Goal: Task Accomplishment & Management: Use online tool/utility

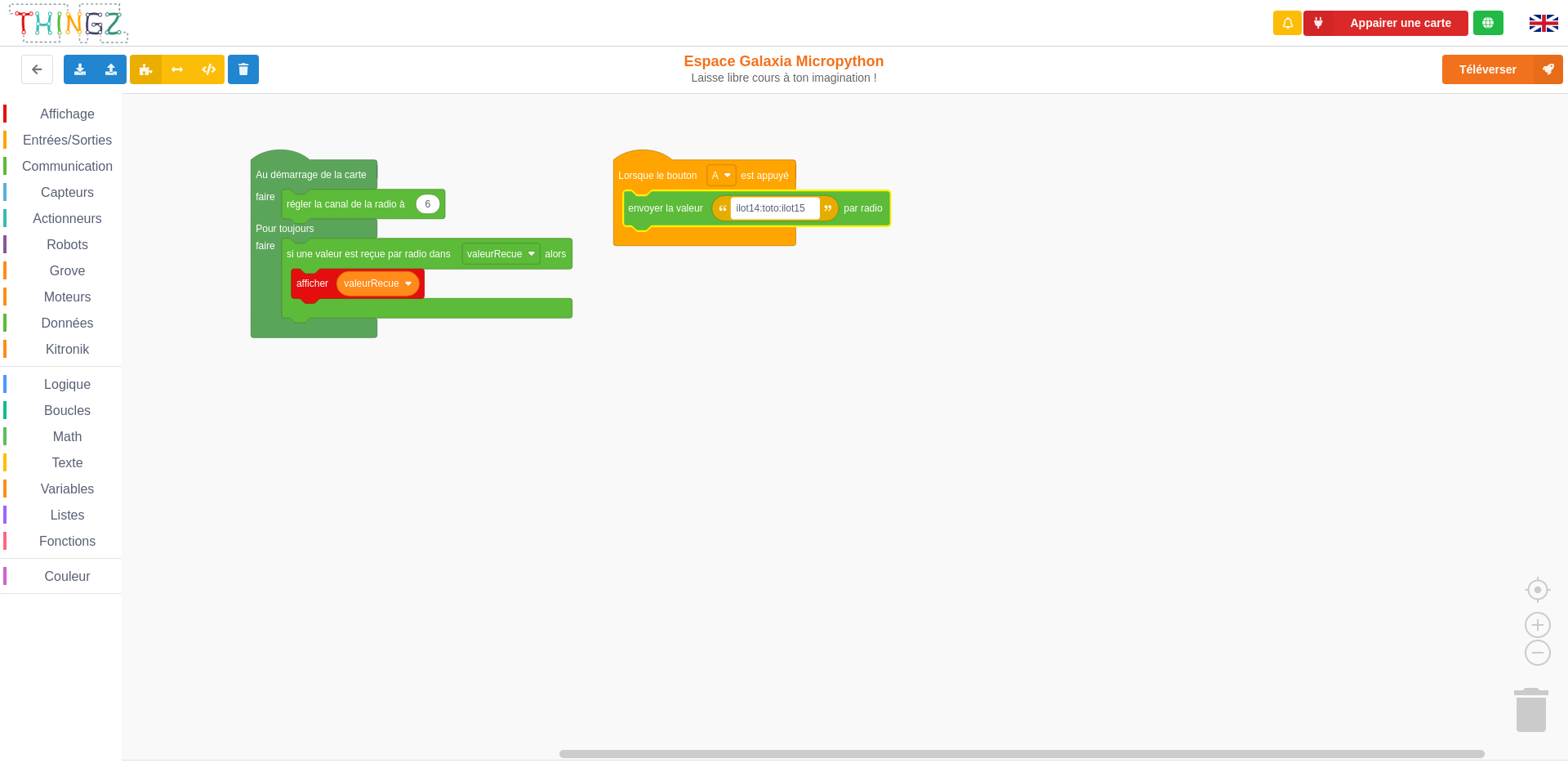
click at [780, 208] on text "ilot14:toto:ilot15" at bounding box center [770, 208] width 68 height 11
click at [783, 212] on input "ilot14:toto:ilot15" at bounding box center [775, 208] width 88 height 21
click at [910, 385] on rect "Espace de travail de Blocky" at bounding box center [790, 427] width 1579 height 667
click at [805, 208] on text "ilot14:toto:ilot15" at bounding box center [770, 208] width 68 height 11
click at [805, 208] on input "ilot14:toto:ilot15" at bounding box center [775, 208] width 88 height 21
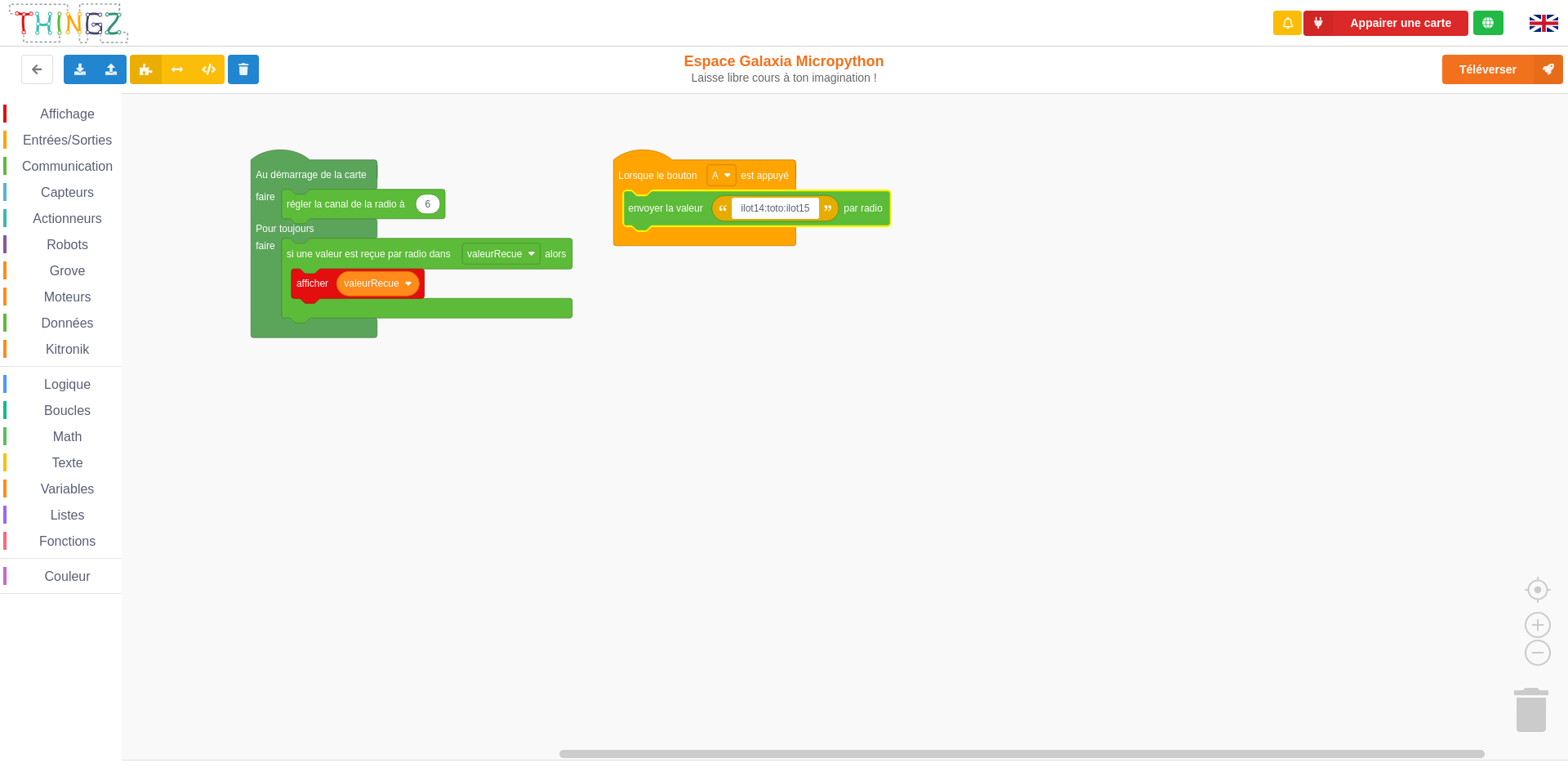
click at [805, 208] on input "ilot14:toto:ilot15" at bounding box center [775, 208] width 88 height 21
click at [807, 208] on input "ilot14:toto:ilot15" at bounding box center [775, 208] width 88 height 21
click at [811, 209] on input "ilot14:toto:ilot15" at bounding box center [775, 208] width 88 height 21
click at [761, 207] on input "ilot14:toto:ilot16" at bounding box center [775, 208] width 88 height 21
click at [784, 209] on input "ilot15:toto:ilot16" at bounding box center [775, 208] width 88 height 21
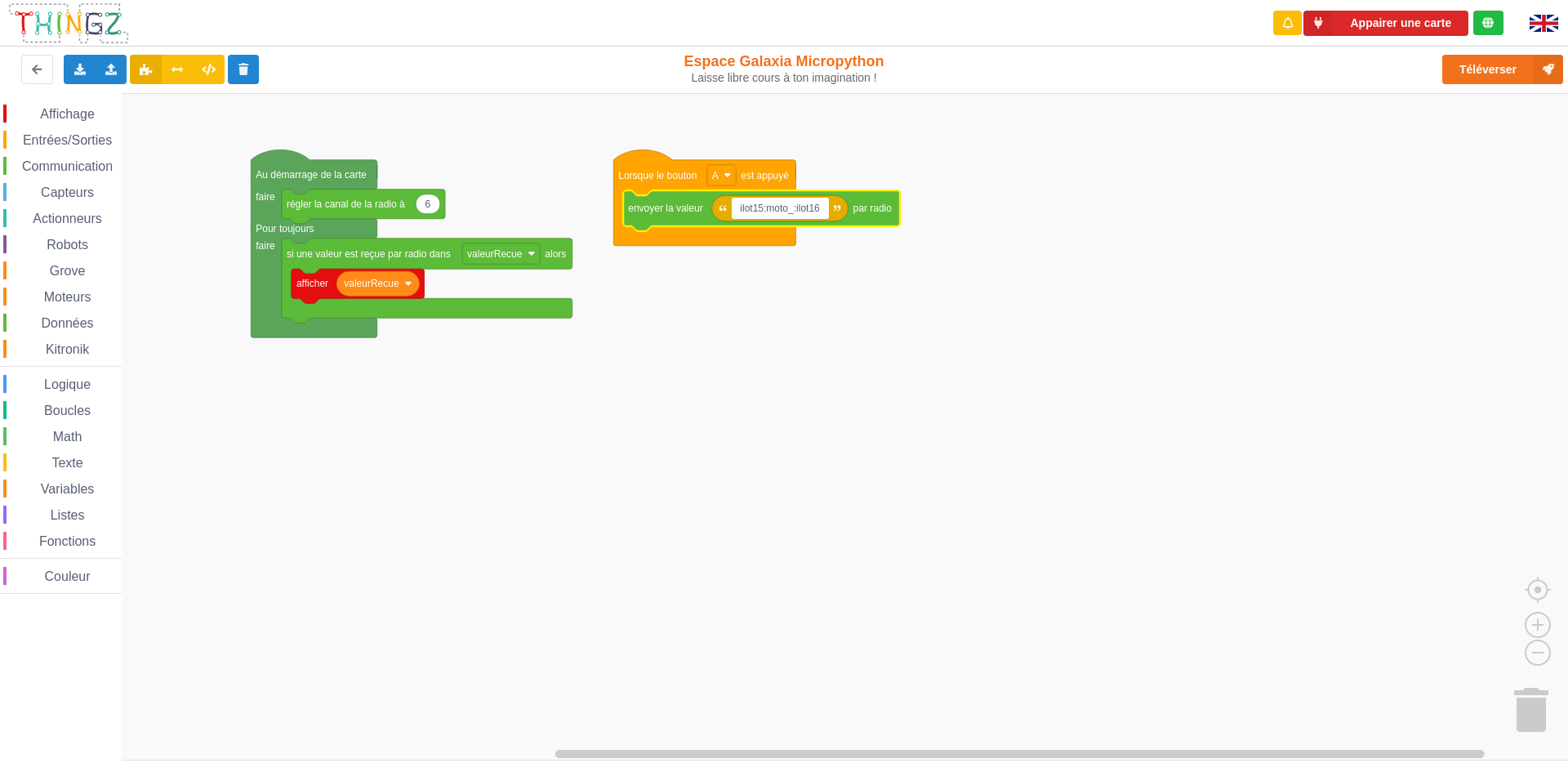
type input "ilot15:moto_:ilot16"
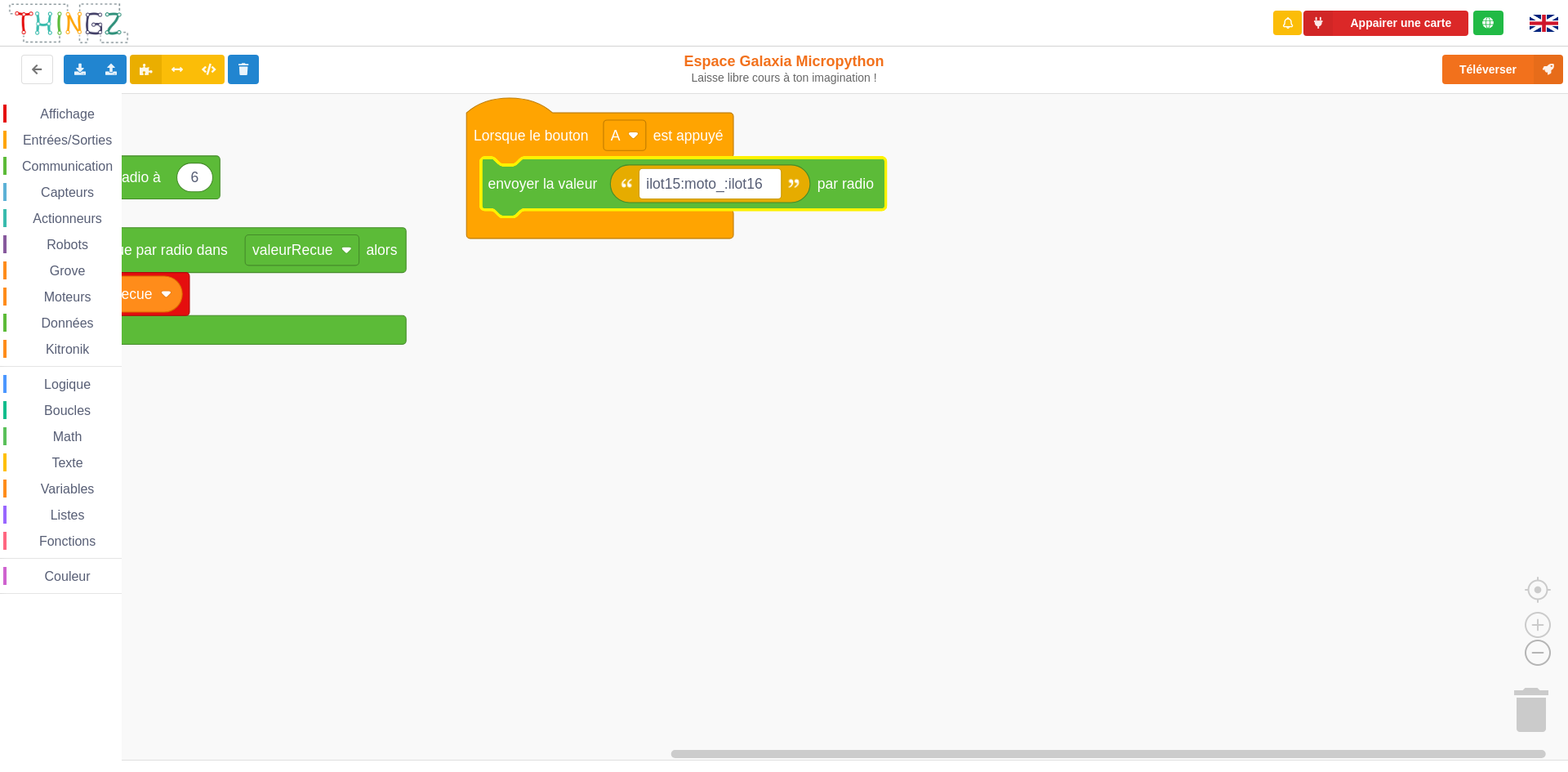
click at [1538, 647] on image "Espace de travail de Blocky" at bounding box center [1511, 615] width 78 height 102
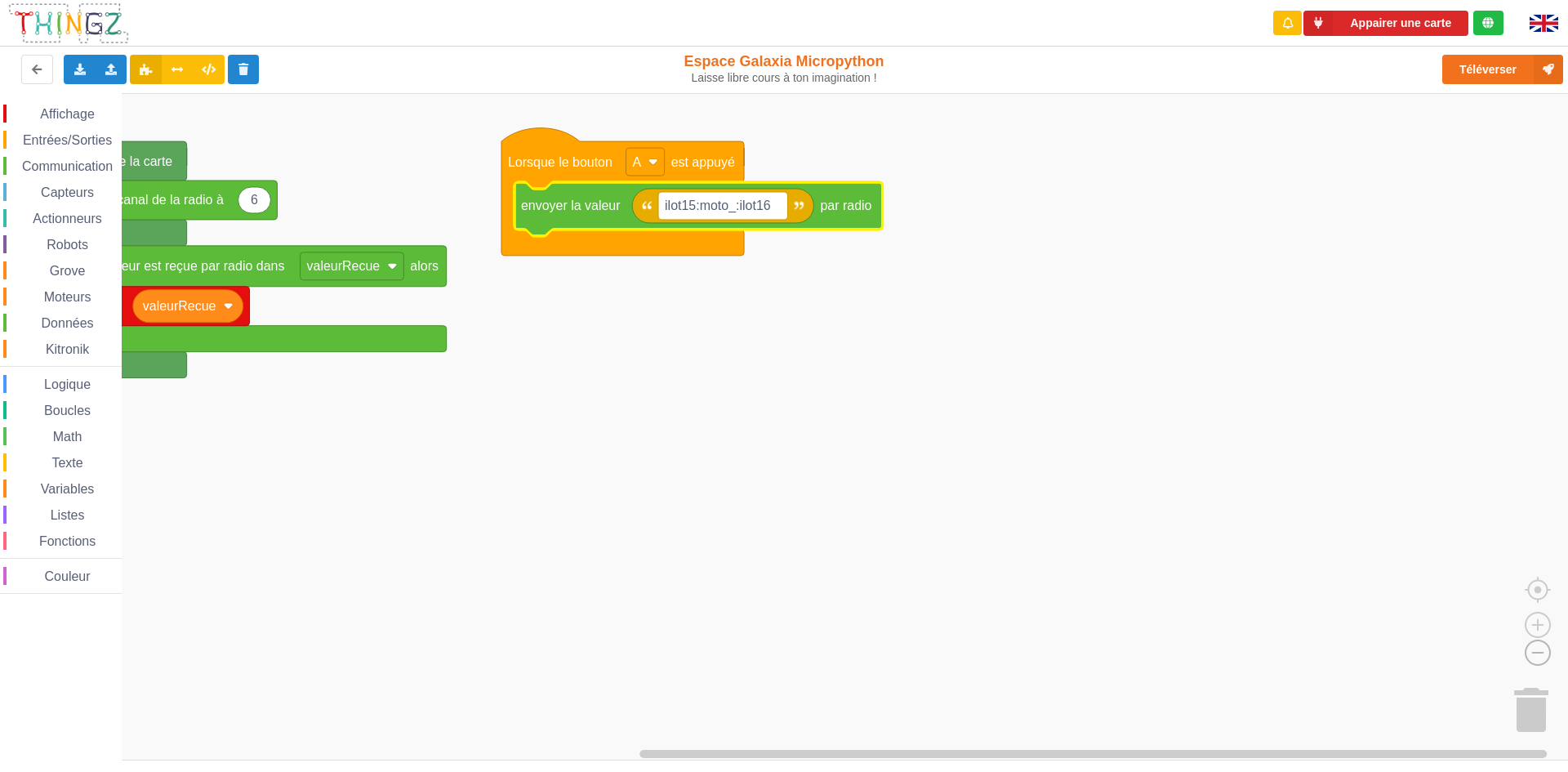
click at [1538, 649] on image "Espace de travail de Blocky" at bounding box center [1511, 615] width 78 height 102
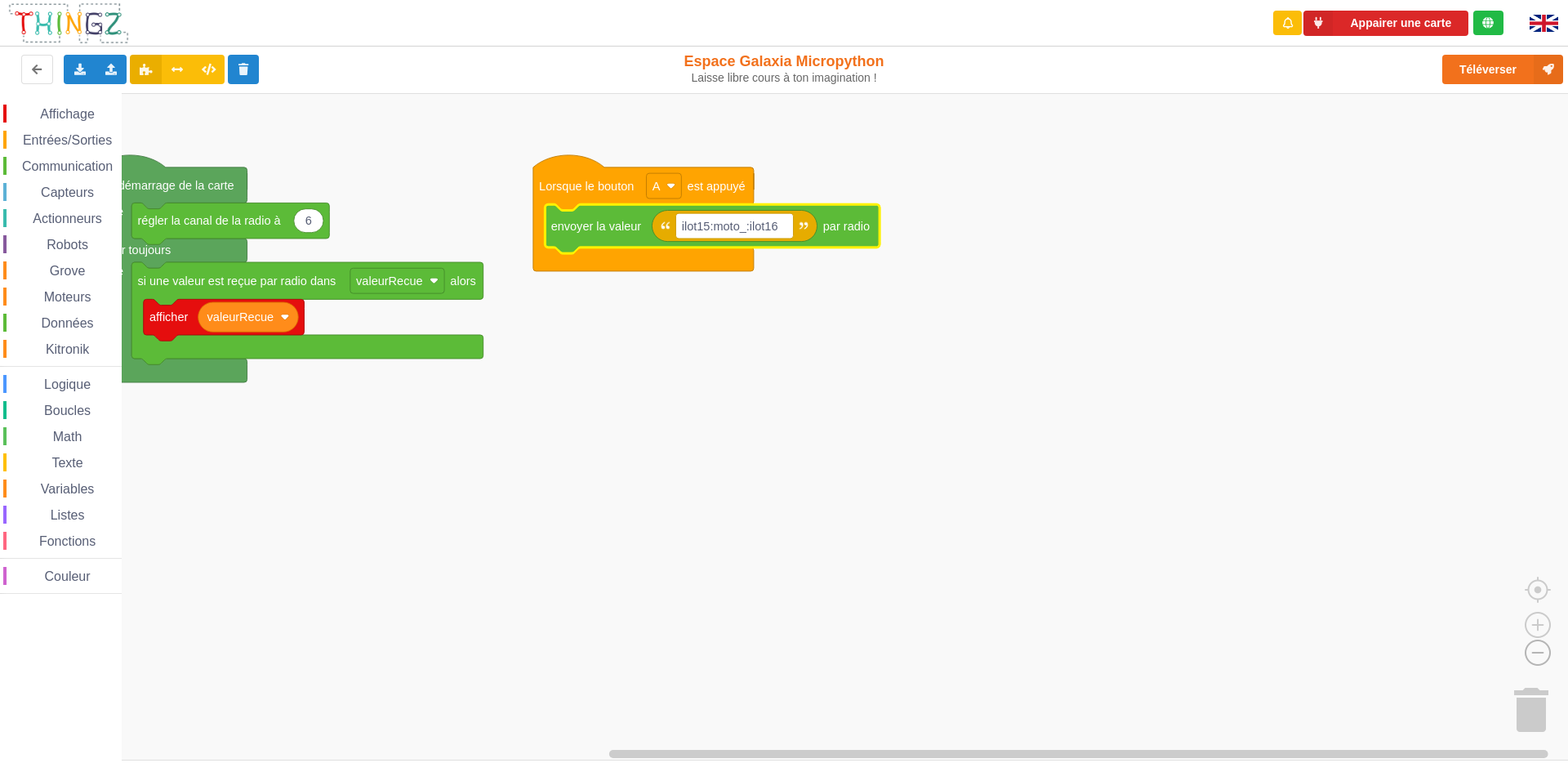
click at [1538, 649] on image "Espace de travail de Blocky" at bounding box center [1511, 615] width 78 height 102
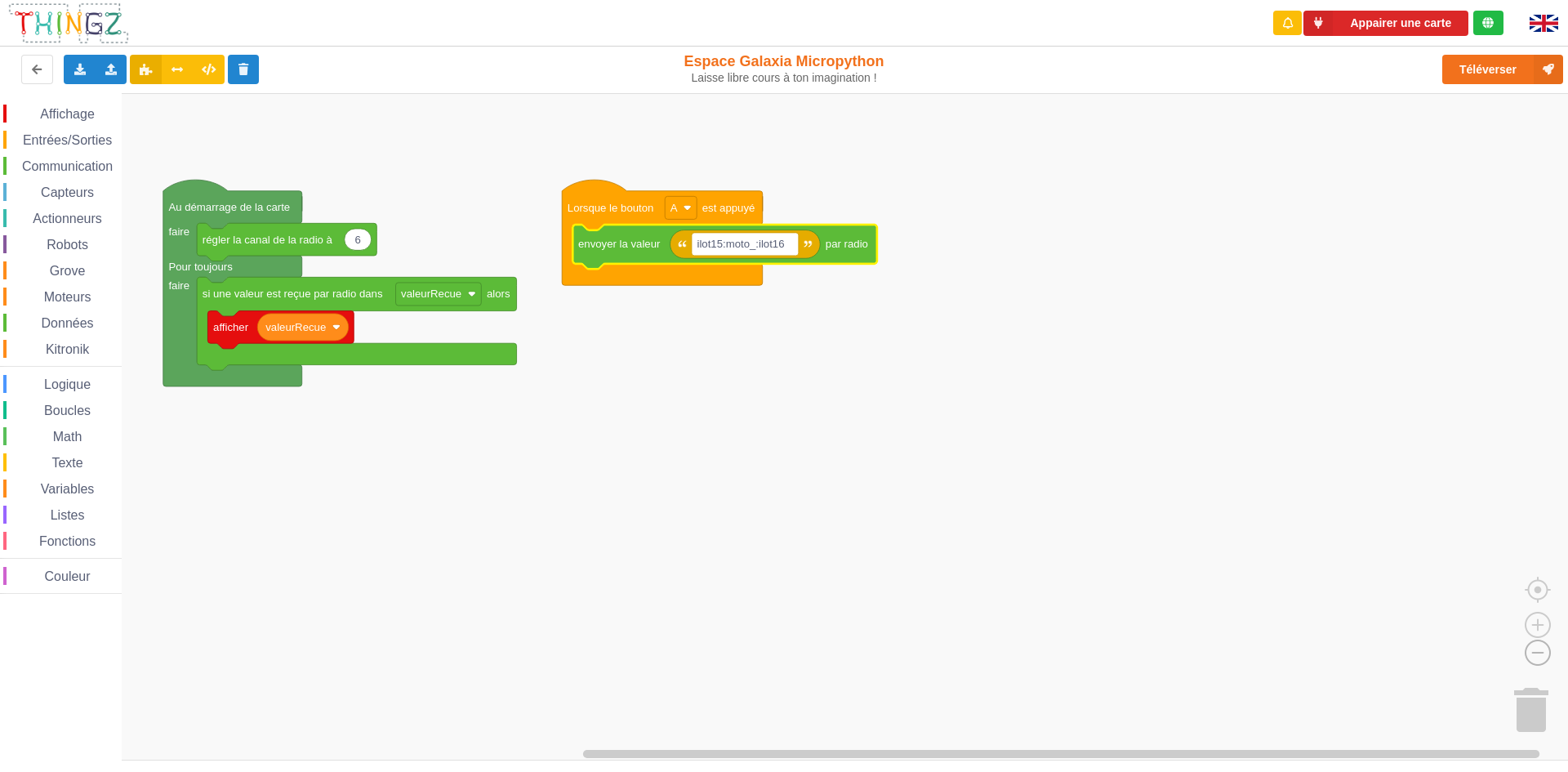
click at [1538, 649] on image "Espace de travail de Blocky" at bounding box center [1511, 615] width 78 height 102
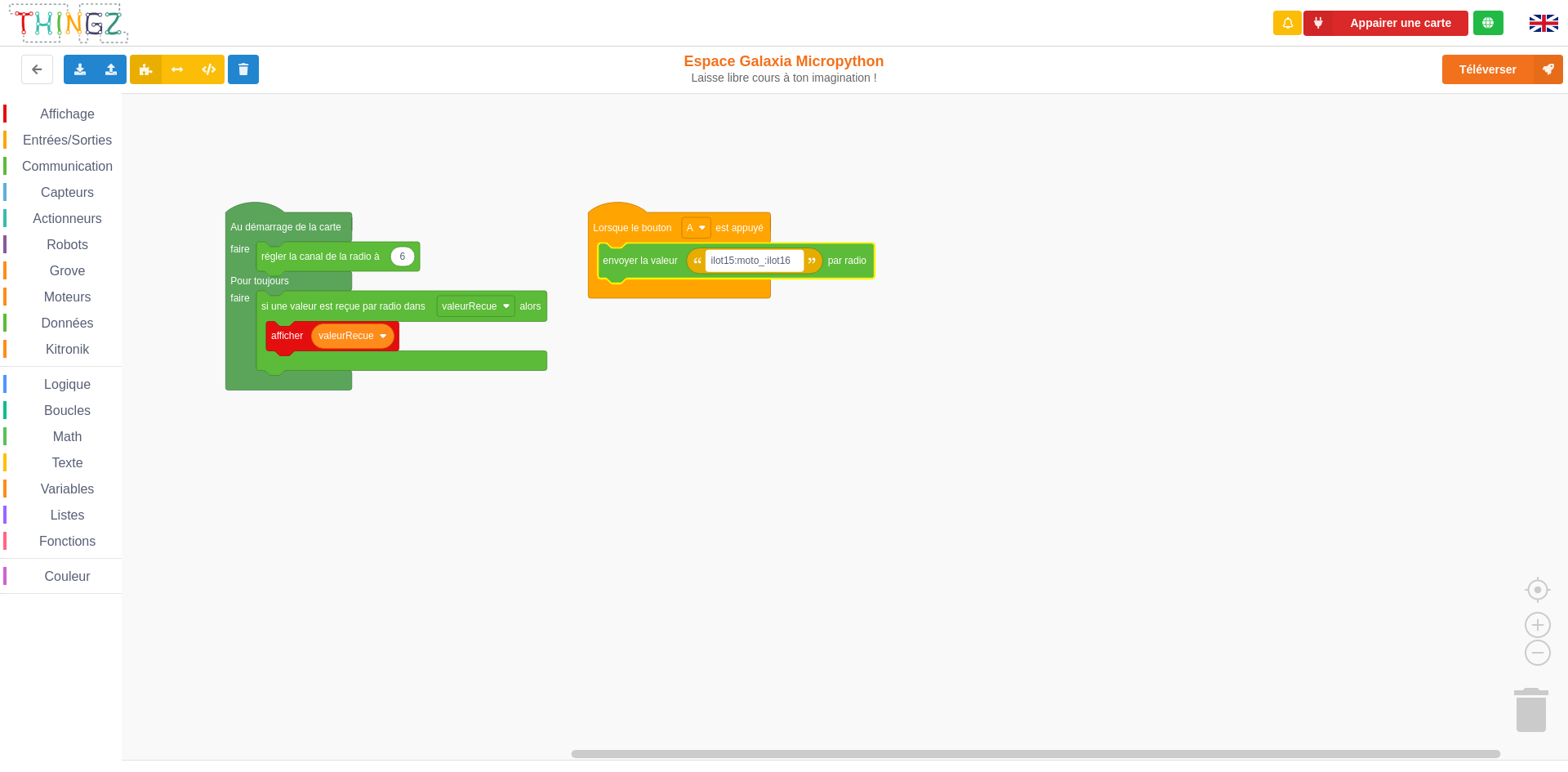
click at [760, 266] on text "ilot15:moto_:ilot16" at bounding box center [751, 260] width 80 height 11
click at [760, 266] on input "ilot15:moto_:ilot16" at bounding box center [754, 260] width 97 height 21
click at [761, 262] on input "ilot15:moto_:ilot16" at bounding box center [754, 260] width 97 height 21
click at [763, 261] on input "ilot15:moto_:ilot16" at bounding box center [754, 260] width 97 height 21
click at [744, 259] on input "ilot15:_:ilot16" at bounding box center [742, 260] width 73 height 21
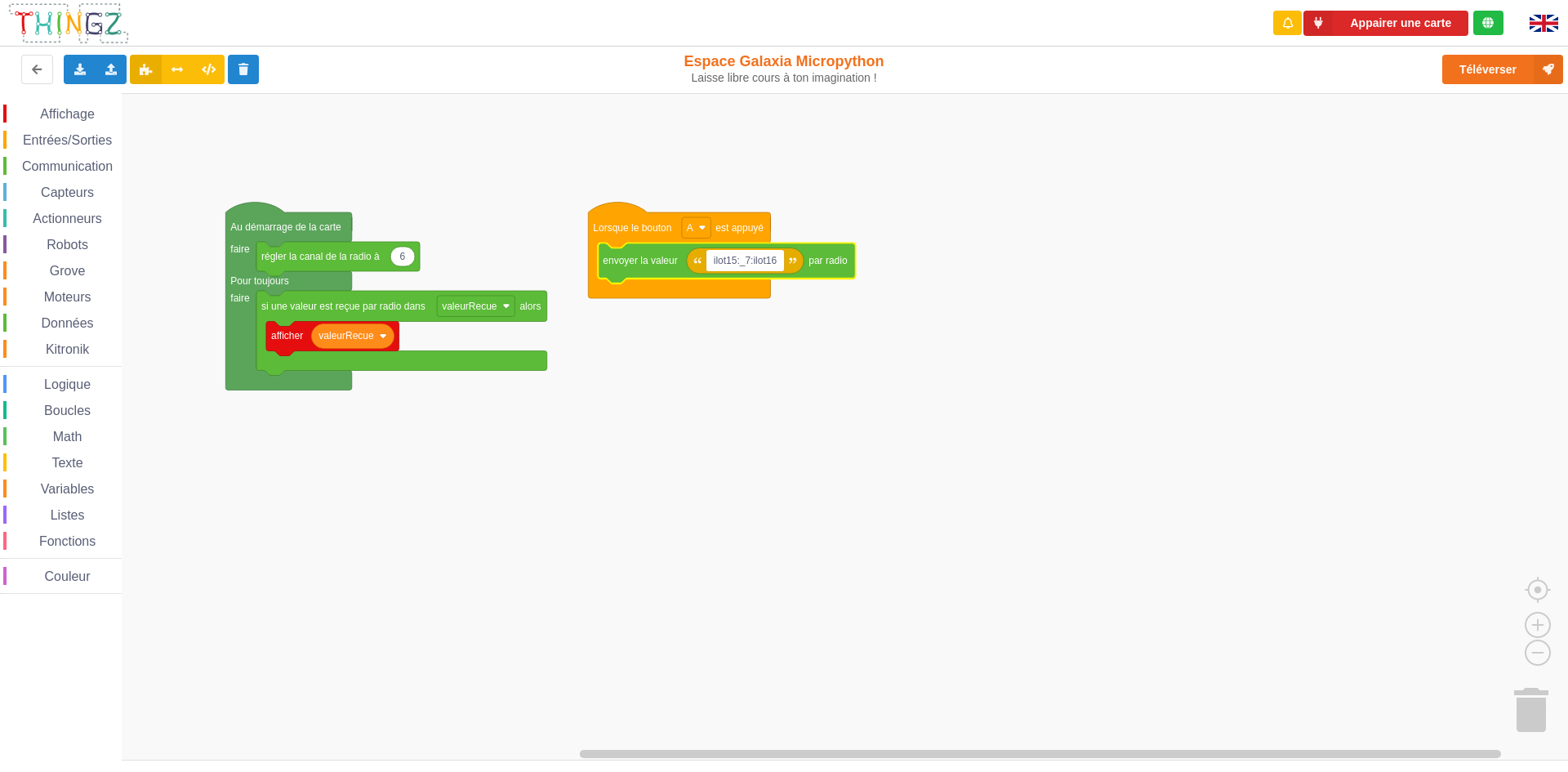
click at [740, 263] on input "ilot15:_7:ilot16" at bounding box center [745, 260] width 78 height 21
click at [800, 259] on input "ilot15:ZBGB_7:ilot16" at bounding box center [758, 260] width 103 height 21
drag, startPoint x: 800, startPoint y: 259, endPoint x: 790, endPoint y: 259, distance: 10.0
click at [790, 259] on input "ilot15:ZBGB_7:ilot16" at bounding box center [758, 260] width 103 height 21
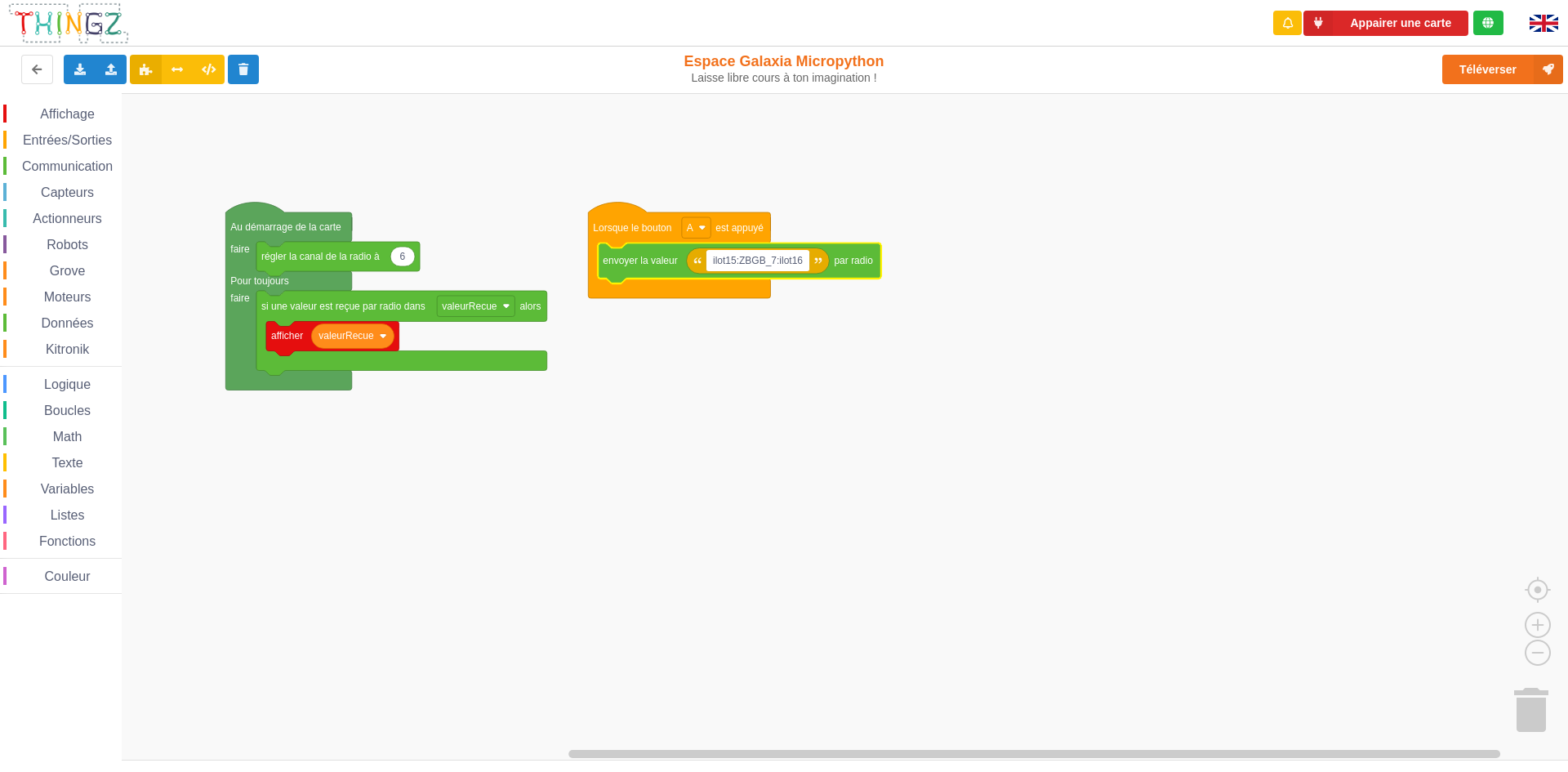
click at [802, 261] on input "ilot15:ZBGB_7:ilot16" at bounding box center [758, 260] width 103 height 21
type input "ilot15:ZBGB_7:ilot1"
click at [844, 424] on rect "Espace de travail de Blocky" at bounding box center [790, 427] width 1579 height 667
click at [792, 262] on rect "Espace de travail de Blocky" at bounding box center [755, 260] width 98 height 21
click at [793, 263] on input "ilot15:ZBGB_7:ilot1" at bounding box center [755, 260] width 98 height 21
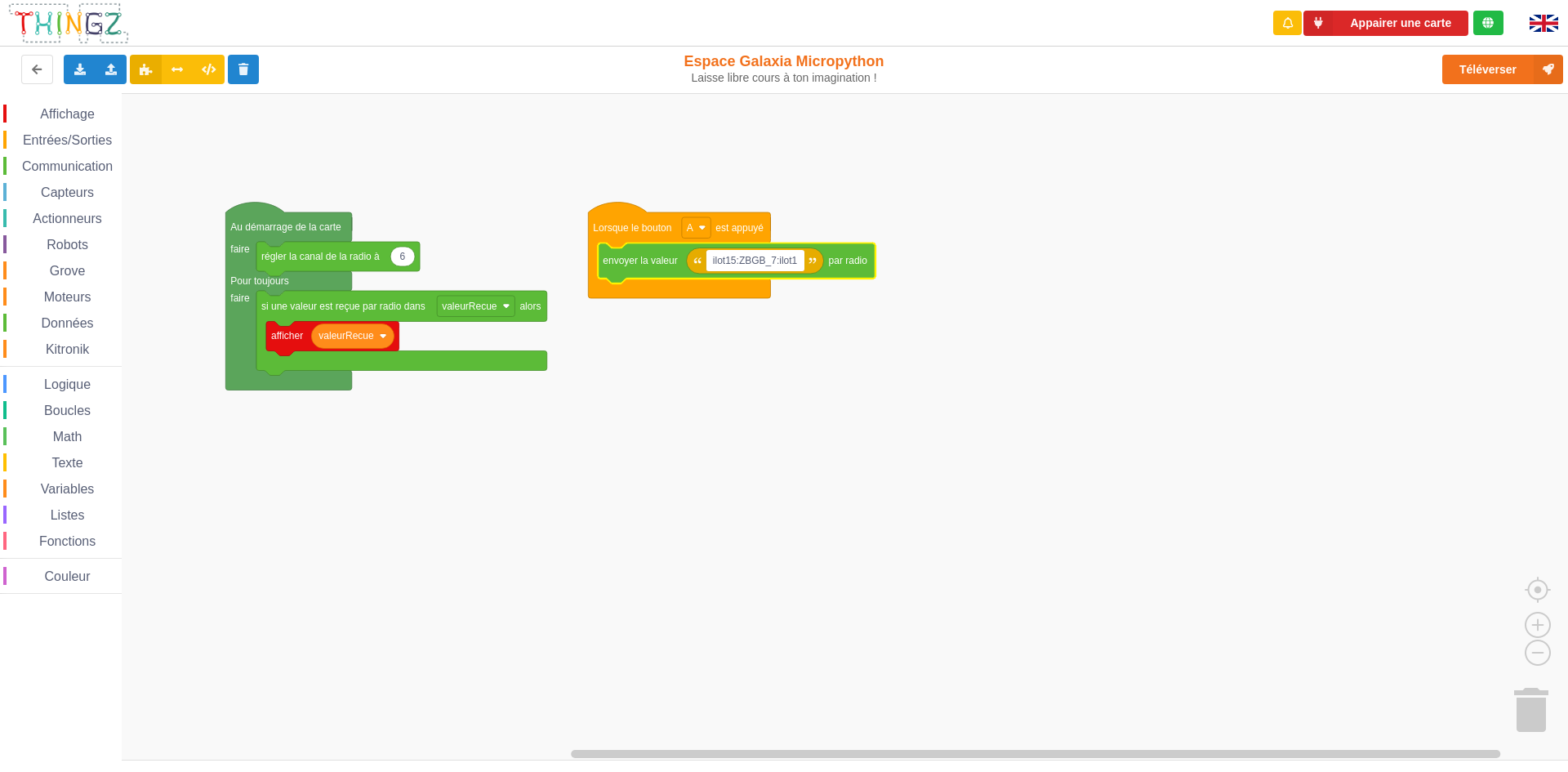
type input "ilot15:ZBGB_7:ilot16"
click at [723, 444] on rect "Espace de travail de Blocky" at bounding box center [790, 427] width 1579 height 667
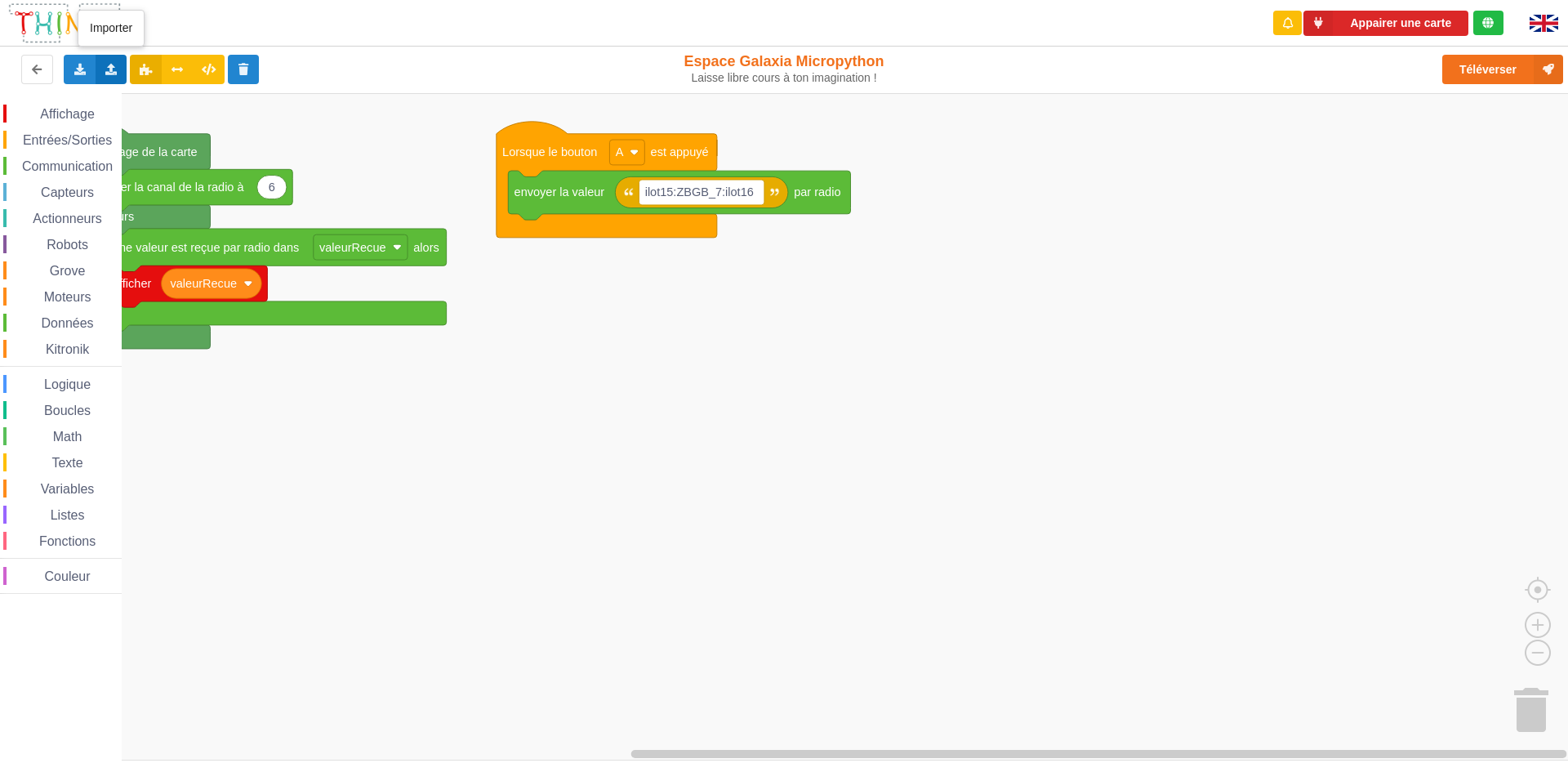
click at [116, 68] on icon at bounding box center [111, 68] width 14 height 10
click at [166, 105] on span "Importer un assemblage de blocs" at bounding box center [224, 100] width 169 height 13
click at [1522, 58] on button "Téléverser" at bounding box center [1502, 69] width 121 height 30
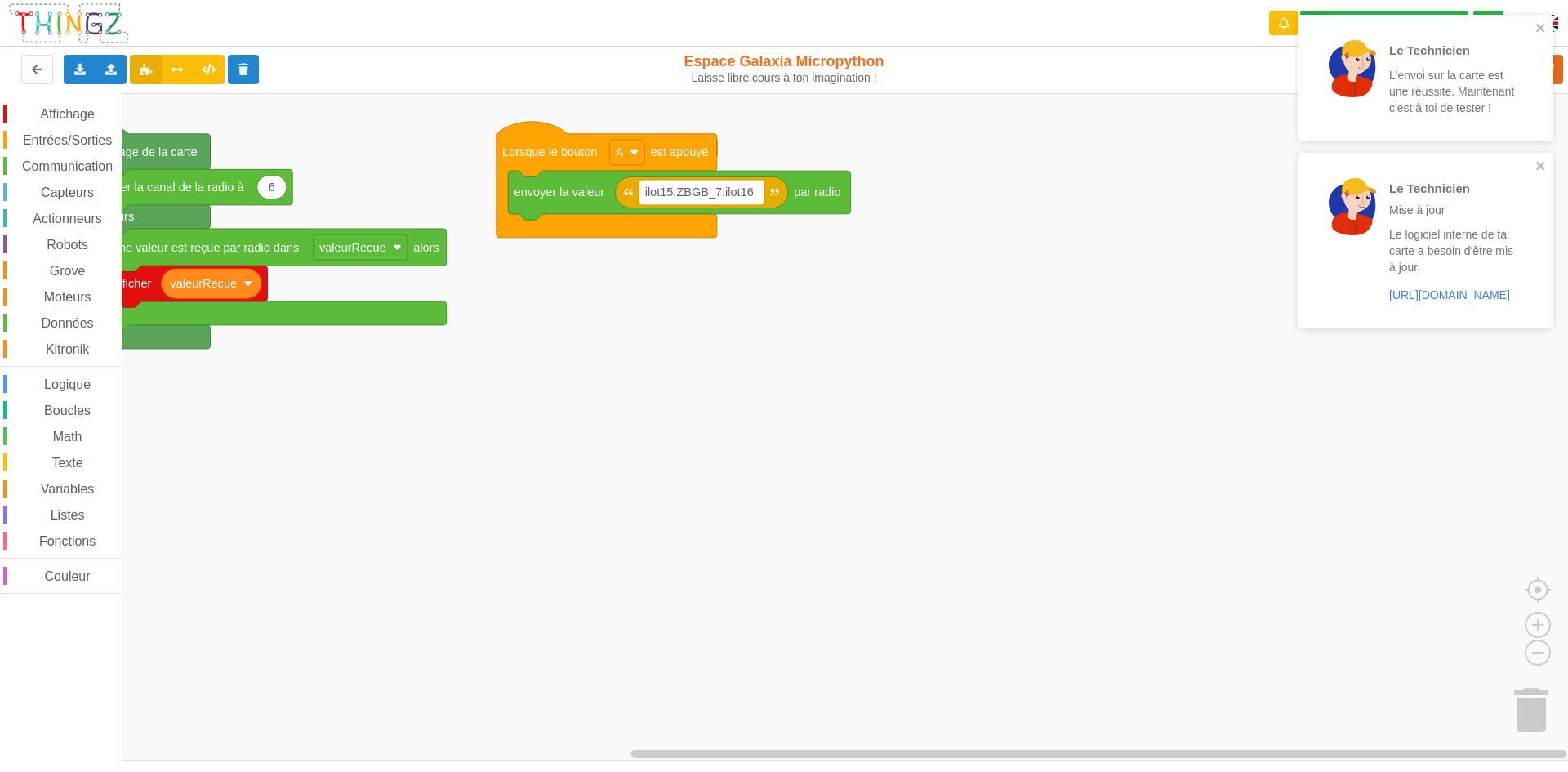
click at [1377, 720] on rect "Espace de travail de Blocky" at bounding box center [790, 427] width 1579 height 667
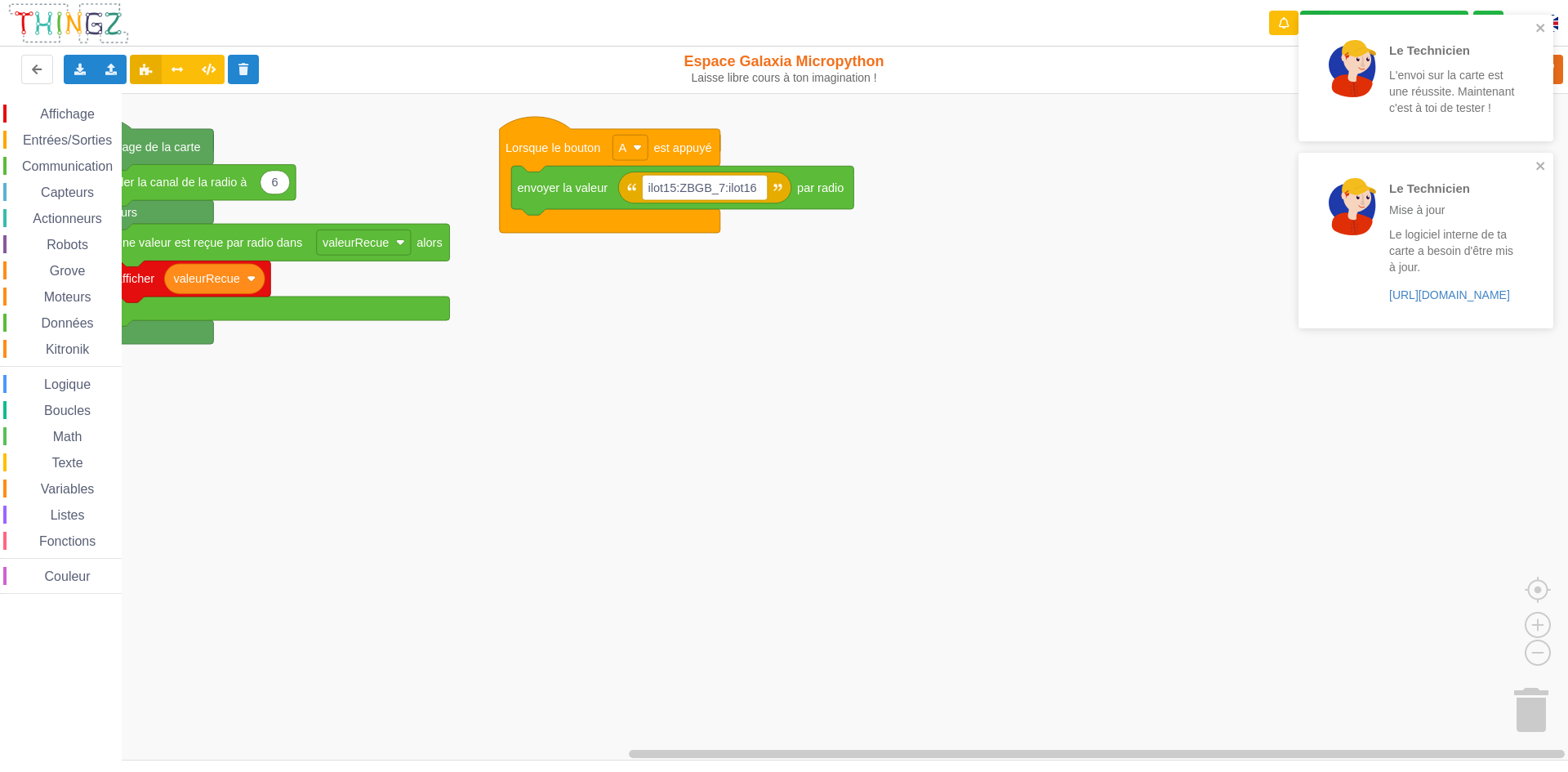
click at [1424, 693] on div "Affichage Entrées/Sorties Communication Capteurs Actionneurs Robots Grove Moteu…" at bounding box center [790, 427] width 1579 height 667
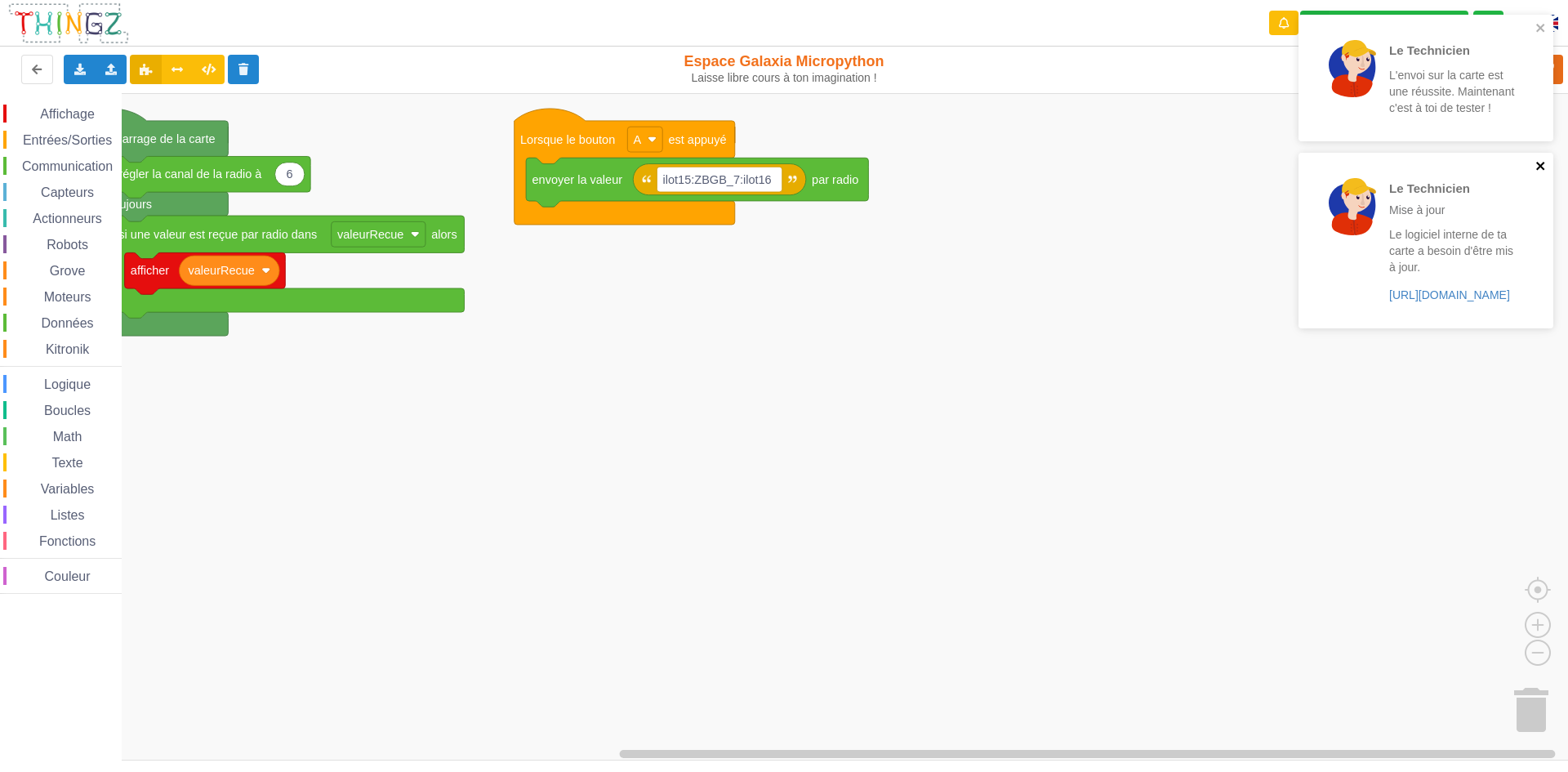
click at [1542, 167] on icon "close" at bounding box center [1539, 165] width 8 height 8
click at [1542, 21] on icon "close" at bounding box center [1540, 28] width 11 height 13
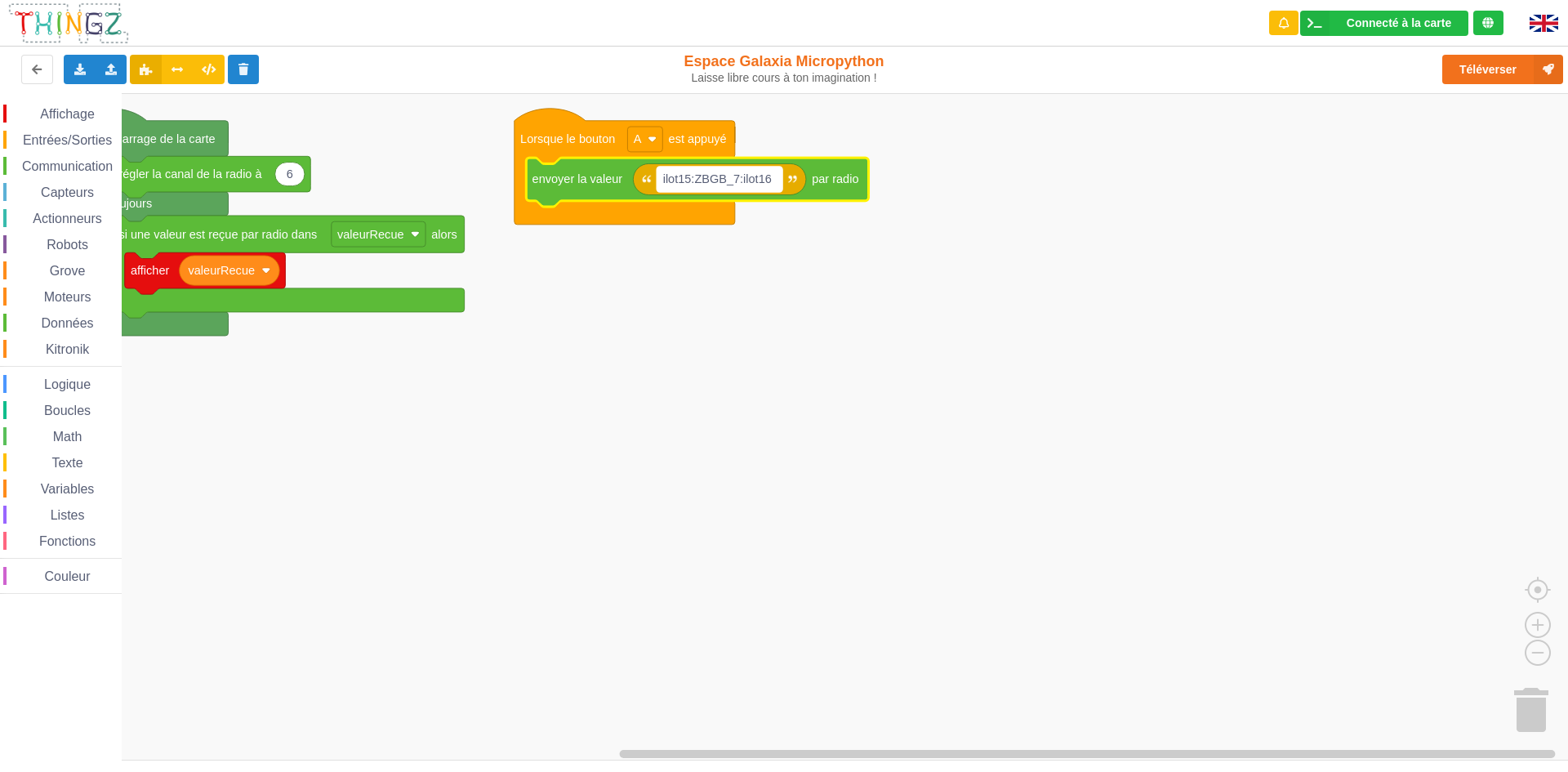
click at [722, 180] on text "ilot15:ZBGB_7:ilot16" at bounding box center [718, 179] width 109 height 13
click at [726, 176] on input "ilot15:ZBGB_7:ilot16" at bounding box center [718, 178] width 125 height 25
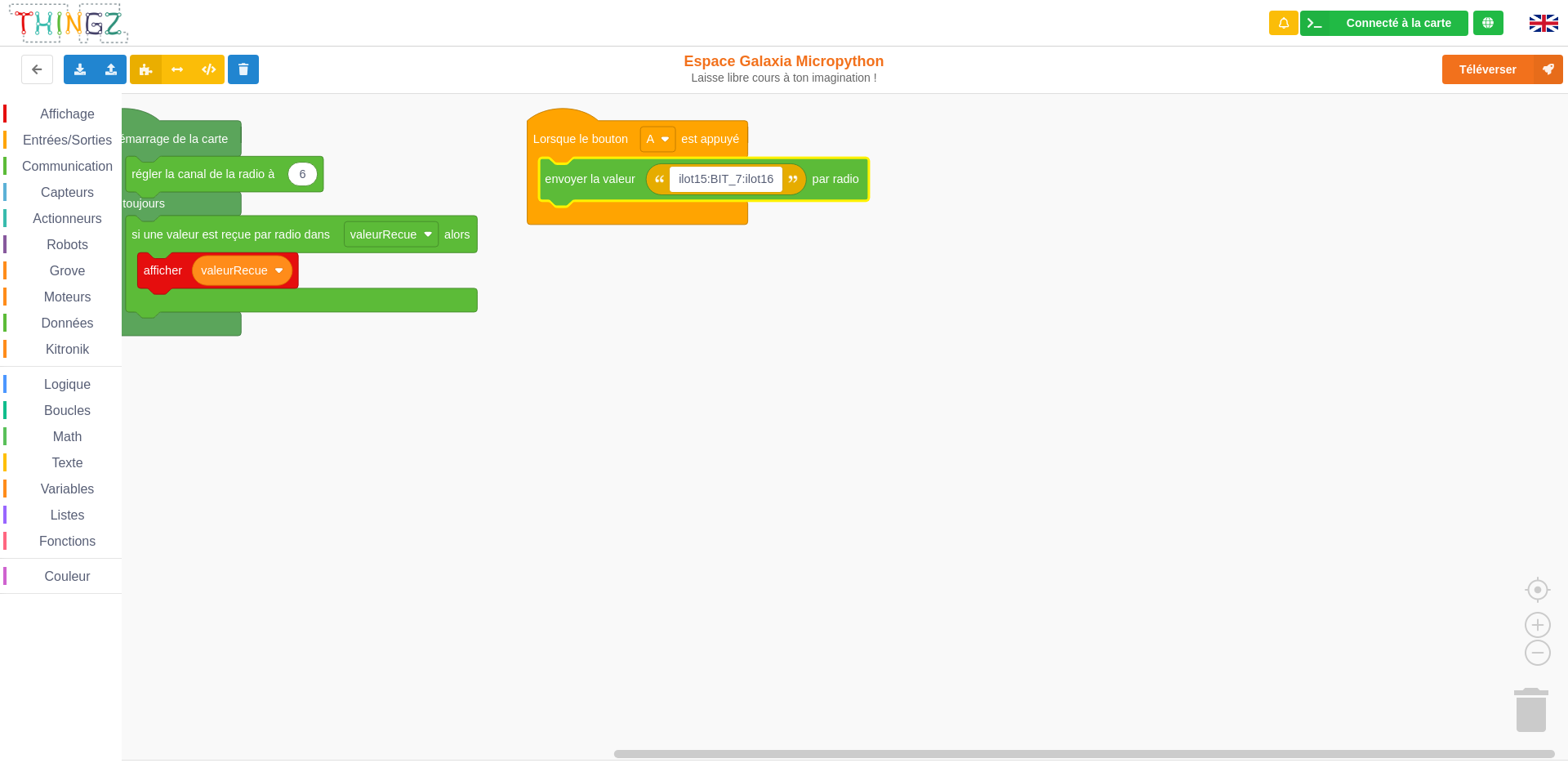
type input "ilot15:BITE_7:ilot16"
click at [1479, 65] on button "Téléverser" at bounding box center [1502, 69] width 121 height 30
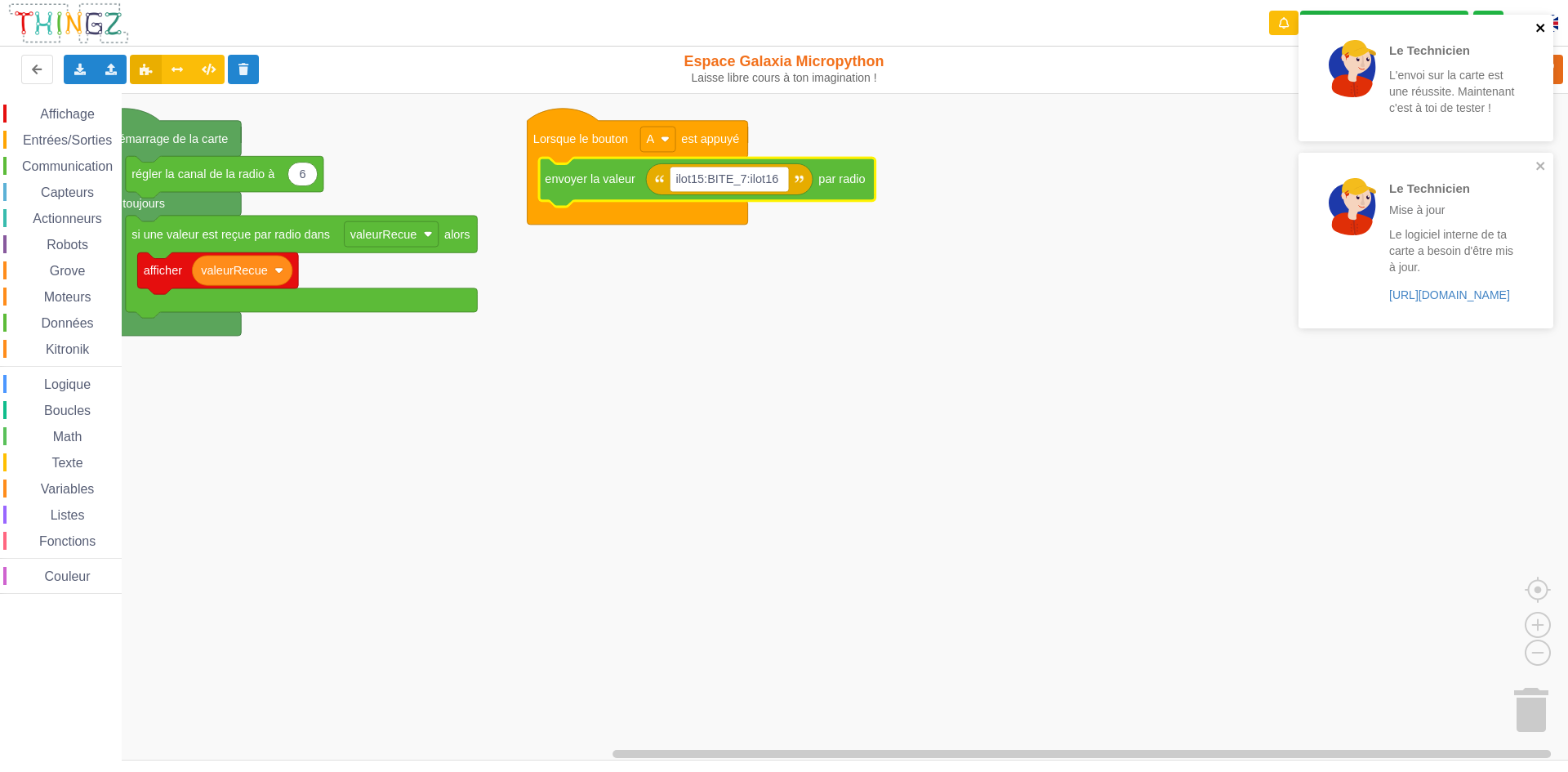
click at [1541, 34] on button "close" at bounding box center [1540, 29] width 11 height 16
click at [1539, 24] on icon "close" at bounding box center [1540, 28] width 11 height 13
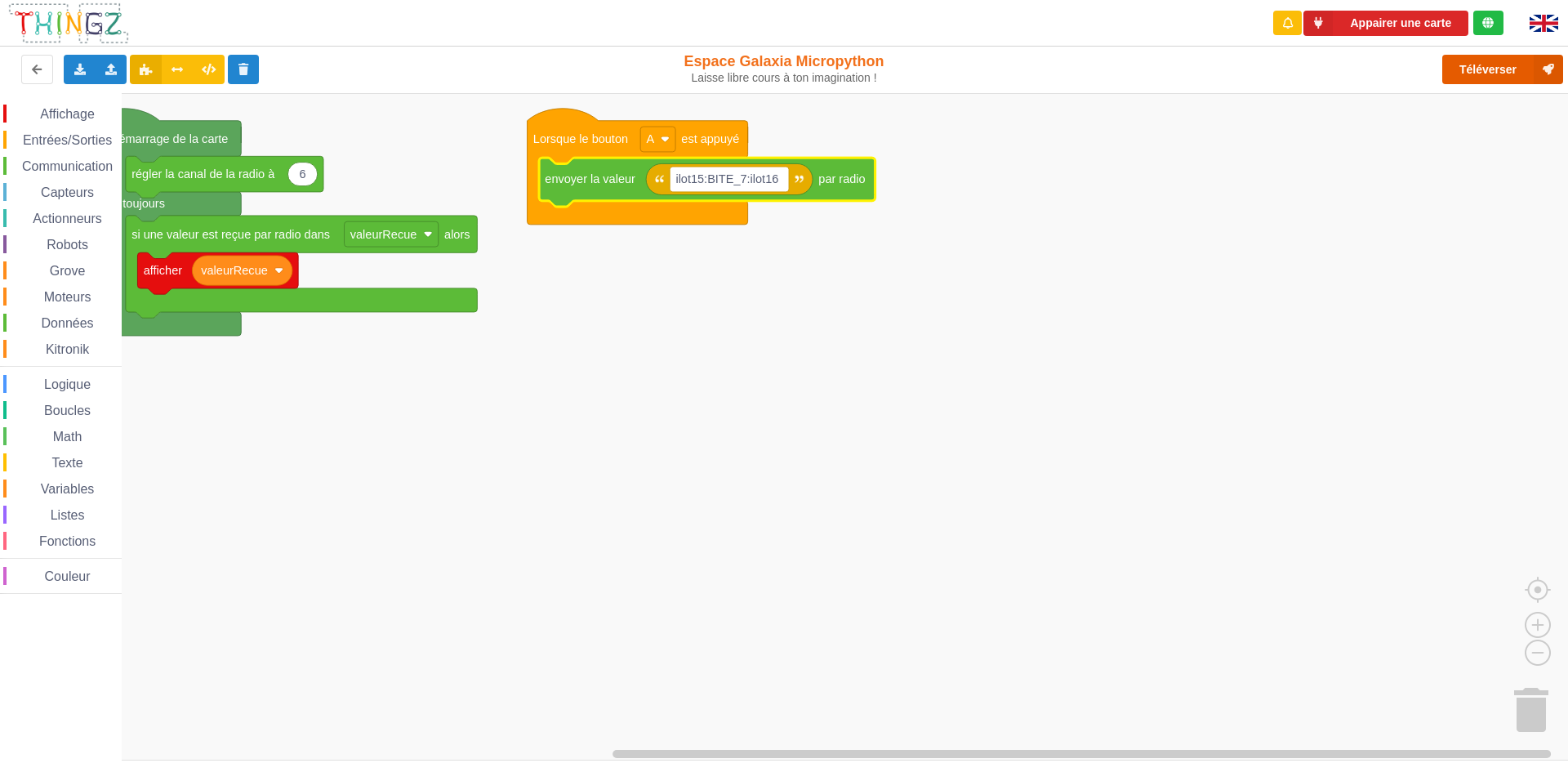
click at [1486, 78] on button "Téléverser" at bounding box center [1502, 69] width 121 height 30
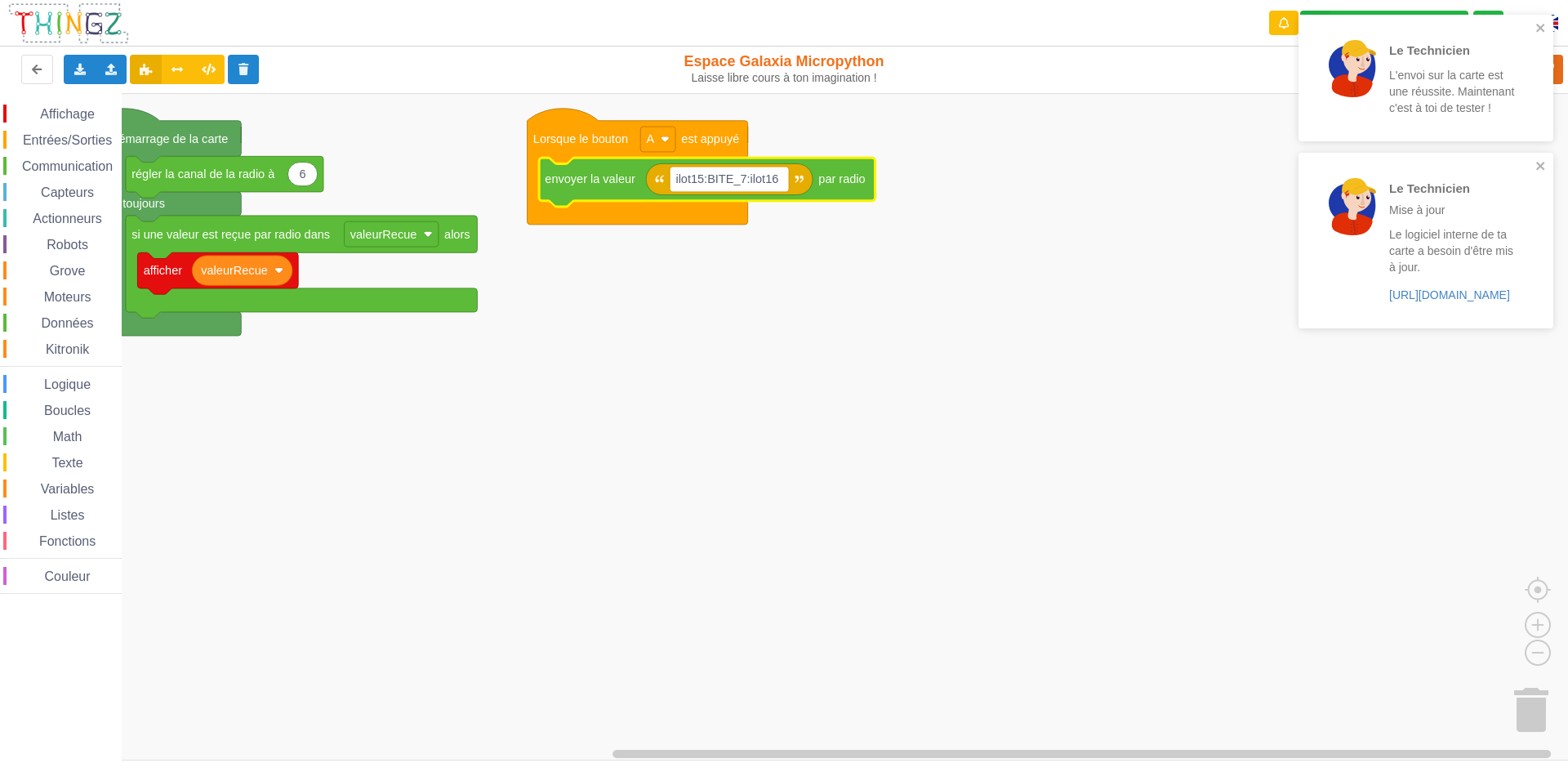
click at [578, 398] on rect "Espace de travail de Blocky" at bounding box center [790, 427] width 1579 height 667
click at [1535, 23] on icon "close" at bounding box center [1540, 28] width 11 height 13
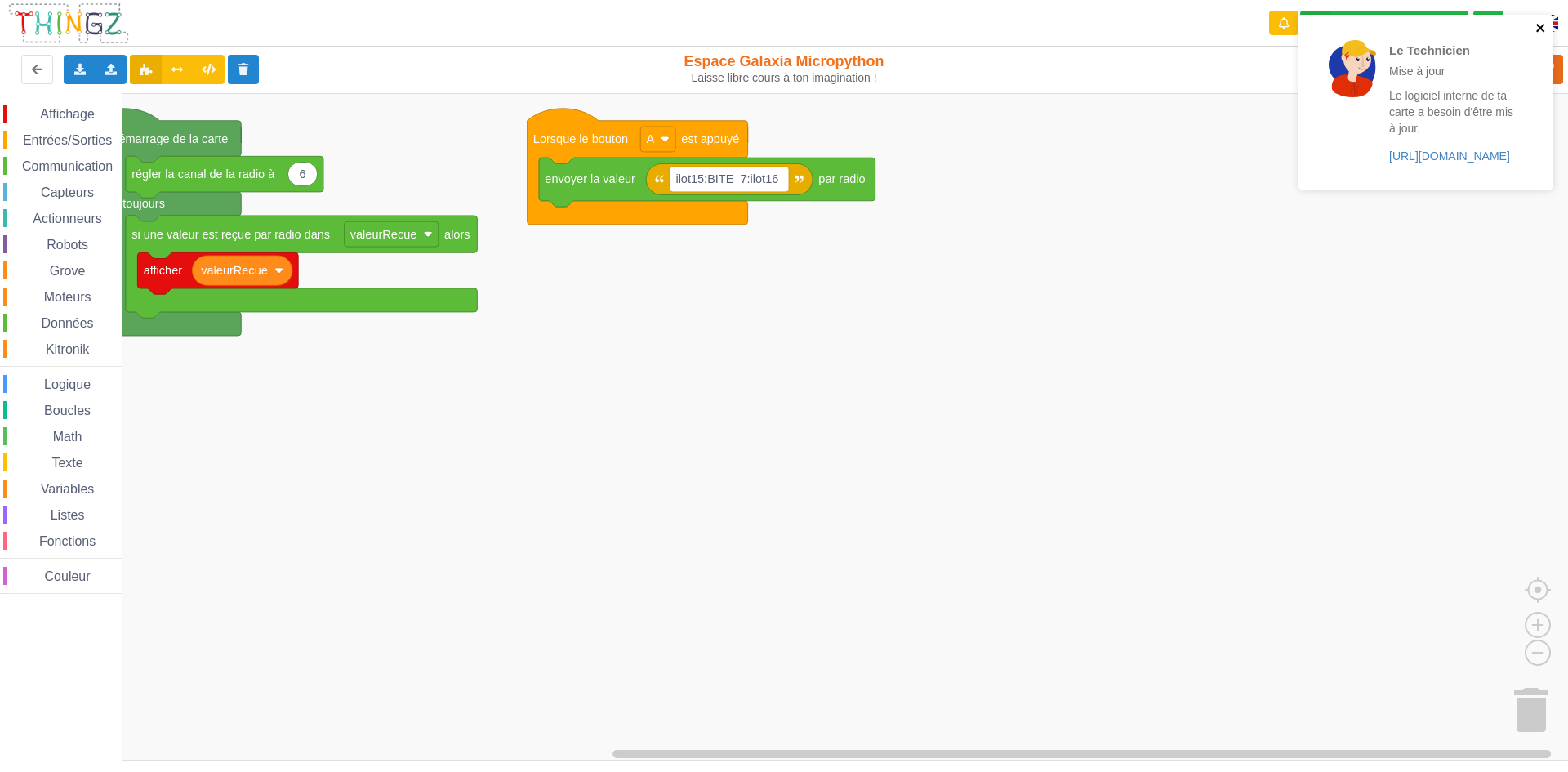
click at [1540, 29] on icon "close" at bounding box center [1539, 28] width 8 height 8
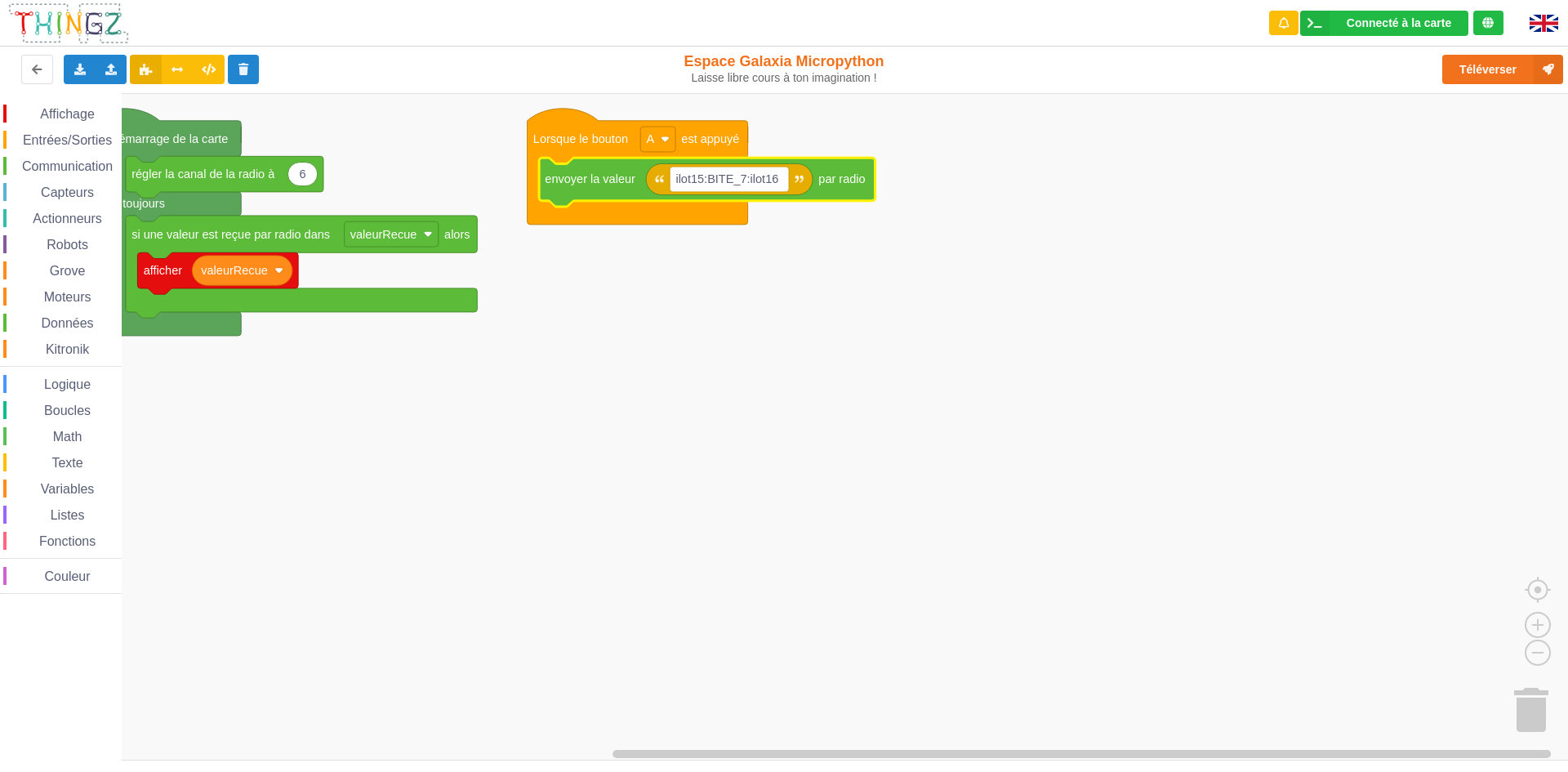
click at [717, 180] on text "ilot15:BITE_7:ilot16" at bounding box center [726, 179] width 103 height 13
click at [718, 180] on input "ilot15:BITE_7:ilot16" at bounding box center [729, 178] width 119 height 25
click at [731, 178] on input "ilot15:BITE_7:ilot16" at bounding box center [729, 178] width 119 height 25
click at [733, 181] on input "ilot15:BITE_7:ilot16" at bounding box center [729, 178] width 119 height 25
type input "ilot15:ZBGB_7:ilot16"
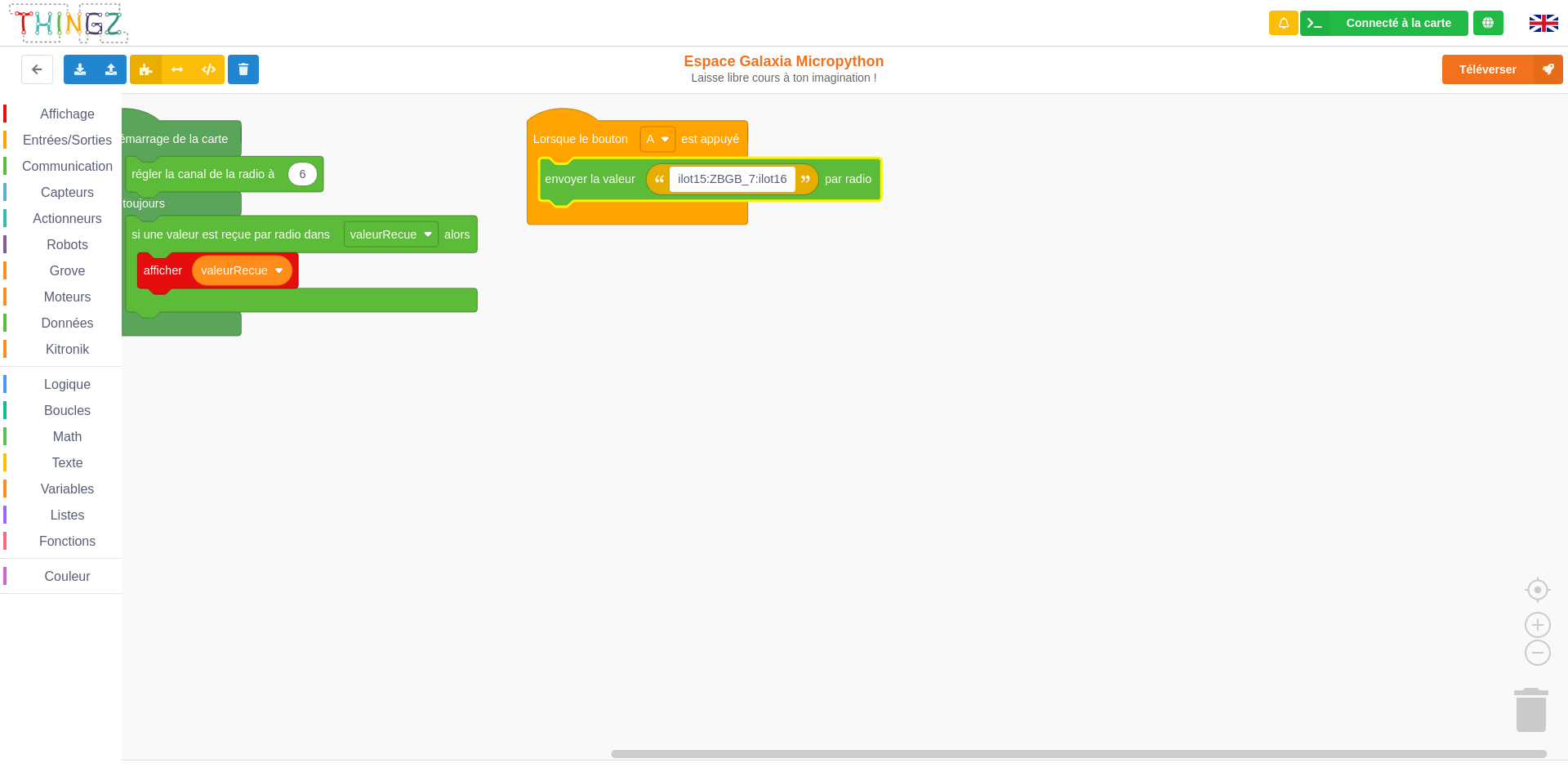
click at [677, 279] on rect "Espace de travail de Blocky" at bounding box center [790, 427] width 1579 height 667
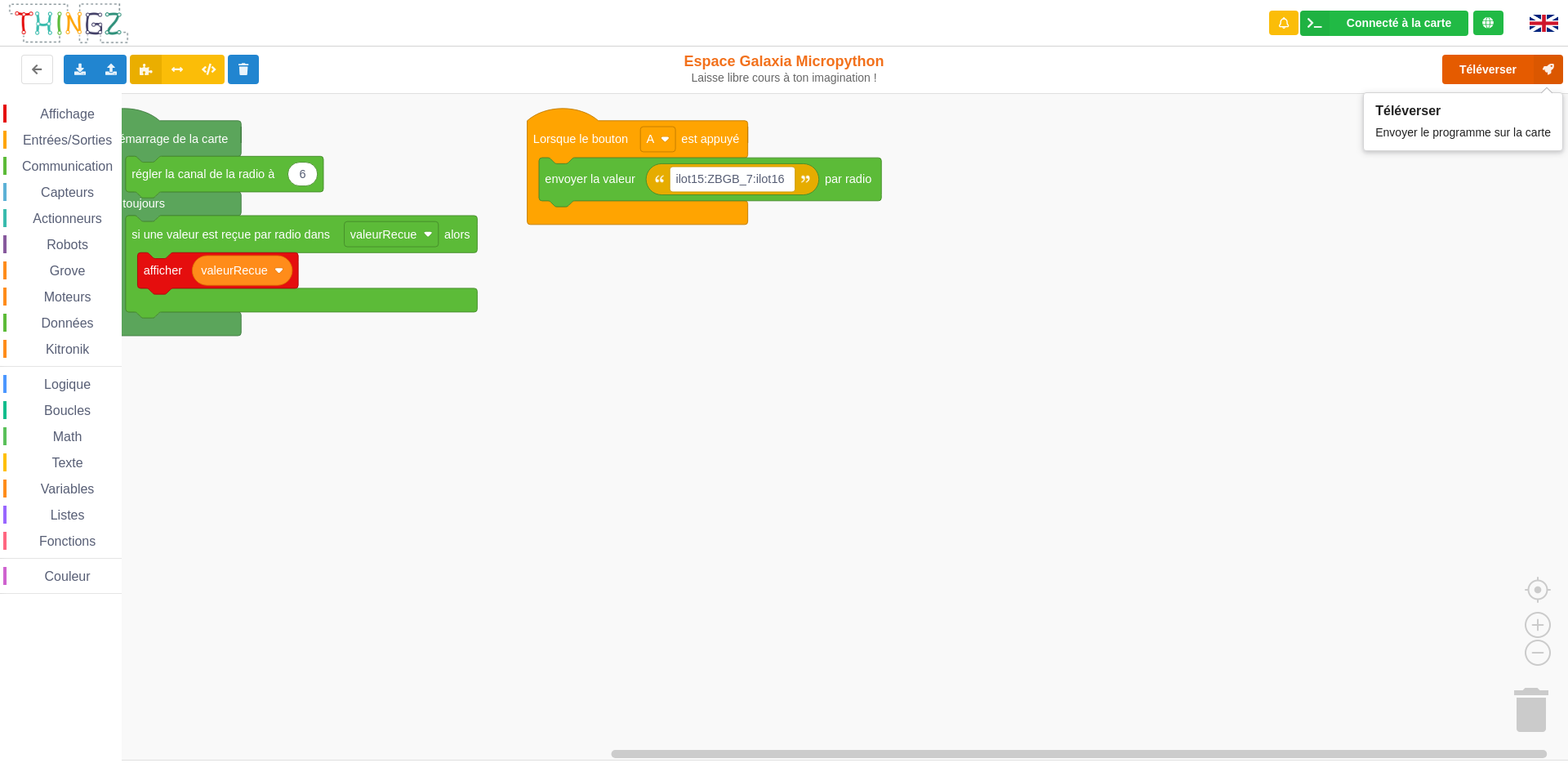
click at [1518, 64] on button "Téléverser" at bounding box center [1502, 69] width 121 height 30
click at [1476, 70] on button "Téléverser" at bounding box center [1502, 69] width 121 height 30
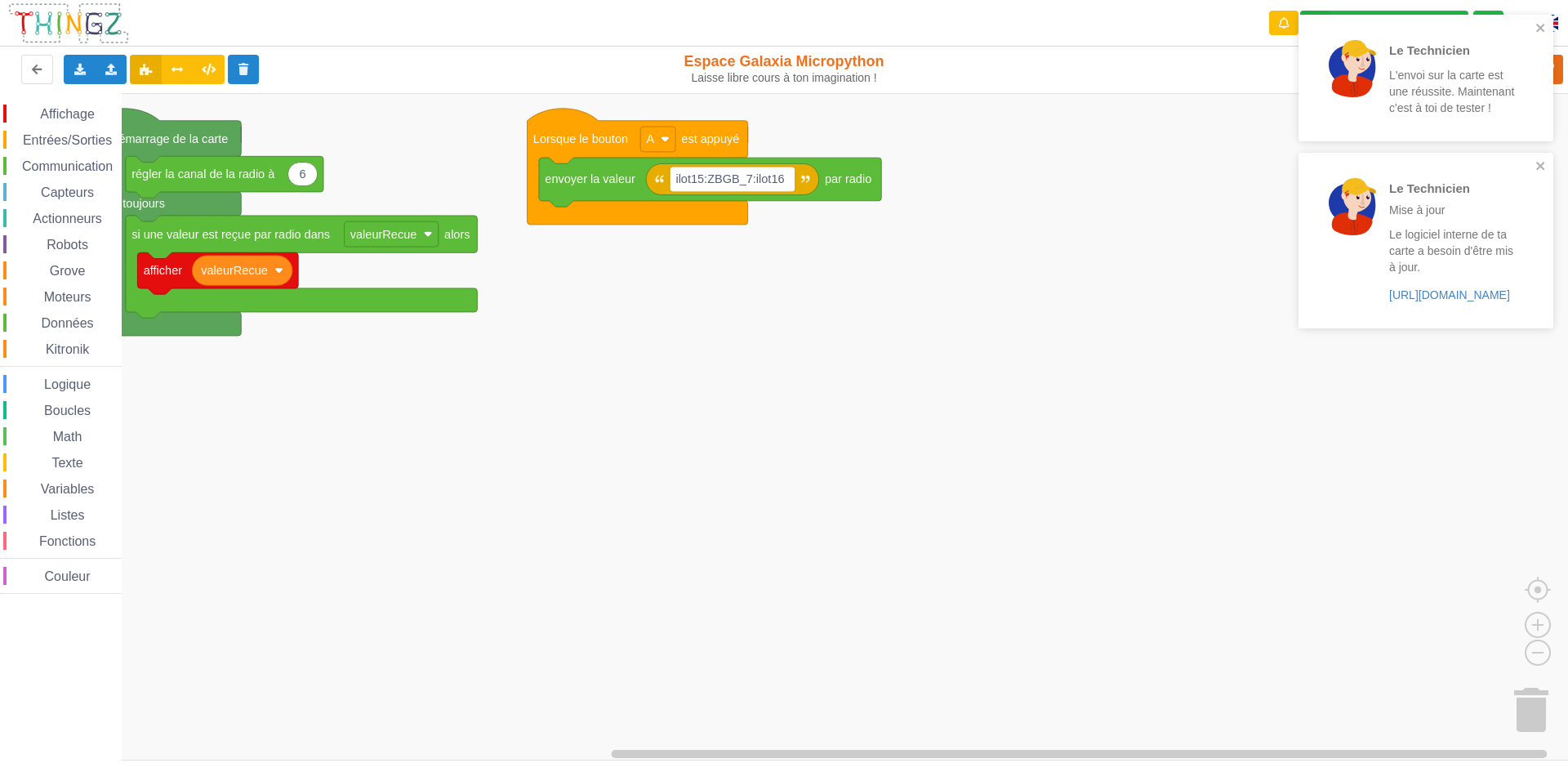
click at [1528, 156] on div "Le Technicien Mise à jour Le logiciel interne de ta carte a besoin d'être mis à…" at bounding box center [1426, 239] width 255 height 175
click at [1533, 30] on div "Le Technicien L'envoi sur la carte est une réussite. Maintenant c'est à toi de …" at bounding box center [1419, 78] width 230 height 114
click at [1533, 25] on div "Le Technicien L'envoi sur la carte est une réussite. Maintenant c'est à toi de …" at bounding box center [1419, 78] width 230 height 114
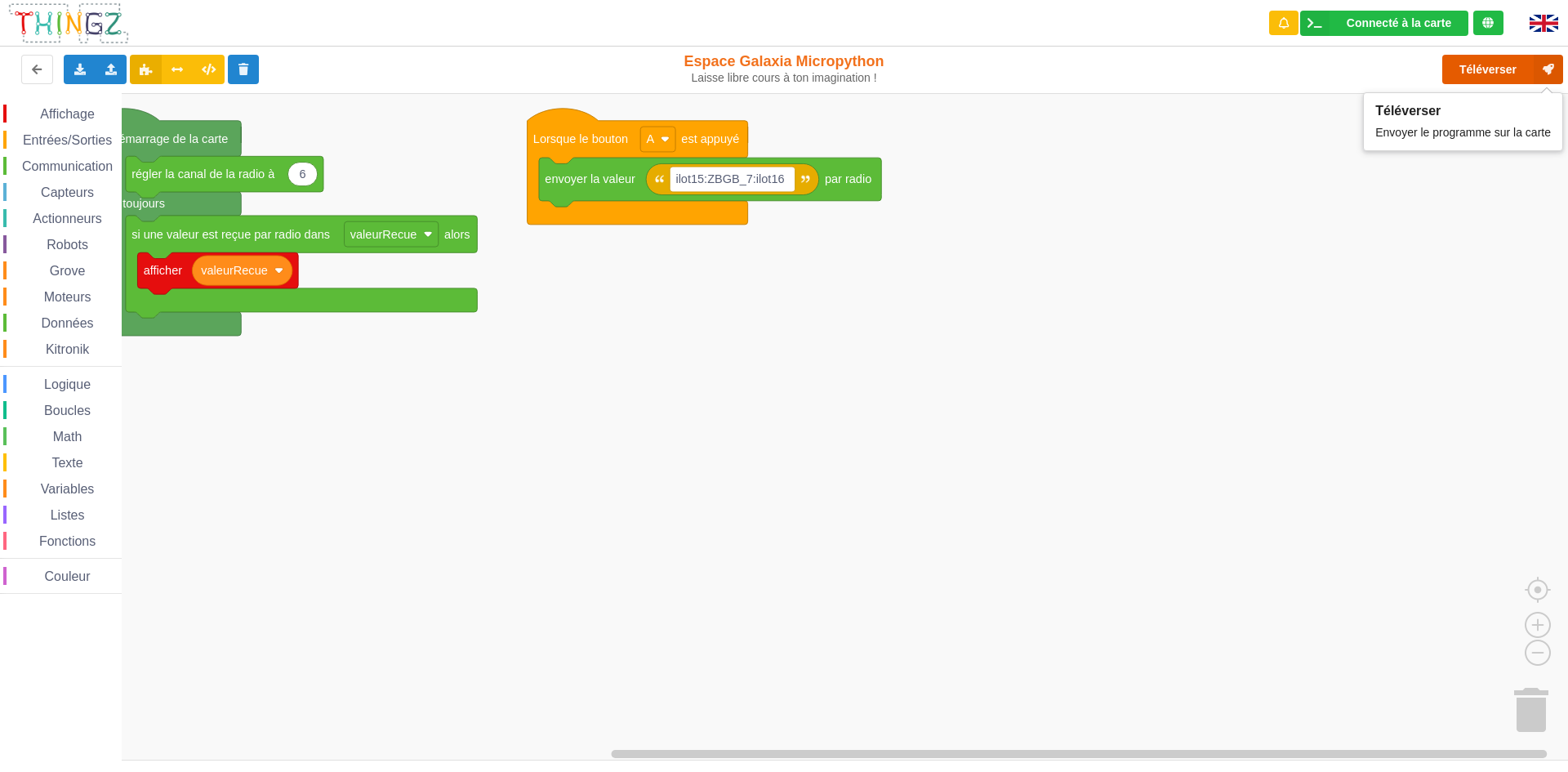
click at [1513, 74] on button "Téléverser" at bounding box center [1502, 69] width 121 height 30
click at [1470, 70] on div "Téléverser" at bounding box center [1254, 69] width 643 height 53
click at [1472, 69] on div "Téléverser" at bounding box center [1254, 69] width 643 height 53
click at [1474, 69] on div "Téléverser" at bounding box center [1254, 69] width 643 height 53
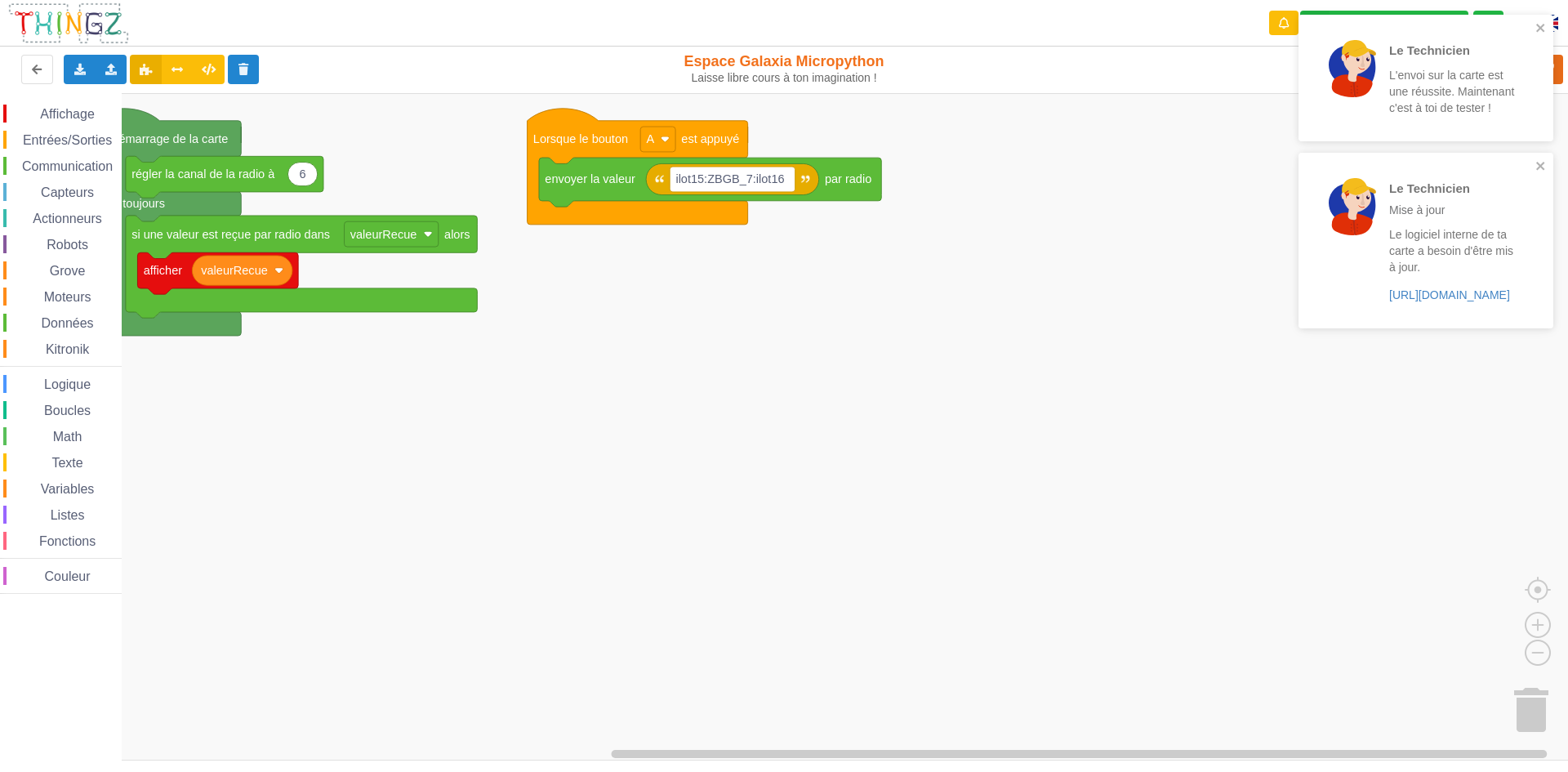
click at [1481, 72] on div "Le Technicien L'envoi sur la carte est une réussite. Maintenant c'est à toi de …" at bounding box center [1425, 176] width 261 height 332
click at [1481, 72] on p "L'envoi sur la carte est une réussite. Maintenant c'est à toi de tester !" at bounding box center [1453, 90] width 127 height 49
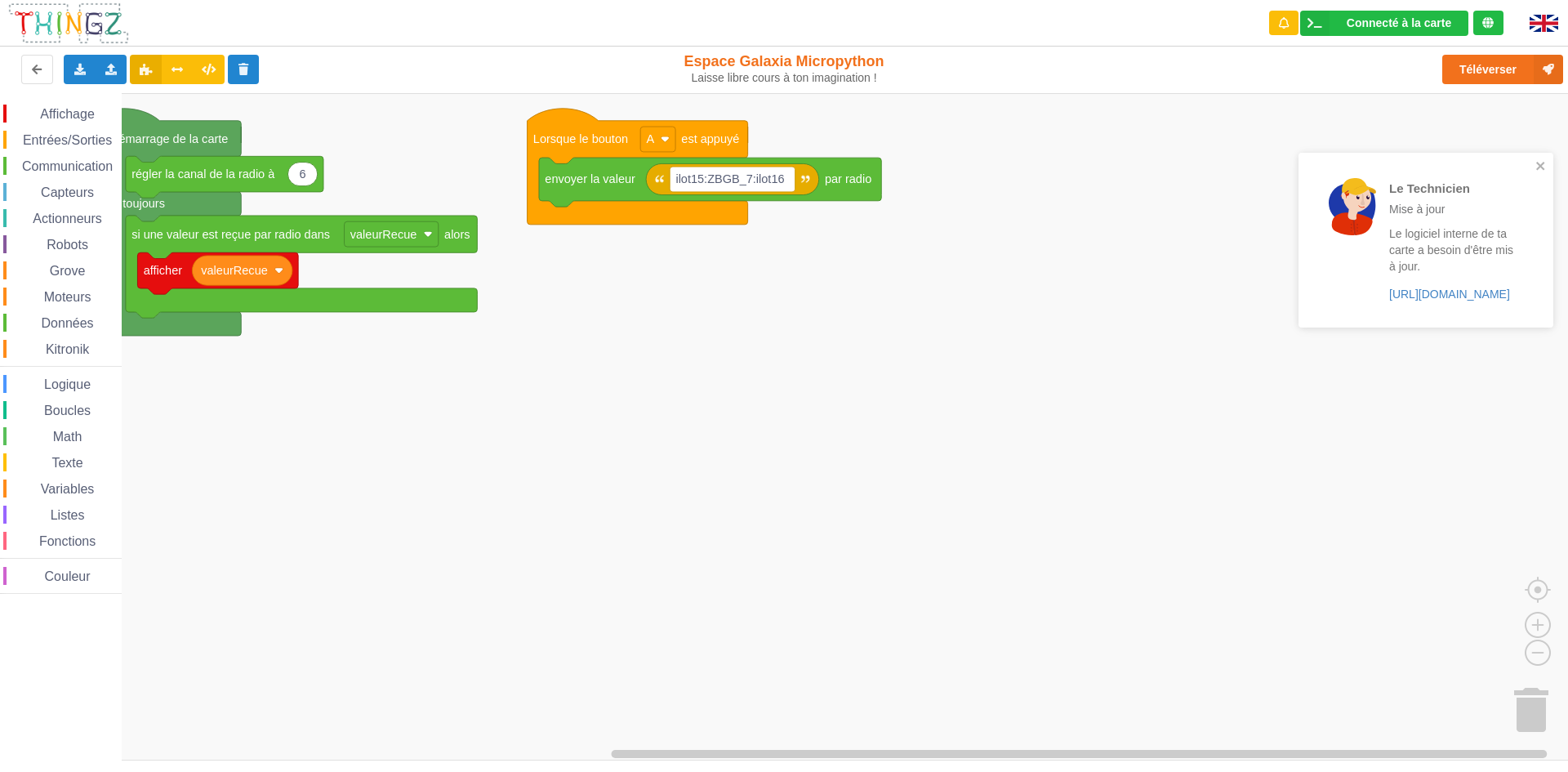
click at [1523, 70] on div "Le Technicien L'envoi sur la carte est une réussite. Maintenant c'est à toi de …" at bounding box center [1425, 176] width 261 height 331
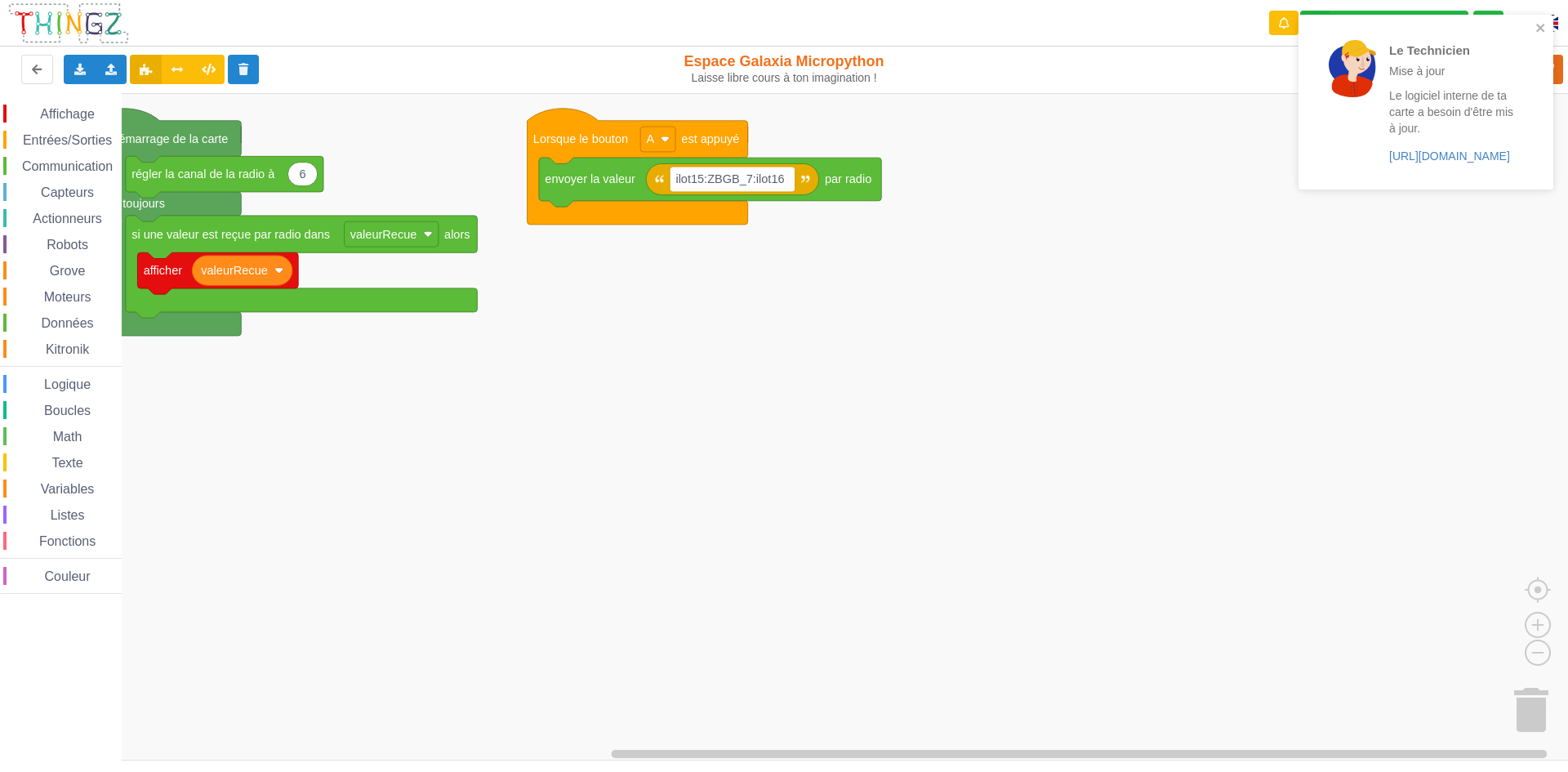
click at [1523, 70] on div "Le Technicien Mise à jour Le logiciel interne de ta carte a besoin d'être mis à…" at bounding box center [1419, 103] width 211 height 142
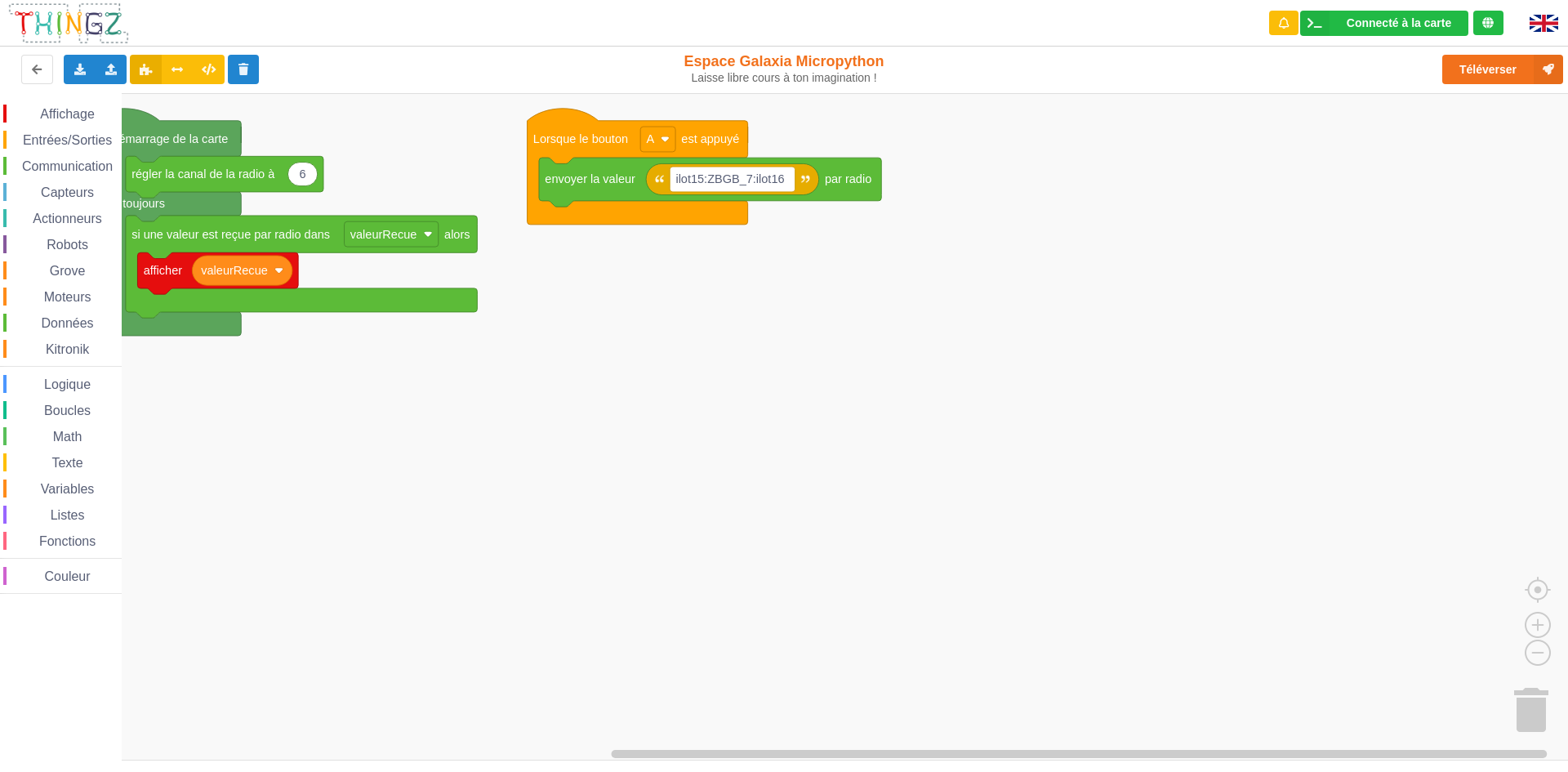
click at [1495, 57] on div "Le Technicien Mise à jour Le logiciel interne de ta carte a besoin d'être mis à…" at bounding box center [1425, 107] width 261 height 193
click at [1493, 64] on div "Le Technicien Mise à jour Le logiciel interne de ta carte a besoin d'être mis à…" at bounding box center [1425, 107] width 261 height 193
click at [1493, 64] on button "Téléverser" at bounding box center [1502, 69] width 121 height 30
click at [1493, 64] on div "Téléverser" at bounding box center [1254, 69] width 643 height 53
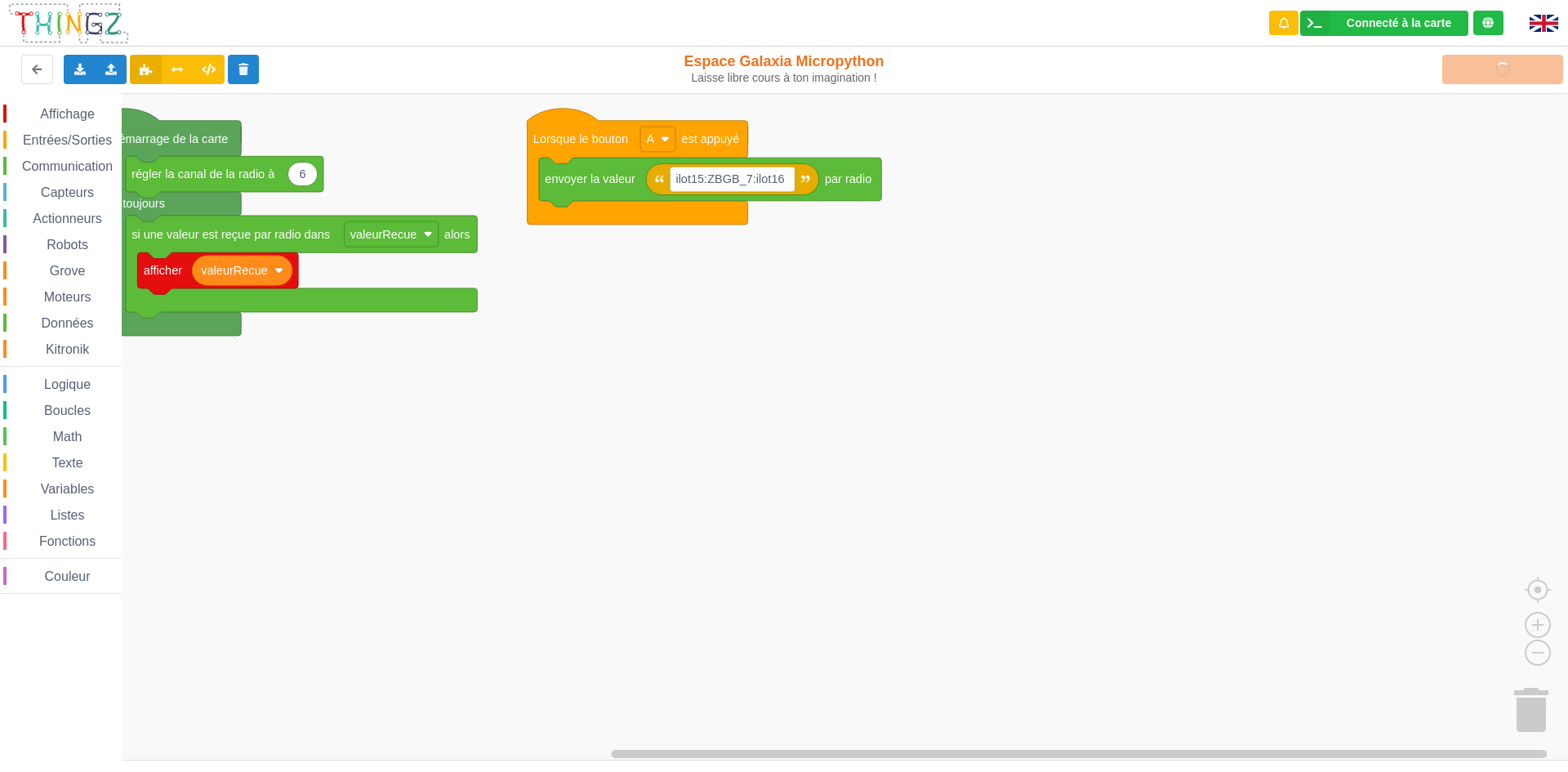
click at [1493, 64] on div "Téléverser" at bounding box center [1254, 69] width 643 height 53
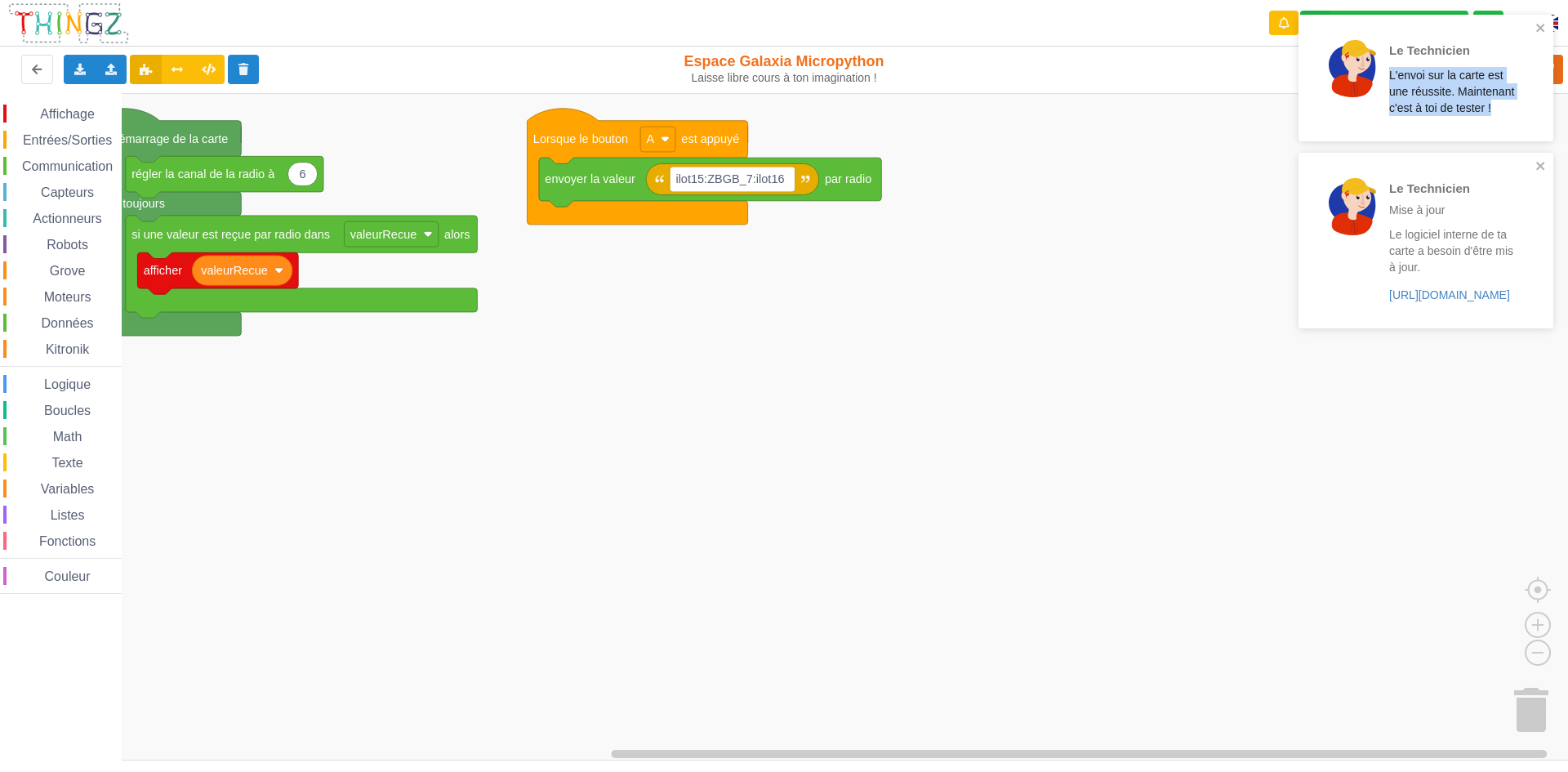
click at [1493, 64] on div "Le Technicien L'envoi sur la carte est une réussite. Maintenant c'est à toi de …" at bounding box center [1425, 176] width 261 height 332
click at [1493, 64] on div "Le Technicien L'envoi sur la carte est une réussite. Maintenant c'est à toi de …" at bounding box center [1453, 78] width 127 height 76
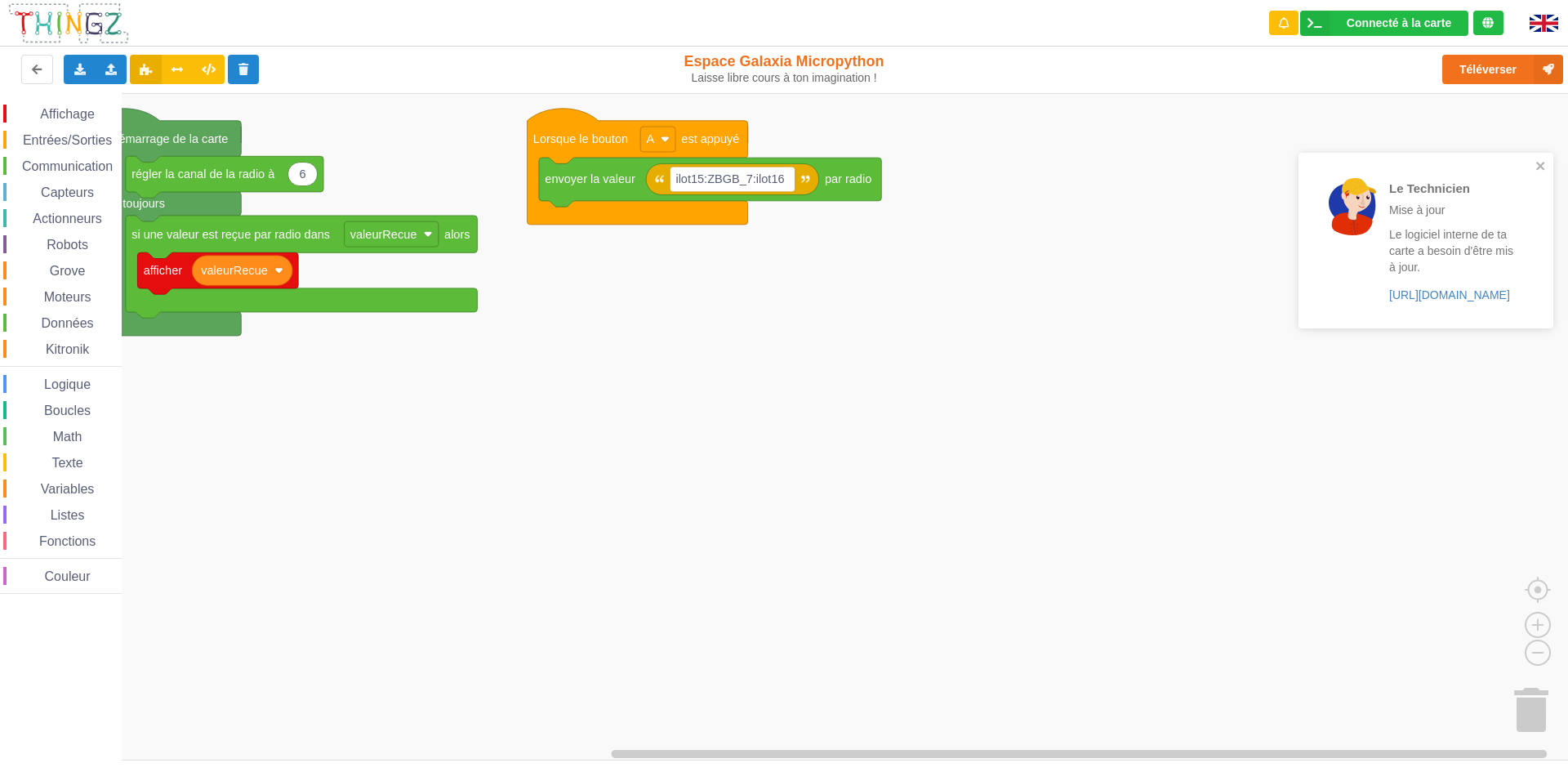
click at [1493, 64] on div "Le Technicien L'envoi sur la carte est une réussite. Maintenant c'est à toi de …" at bounding box center [1425, 176] width 261 height 332
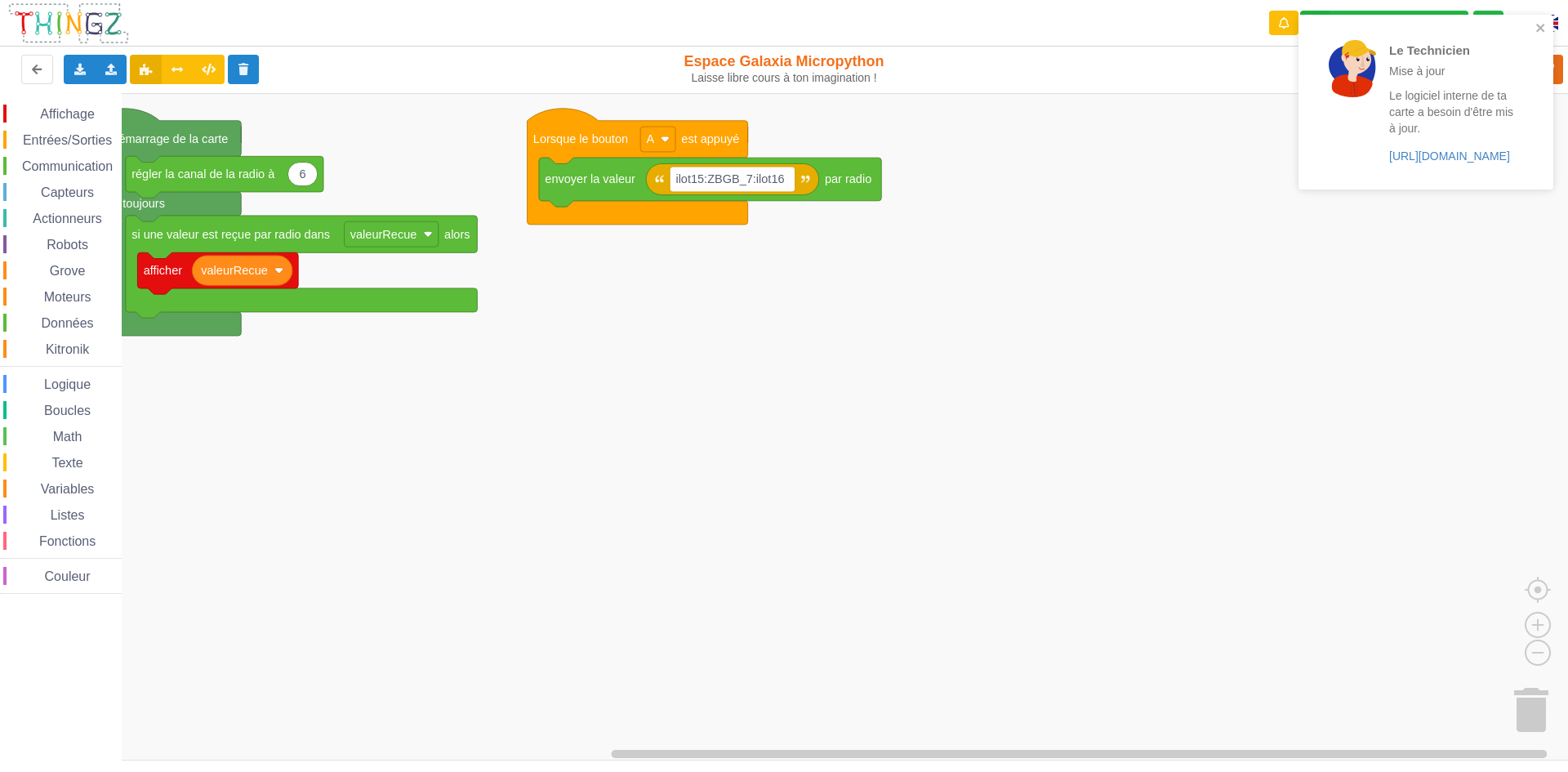
click at [1493, 64] on div "Le Technicien L'envoi sur la carte est une réussite. Maintenant c'est à toi de …" at bounding box center [1425, 107] width 261 height 193
click at [1493, 64] on p "Mise à jour" at bounding box center [1453, 71] width 127 height 17
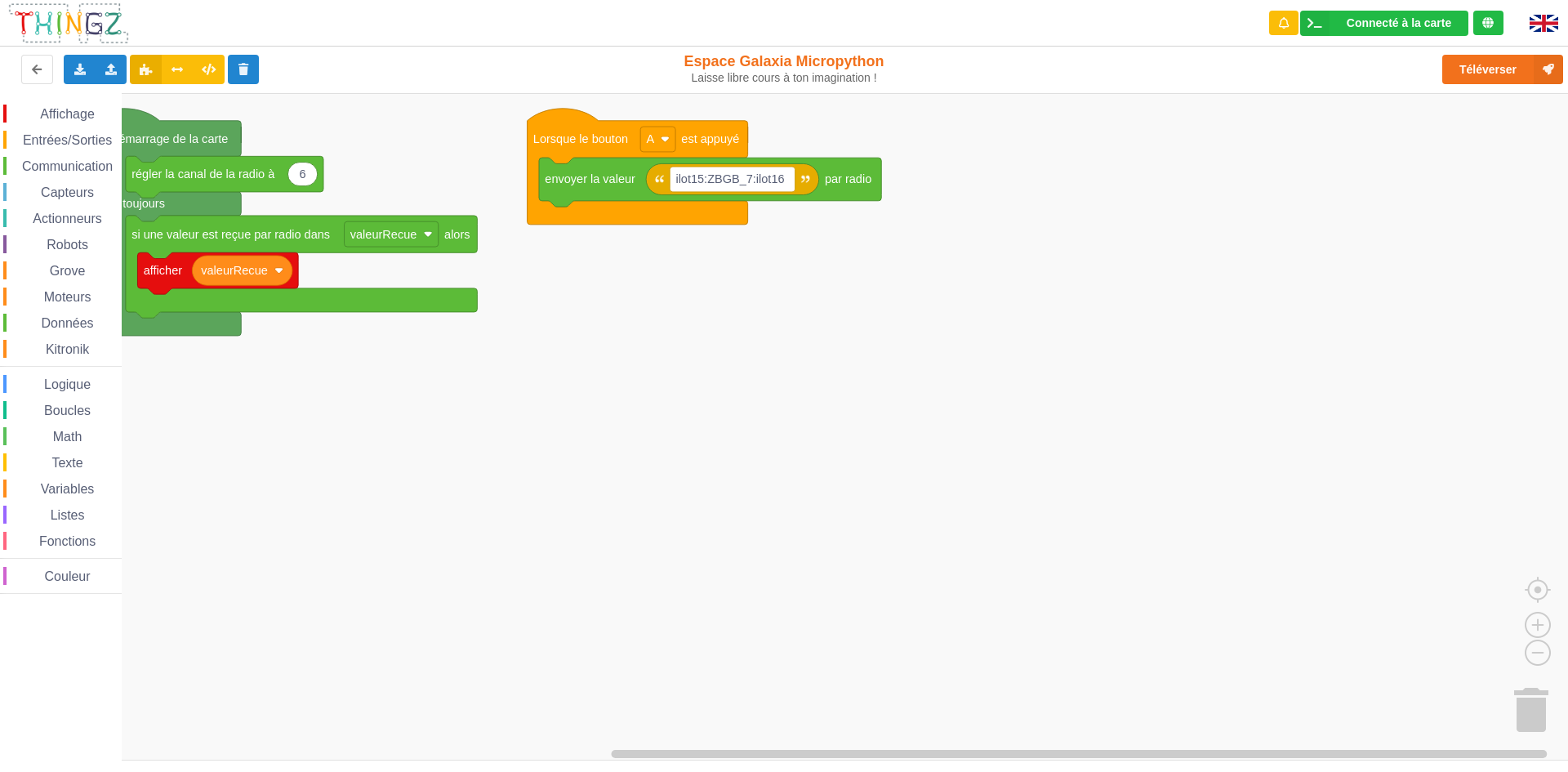
click at [1493, 64] on div "Le Technicien Mise à jour Le logiciel interne de ta carte a besoin d'être mis à…" at bounding box center [1425, 107] width 261 height 193
click at [1493, 64] on div "Le Technicien Mise à jour Le logiciel interne de ta carte a besoin d'être mis à…" at bounding box center [784, 375] width 1590 height 772
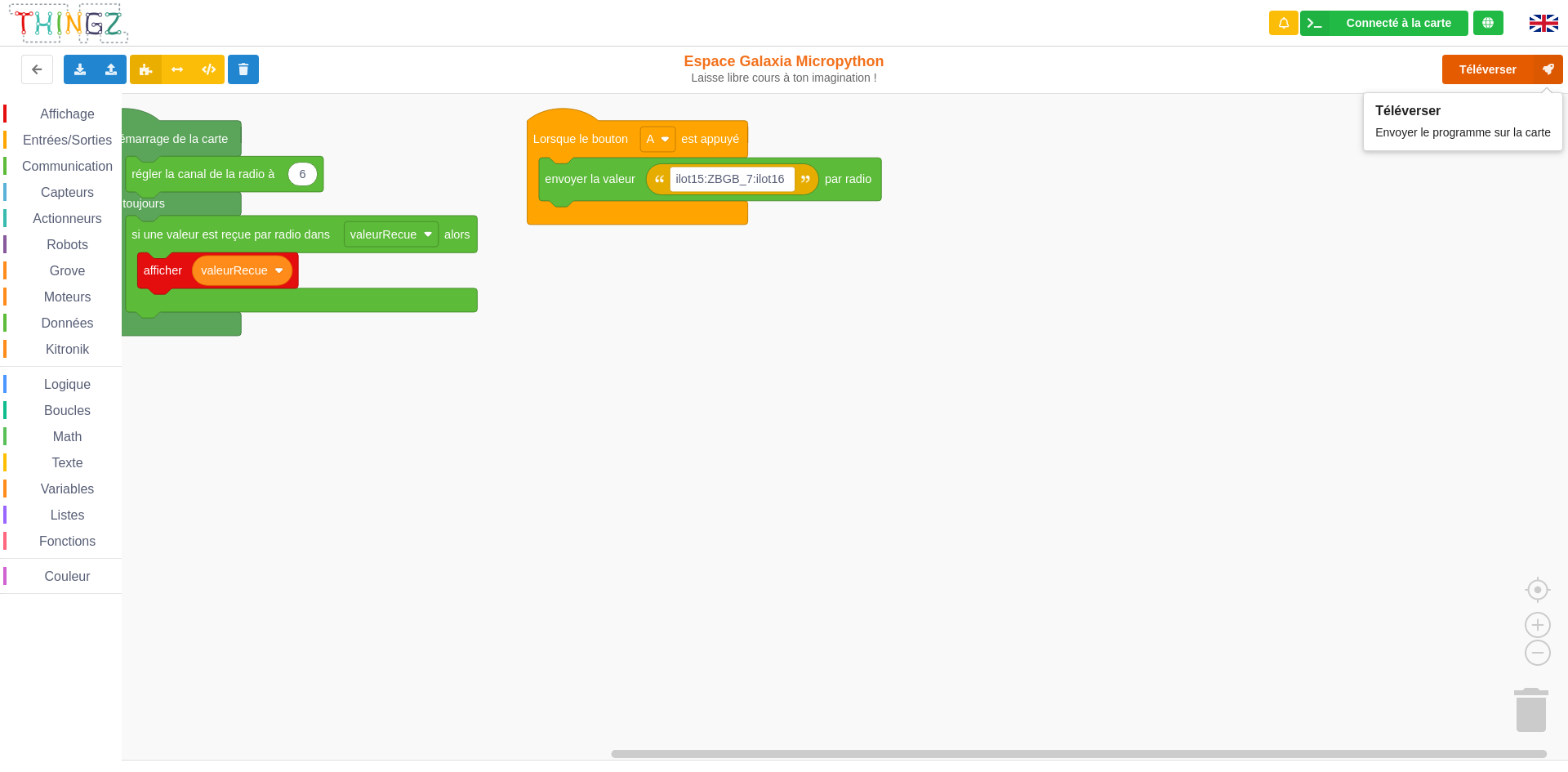
click at [1493, 64] on button "Téléverser" at bounding box center [1502, 69] width 121 height 30
click at [1493, 64] on div "Téléverser" at bounding box center [1254, 69] width 643 height 53
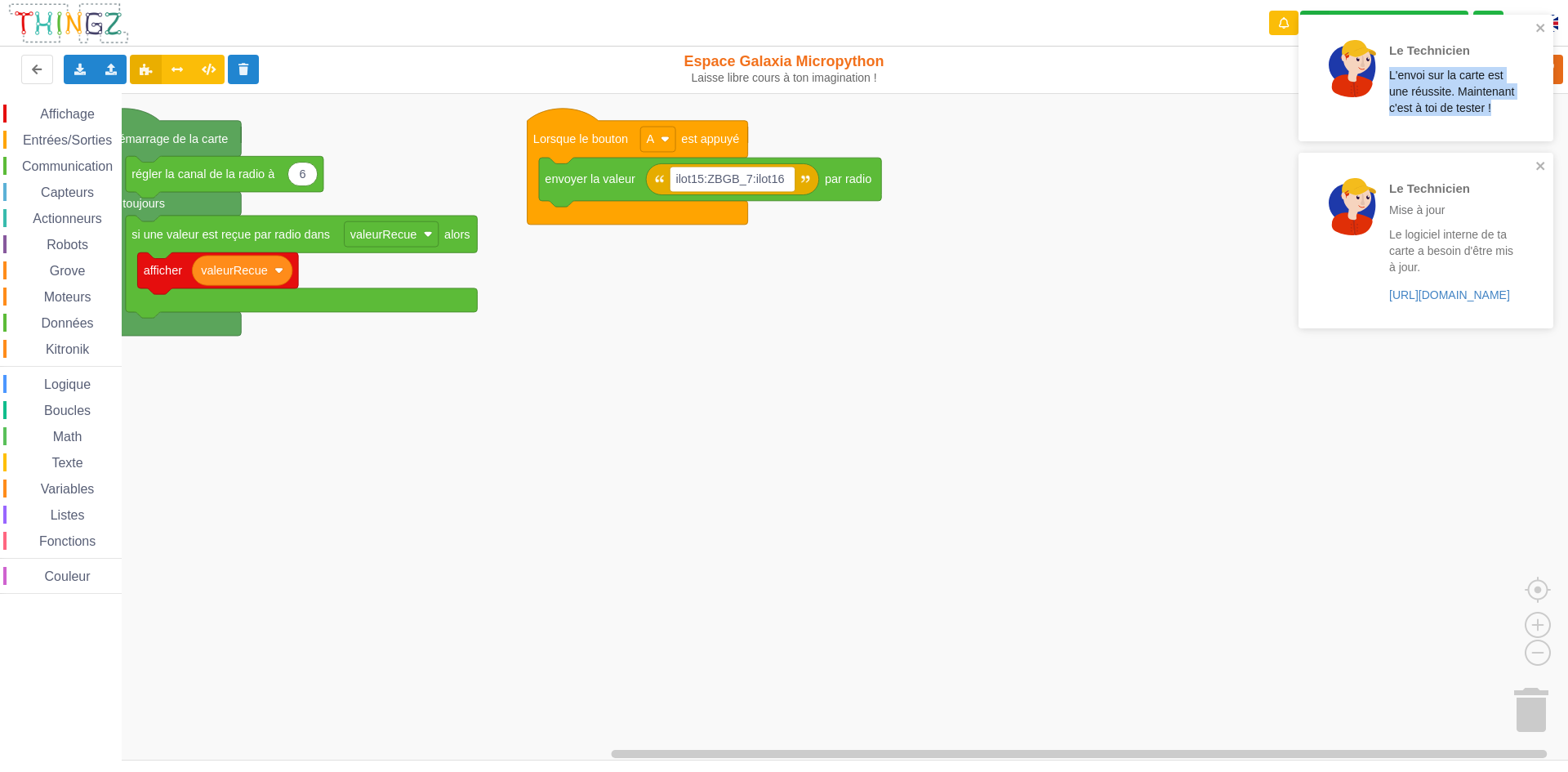
click at [1493, 64] on div "Le Technicien L'envoi sur la carte est une réussite. Maintenant c'est à toi de …" at bounding box center [1425, 176] width 261 height 332
click at [1493, 64] on div "Le Technicien L'envoi sur la carte est une réussite. Maintenant c'est à toi de …" at bounding box center [1453, 78] width 127 height 76
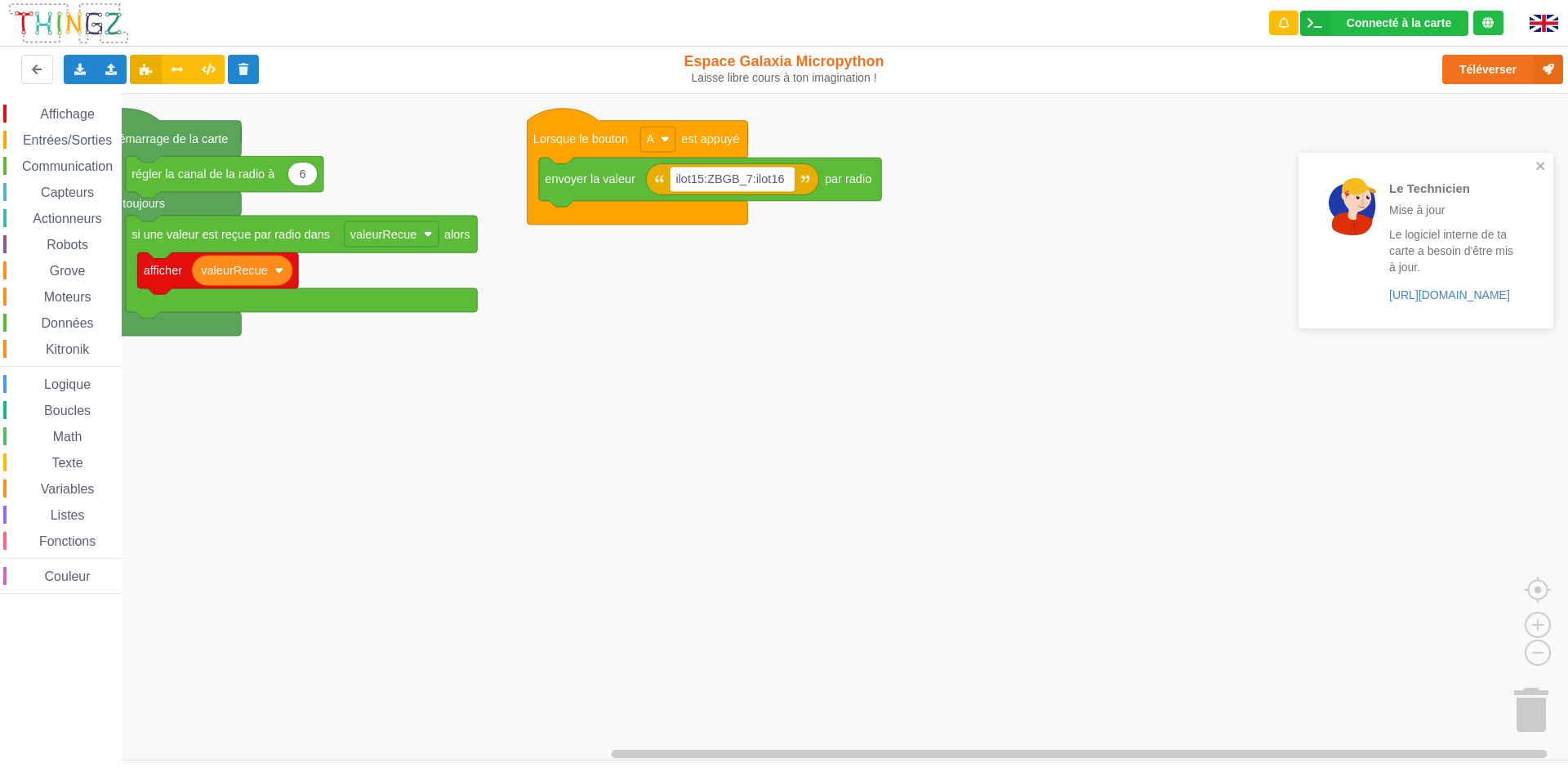
click at [1493, 64] on div "Le Technicien L'envoi sur la carte est une réussite. Maintenant c'est à toi de …" at bounding box center [1425, 176] width 261 height 332
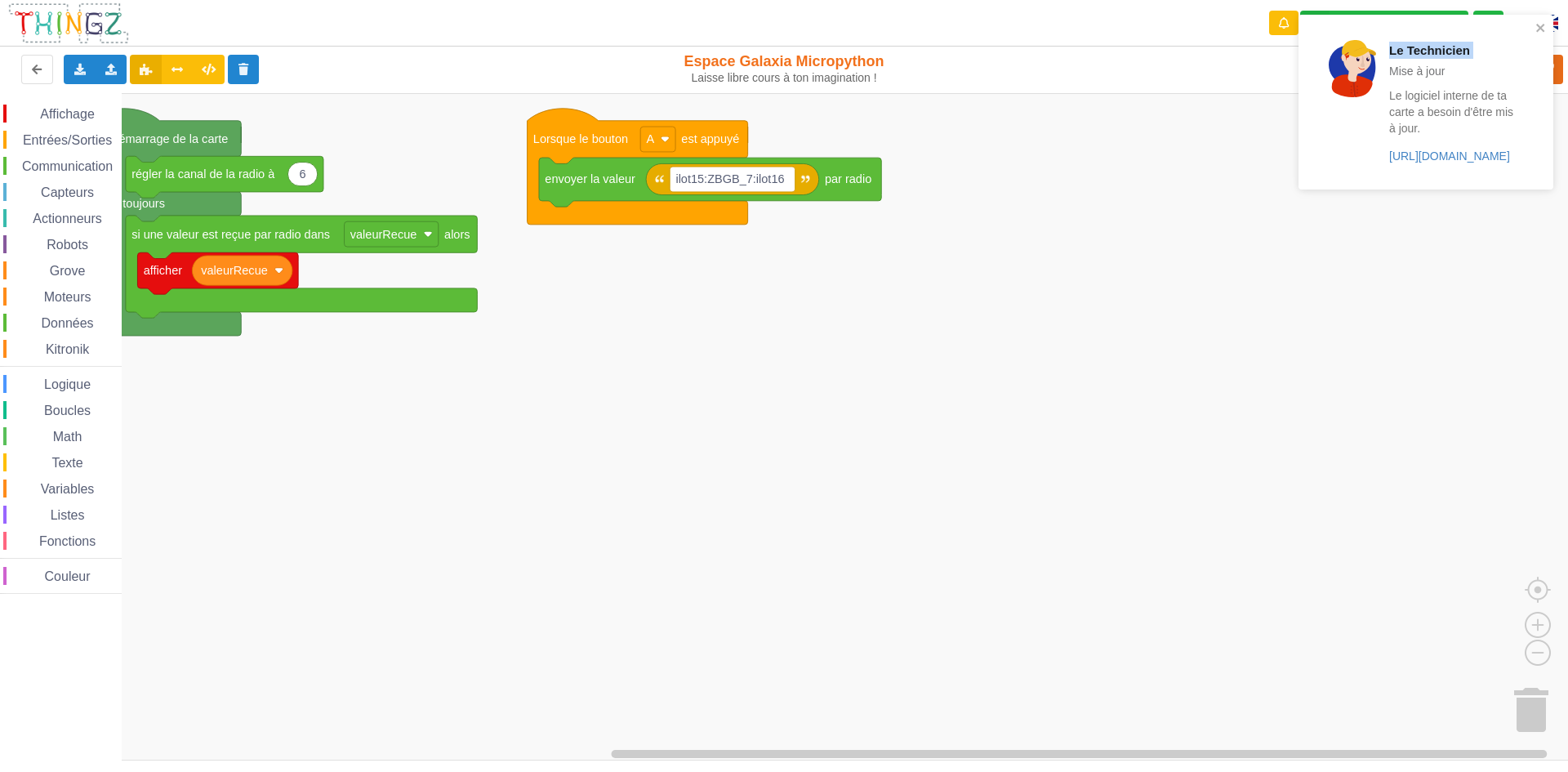
click at [1493, 64] on div "Le Technicien Mise à jour Le logiciel interne de ta carte a besoin d'être mis à…" at bounding box center [1426, 102] width 255 height 175
click at [1493, 64] on p "Mise à jour" at bounding box center [1453, 71] width 127 height 17
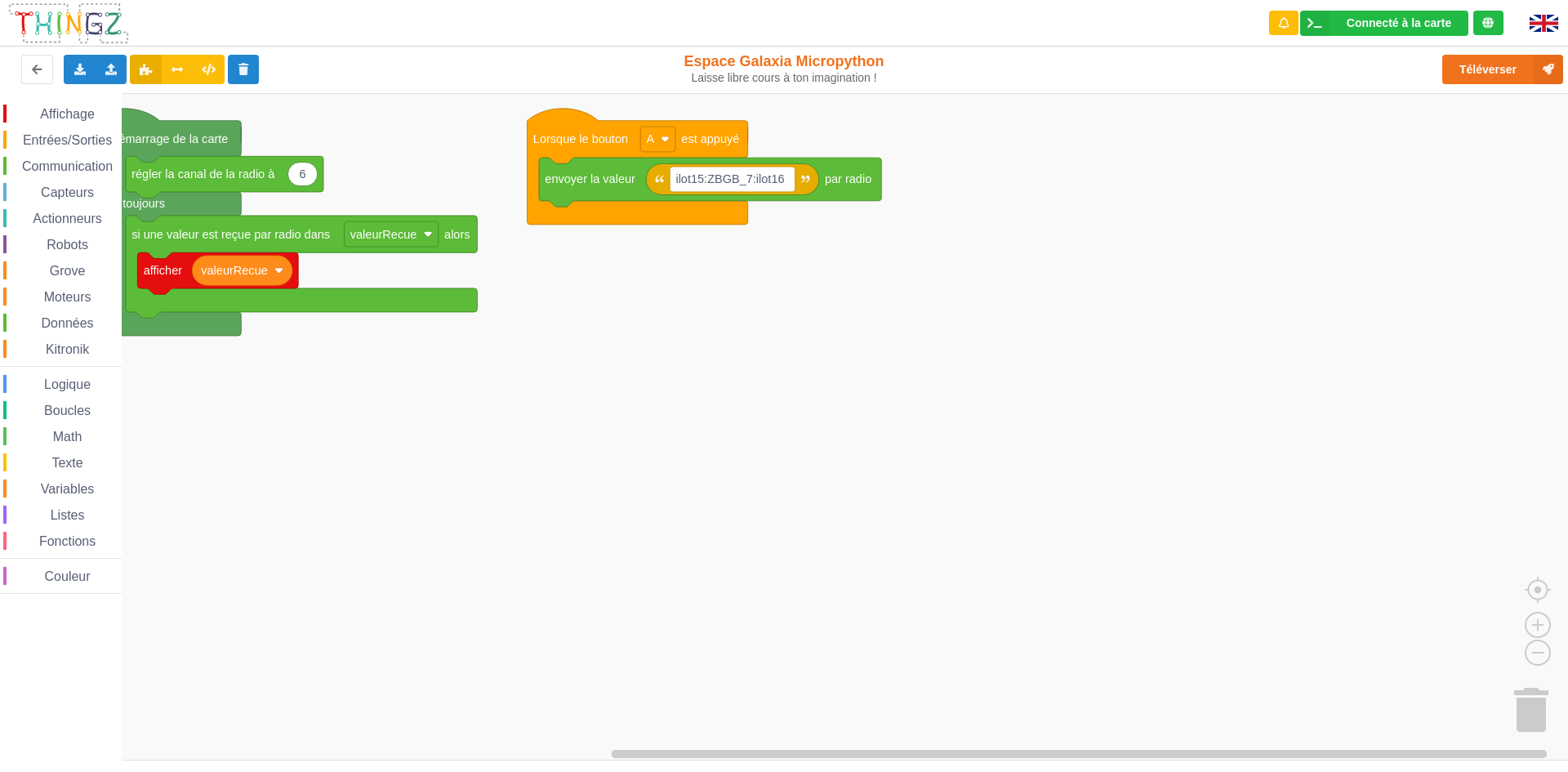
click at [1493, 64] on div "Le Technicien Mise à jour Le logiciel interne de ta carte a besoin d'être mis à…" at bounding box center [1425, 107] width 261 height 193
click at [1493, 64] on div "Le Technicien Mise à jour Le logiciel interne de ta carte a besoin d'être mis à…" at bounding box center [784, 375] width 1590 height 772
click at [1493, 64] on button "Téléverser" at bounding box center [1502, 69] width 121 height 30
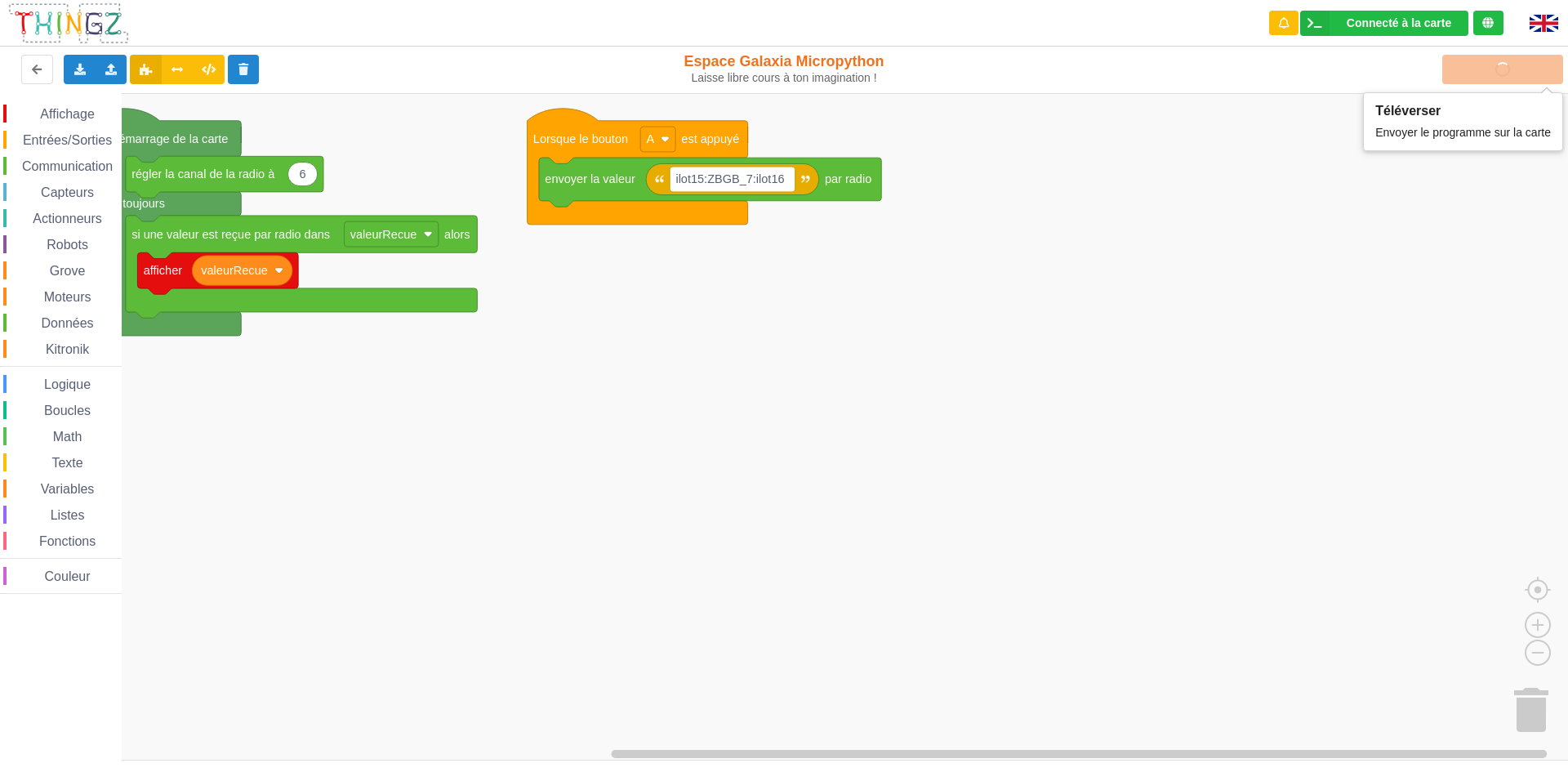
click at [1493, 64] on div "Téléverser" at bounding box center [1254, 69] width 643 height 53
click at [1490, 66] on div "Téléverser" at bounding box center [1254, 69] width 643 height 53
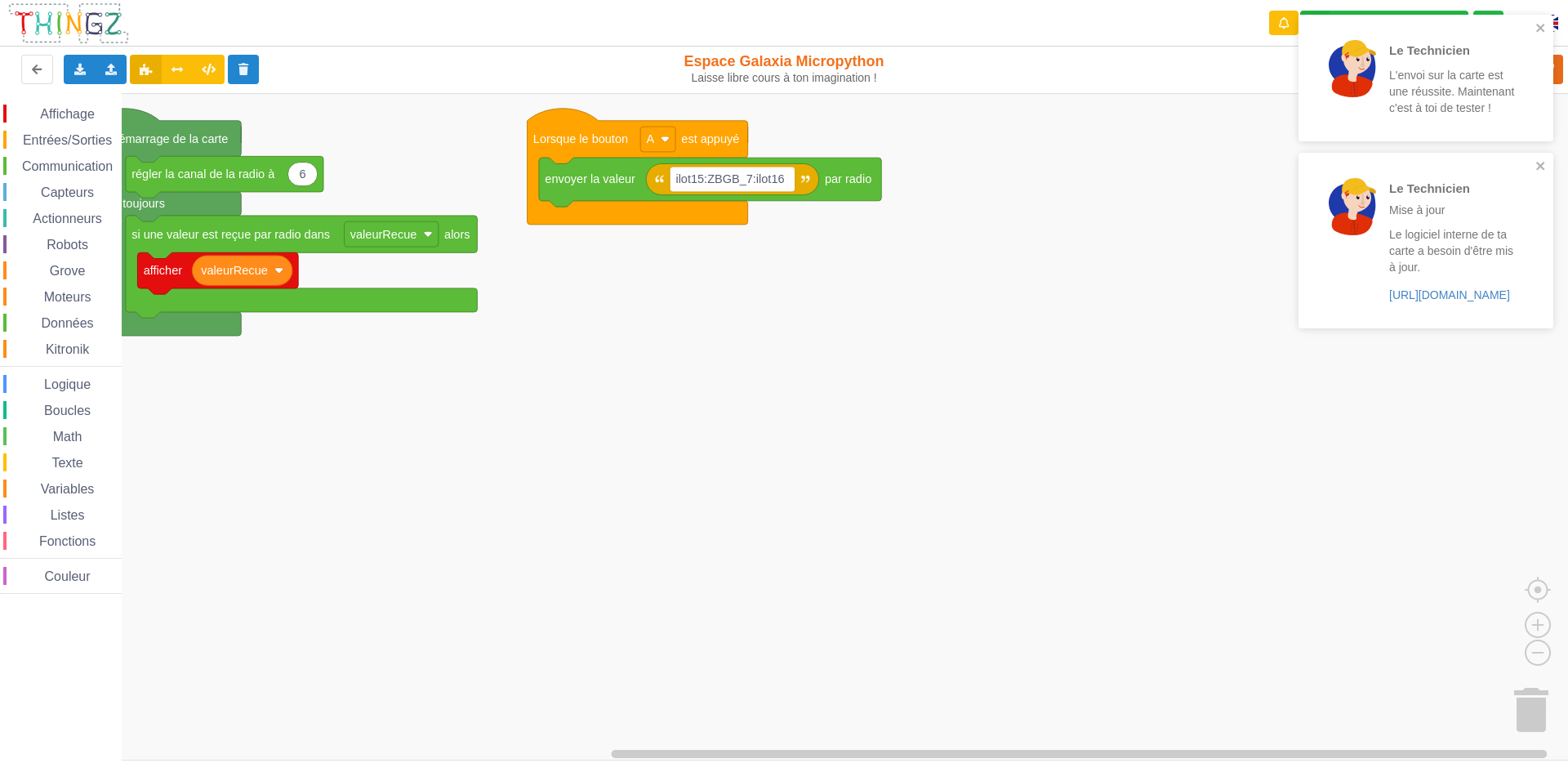
click at [1533, 29] on div "Le Technicien L'envoi sur la carte est une réussite. Maintenant c'est à toi de …" at bounding box center [1419, 78] width 230 height 114
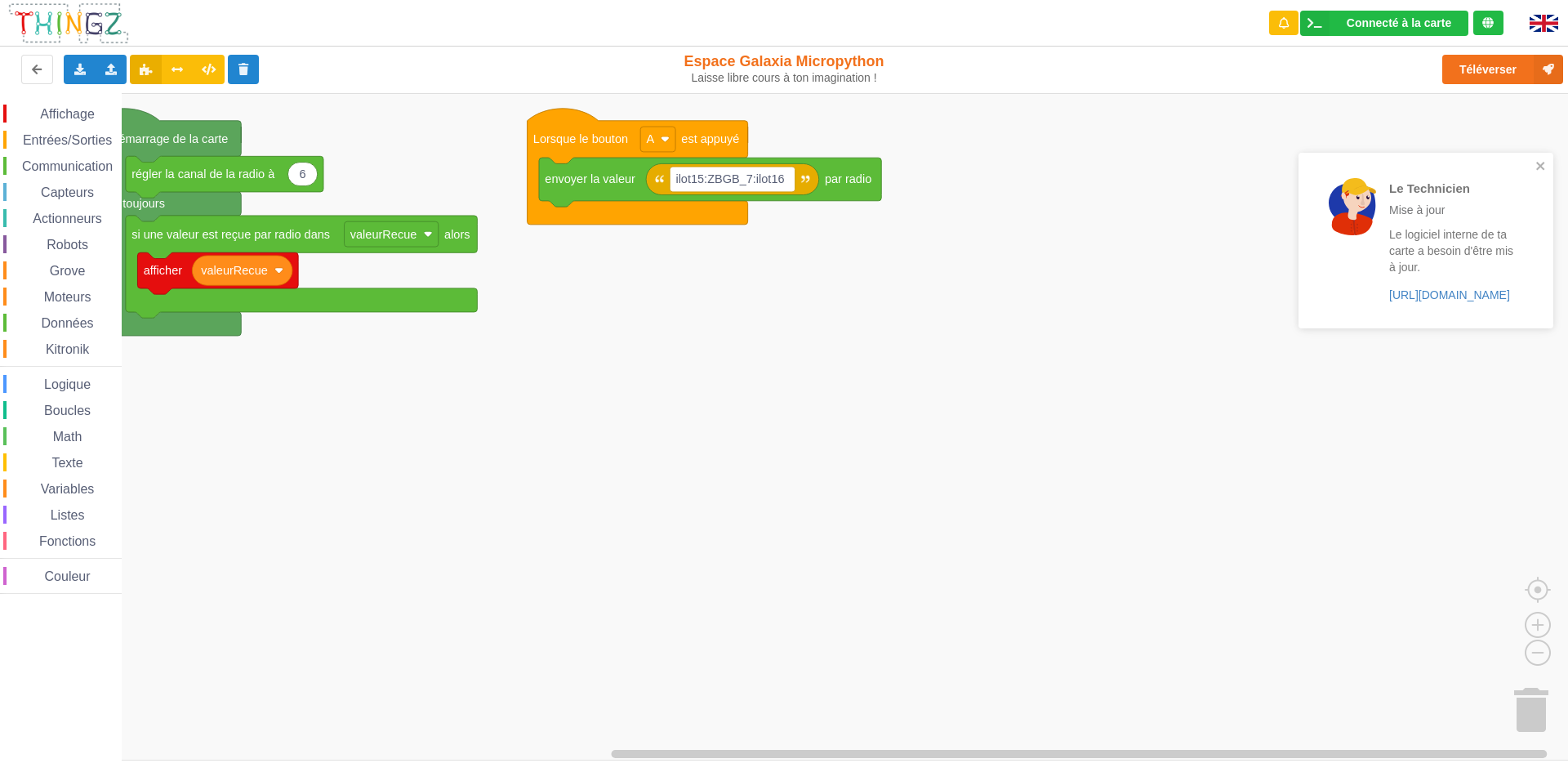
click at [1533, 29] on div "Le Technicien L'envoi sur la carte est une réussite. Maintenant c'est à toi de …" at bounding box center [1425, 176] width 261 height 332
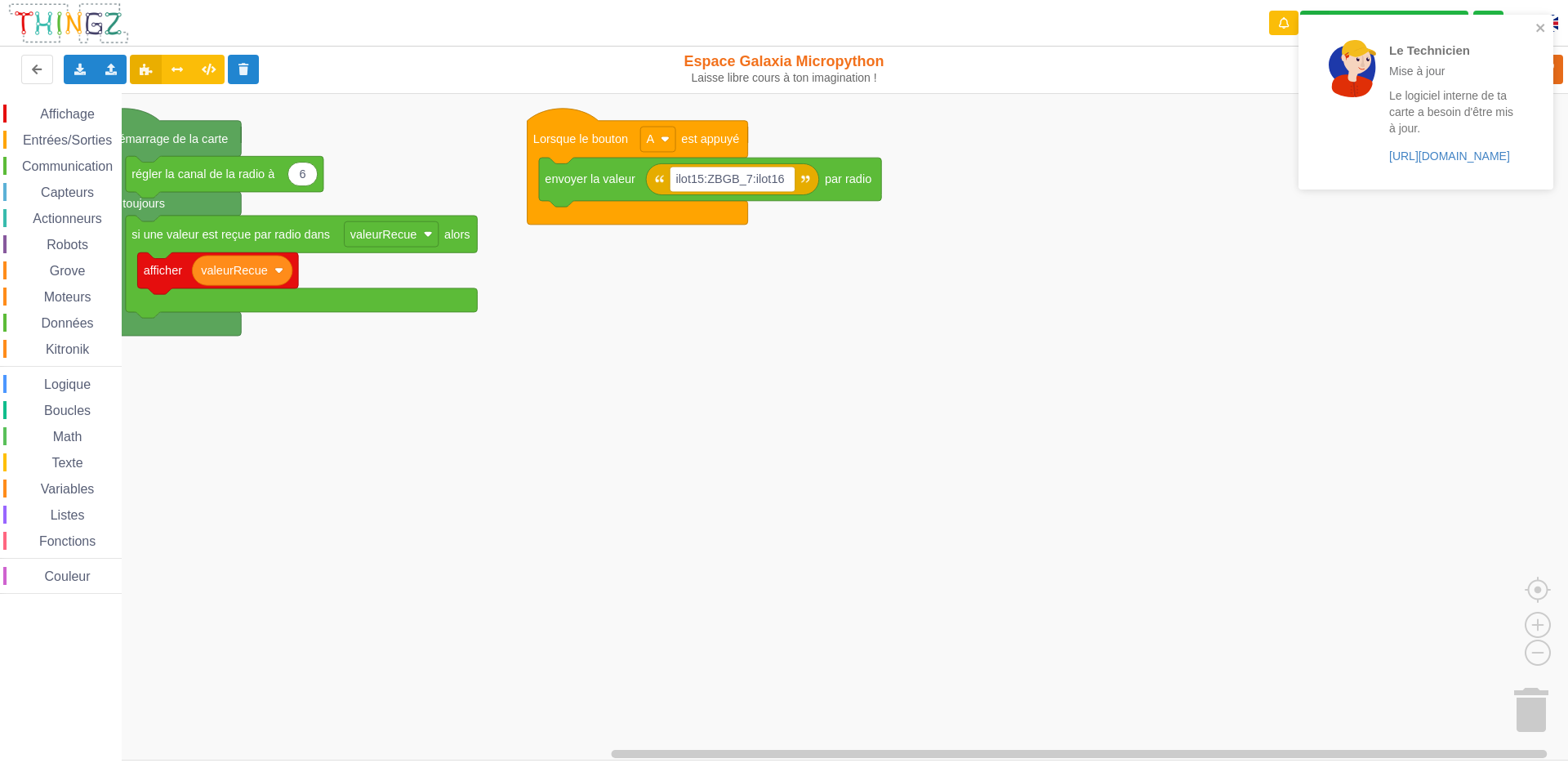
click at [1526, 30] on div "Le Technicien Mise à jour Le logiciel interne de ta carte a besoin d'être mis à…" at bounding box center [1419, 102] width 221 height 151
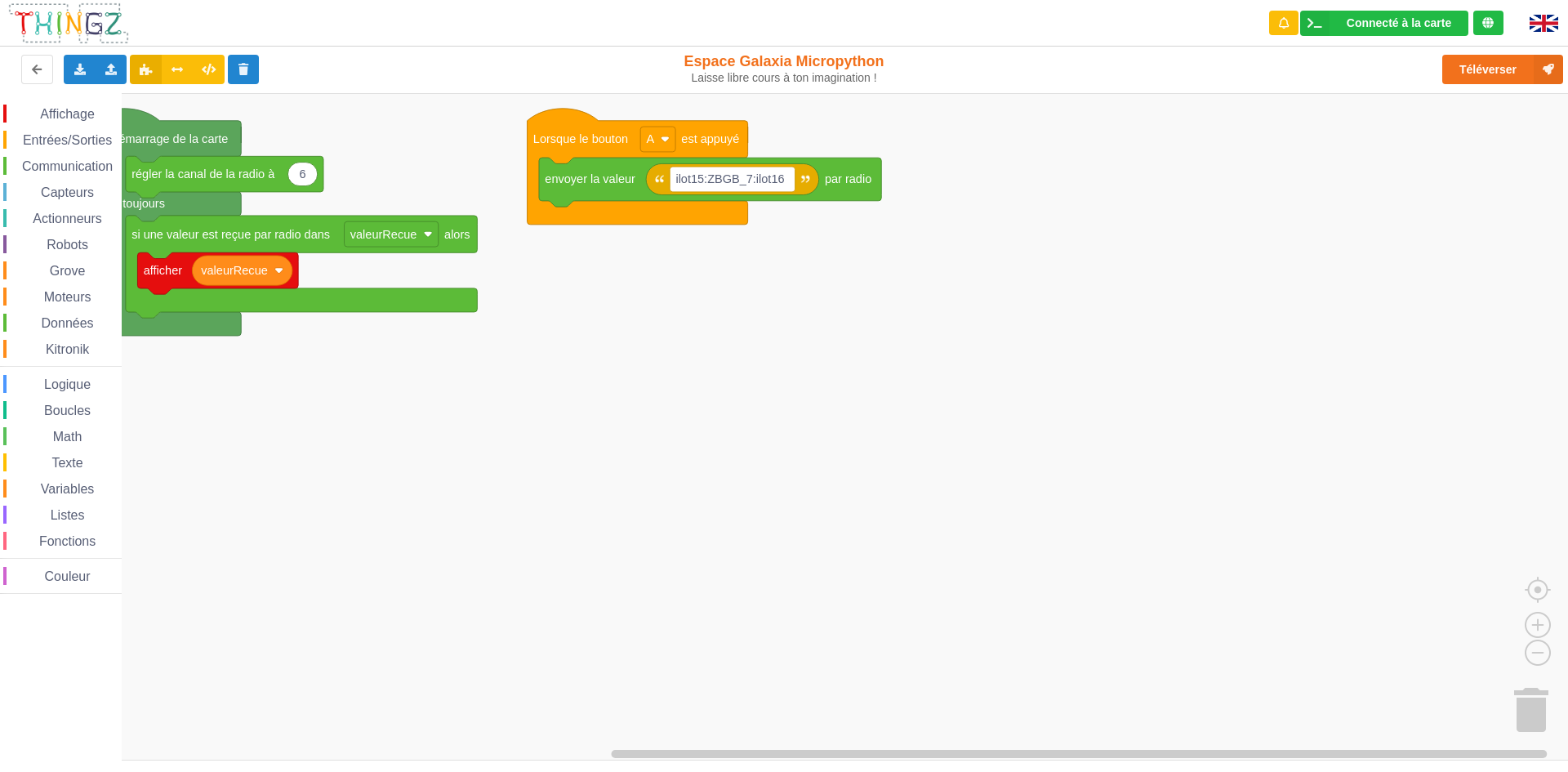
click at [1545, 21] on div "Le Technicien Mise à jour Le logiciel interne de ta carte a besoin d'être mis à…" at bounding box center [1425, 107] width 261 height 193
click at [1545, 23] on img at bounding box center [1543, 23] width 29 height 18
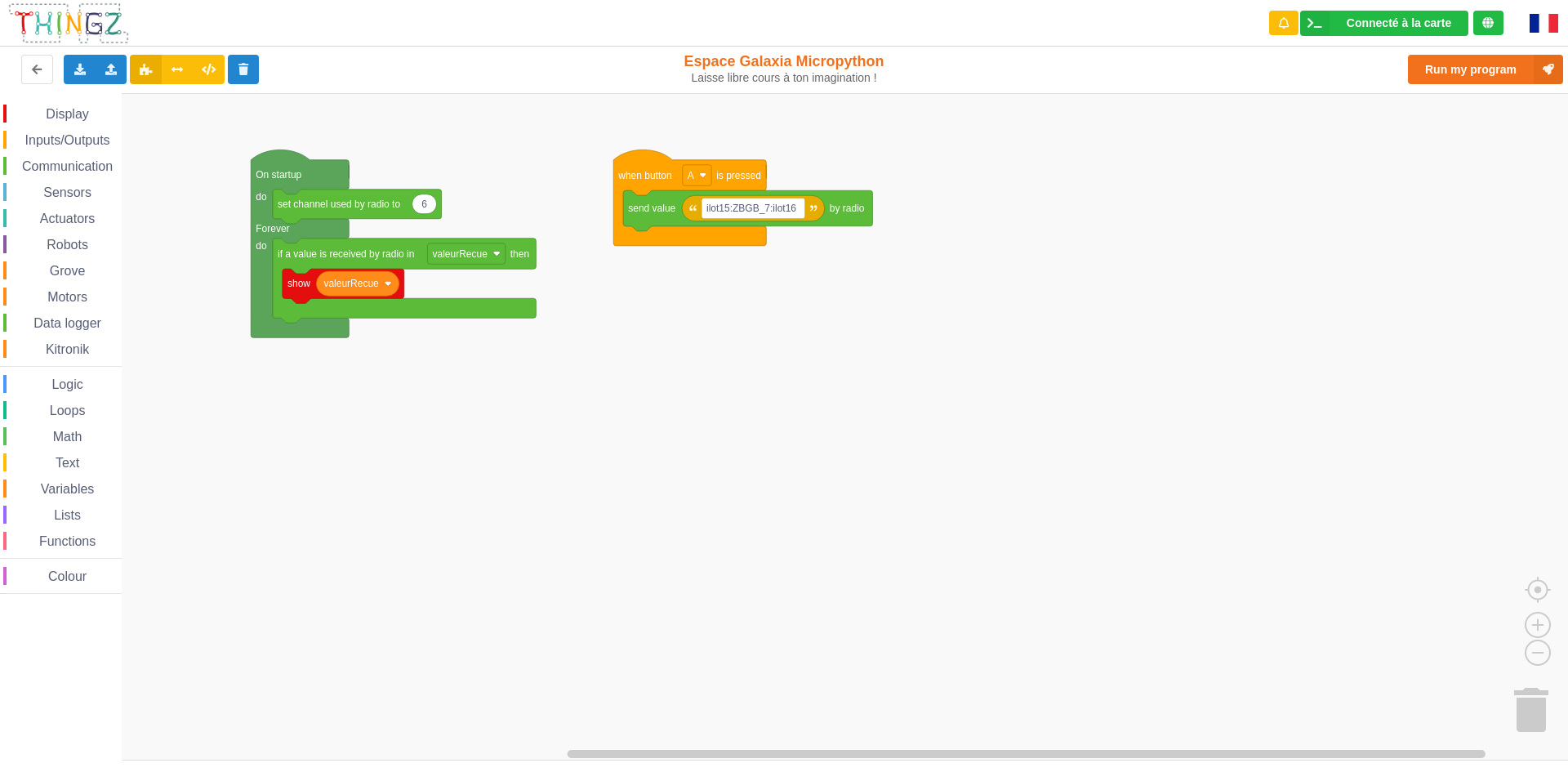
click at [1542, 25] on img at bounding box center [1543, 23] width 29 height 18
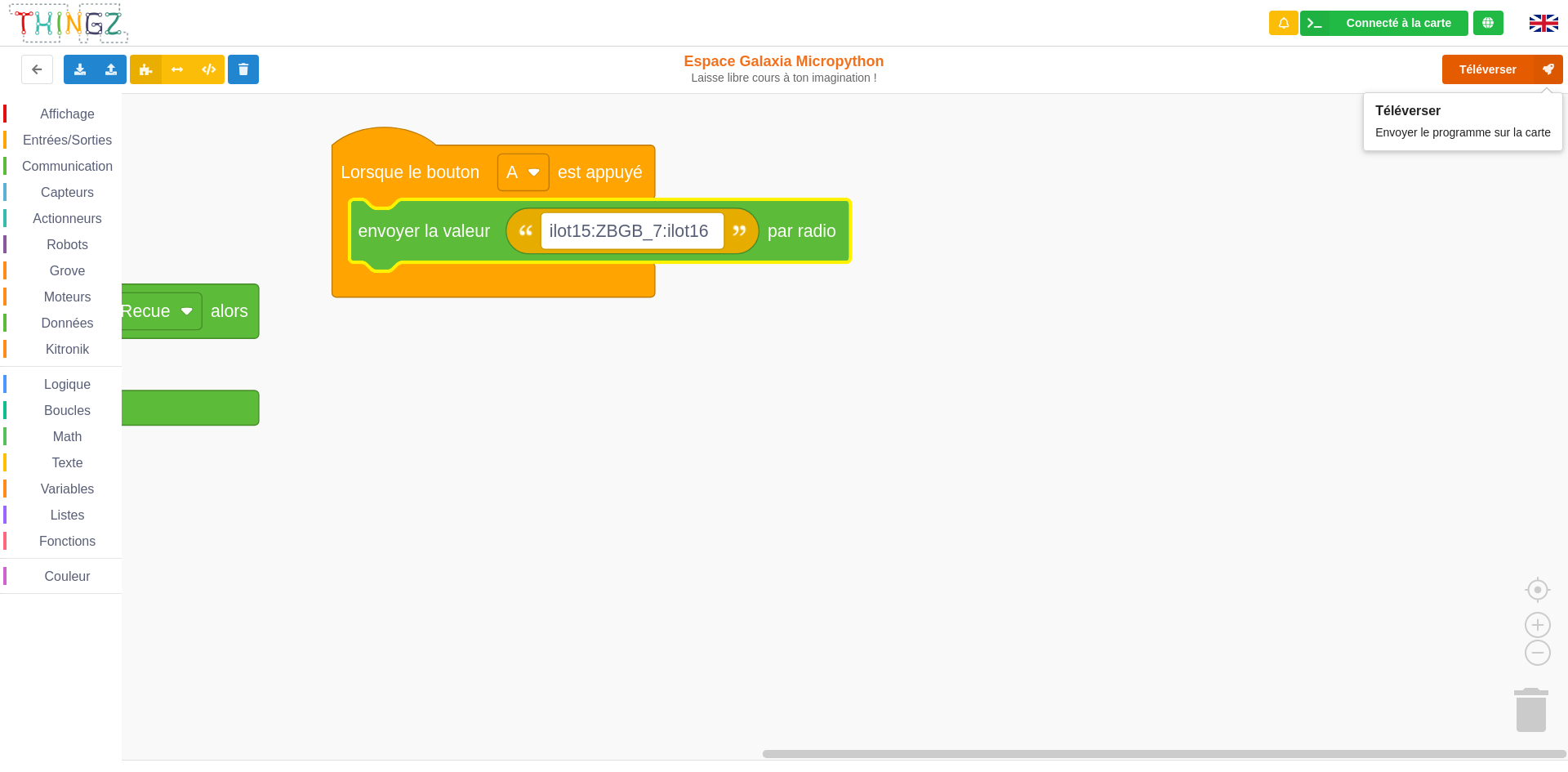
click at [1455, 60] on button "Téléverser" at bounding box center [1502, 69] width 121 height 30
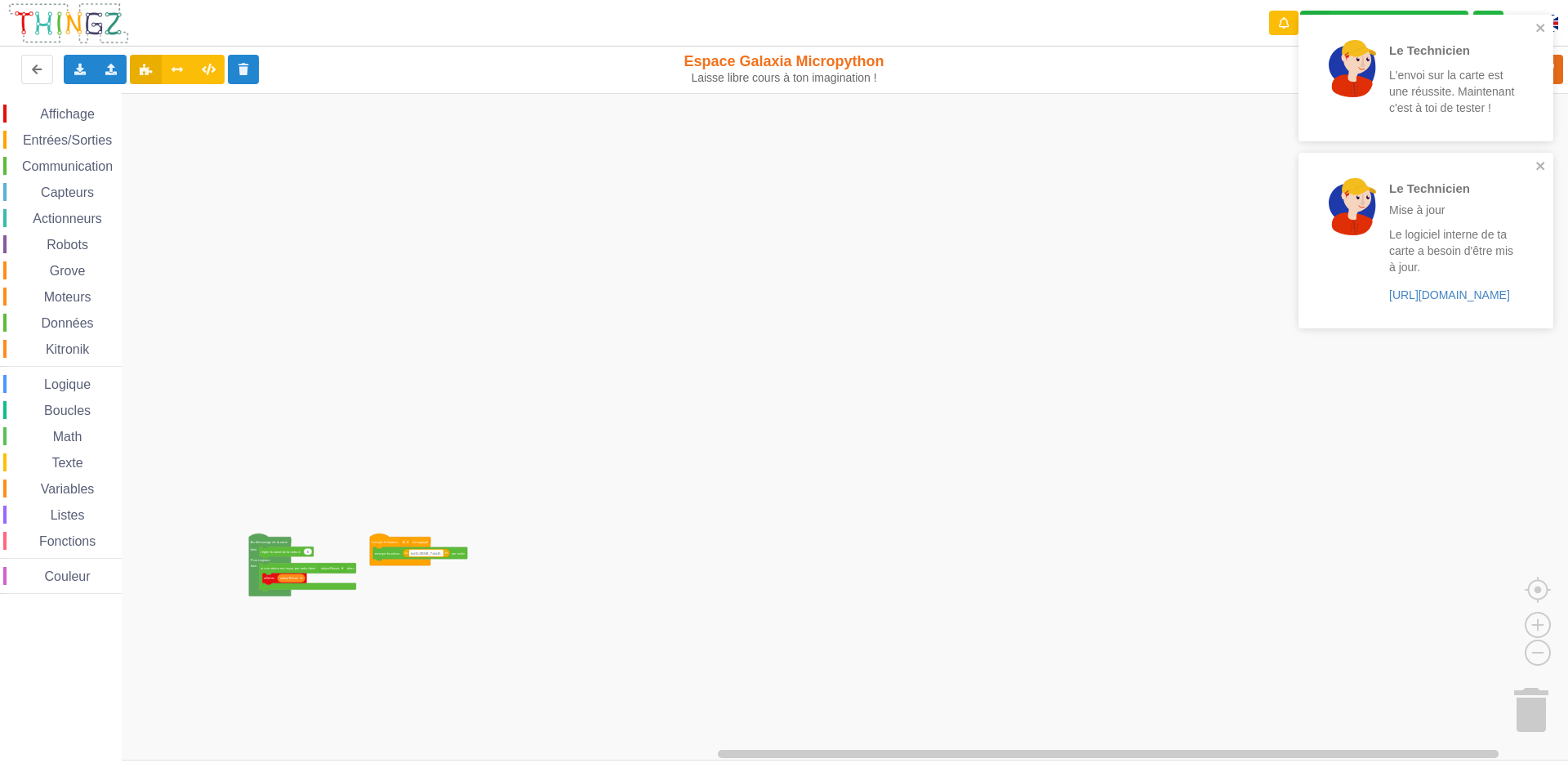
click at [879, 440] on div "Affichage Entrées/Sorties Communication Capteurs Actionneurs Robots Grove Moteu…" at bounding box center [790, 427] width 1579 height 667
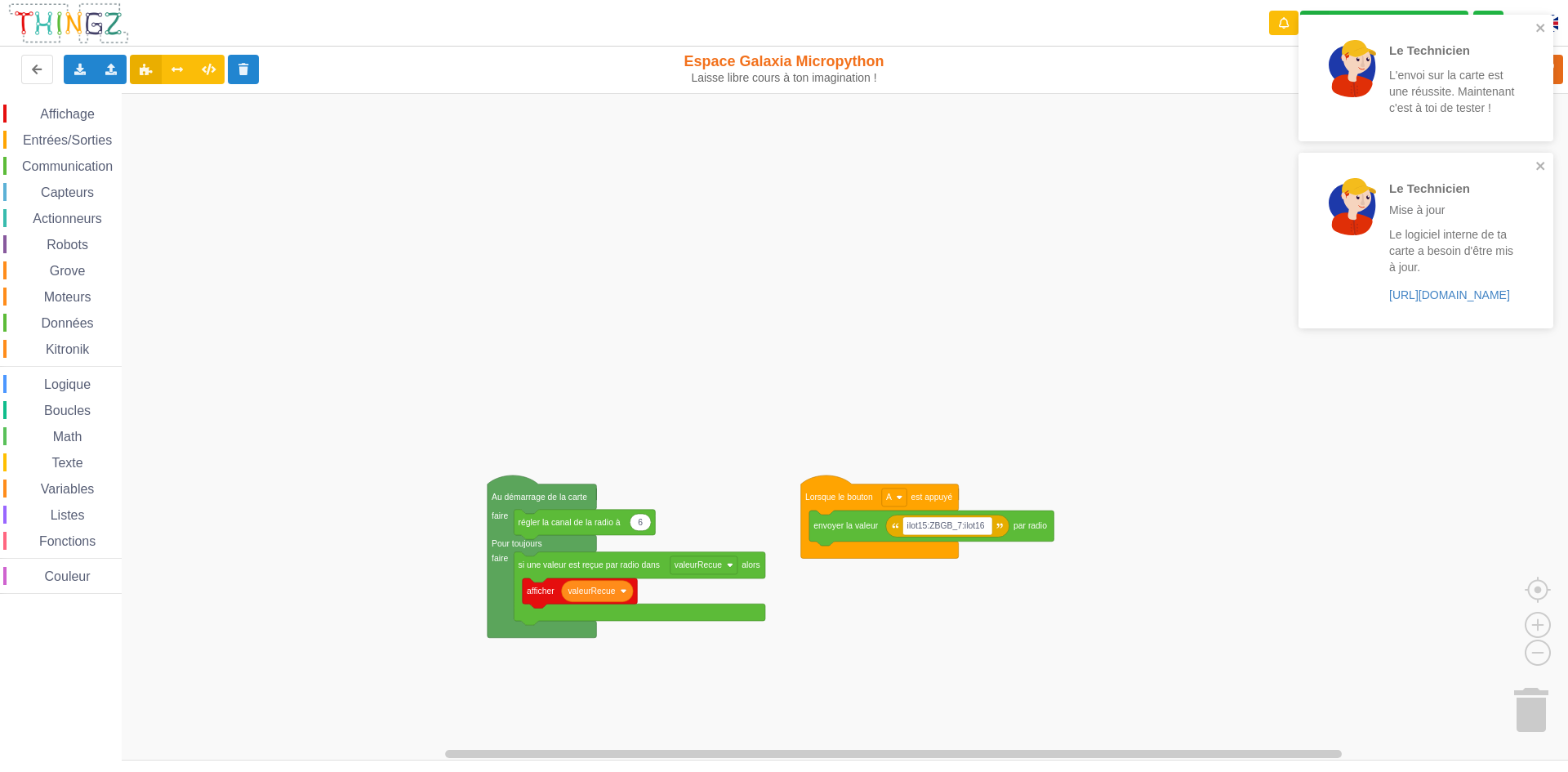
click at [1228, 440] on div "Affichage Entrées/Sorties Communication Capteurs Actionneurs Robots Grove Moteu…" at bounding box center [790, 427] width 1579 height 667
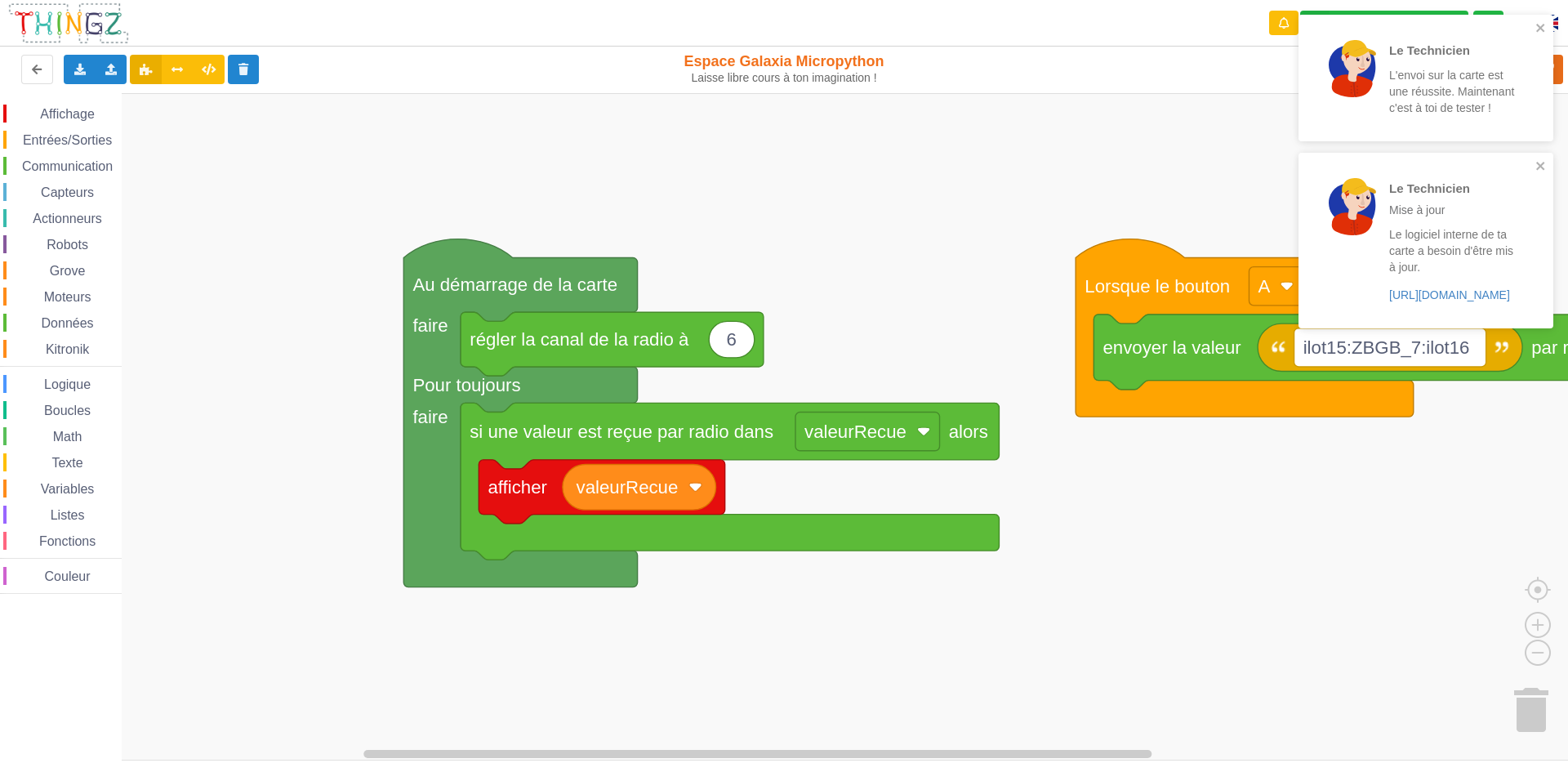
click at [1567, 391] on div "Affichage Entrées/Sorties Communication Capteurs Actionneurs Robots Grove Moteu…" at bounding box center [790, 427] width 1579 height 667
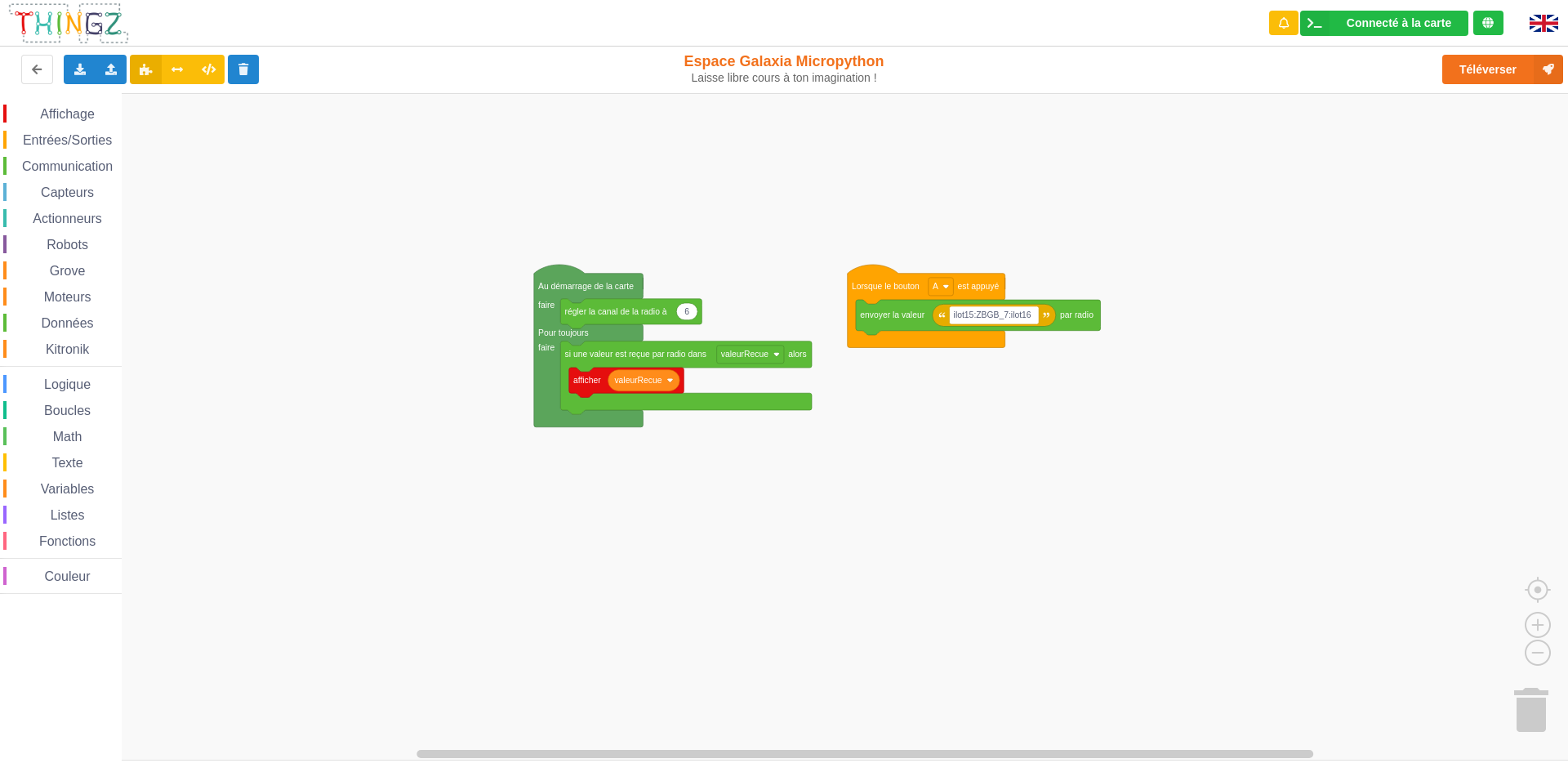
click at [841, 559] on div "Affichage Entrées/Sorties Communication Capteurs Actionneurs Robots Grove Moteu…" at bounding box center [790, 427] width 1579 height 667
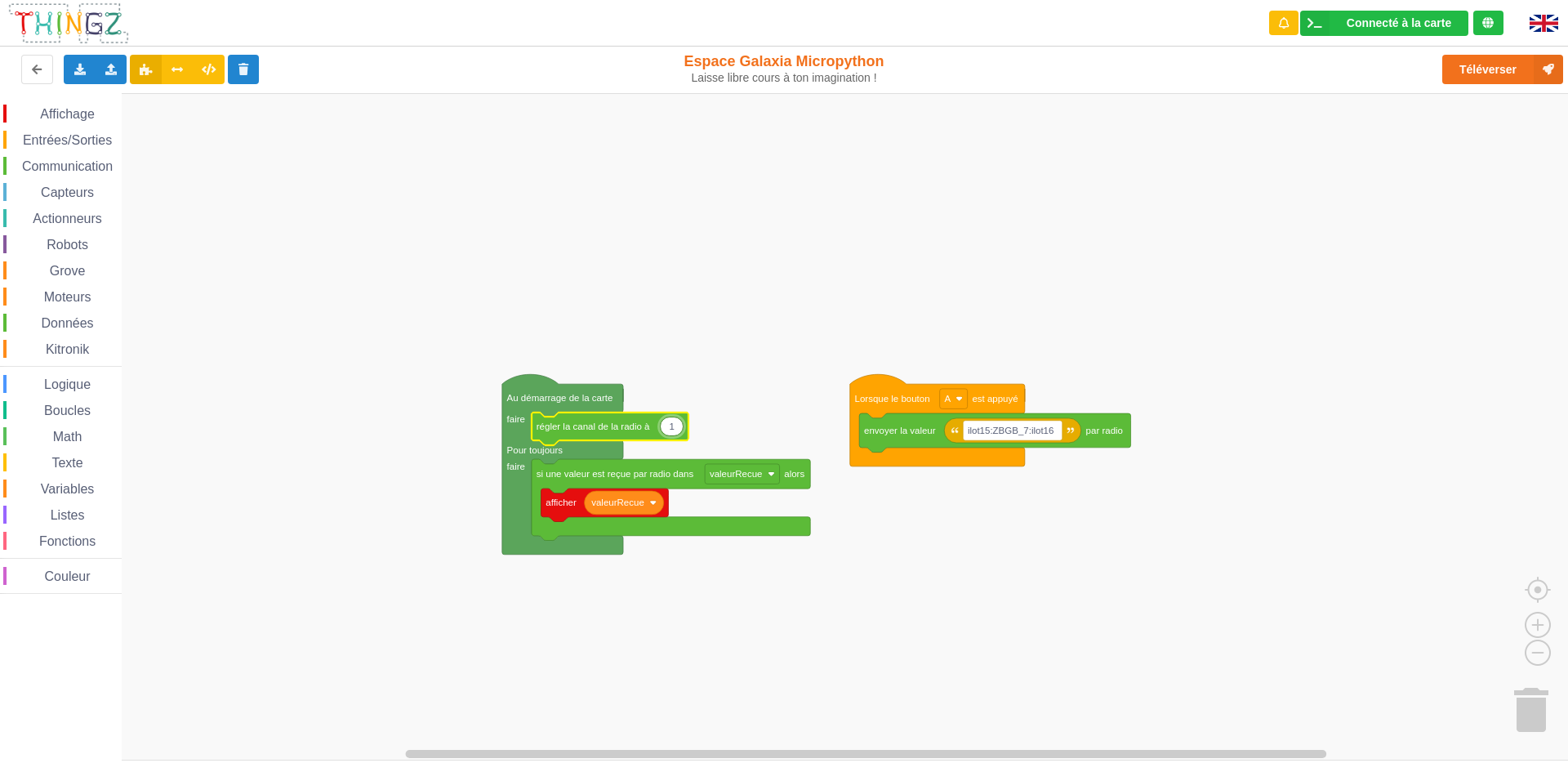
type input "10"
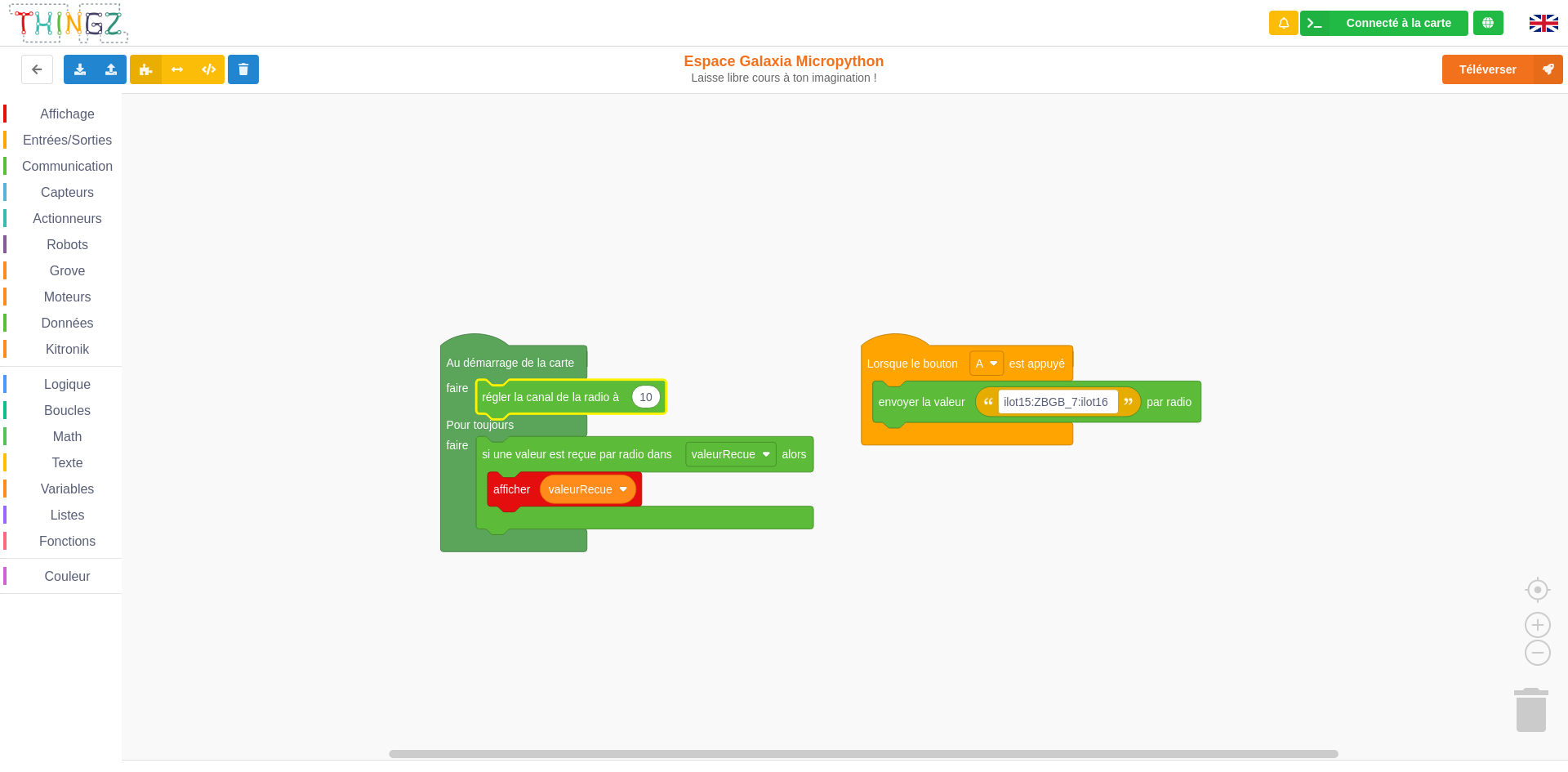
click at [787, 651] on rect "Espace de travail de Blocky" at bounding box center [790, 427] width 1579 height 667
drag, startPoint x: 1426, startPoint y: 90, endPoint x: 1427, endPoint y: 100, distance: 10.0
click at [1427, 100] on div "Connecté à la carte Réglages Ouvrir le moniteur automatiquement Connexion autom…" at bounding box center [784, 375] width 1590 height 772
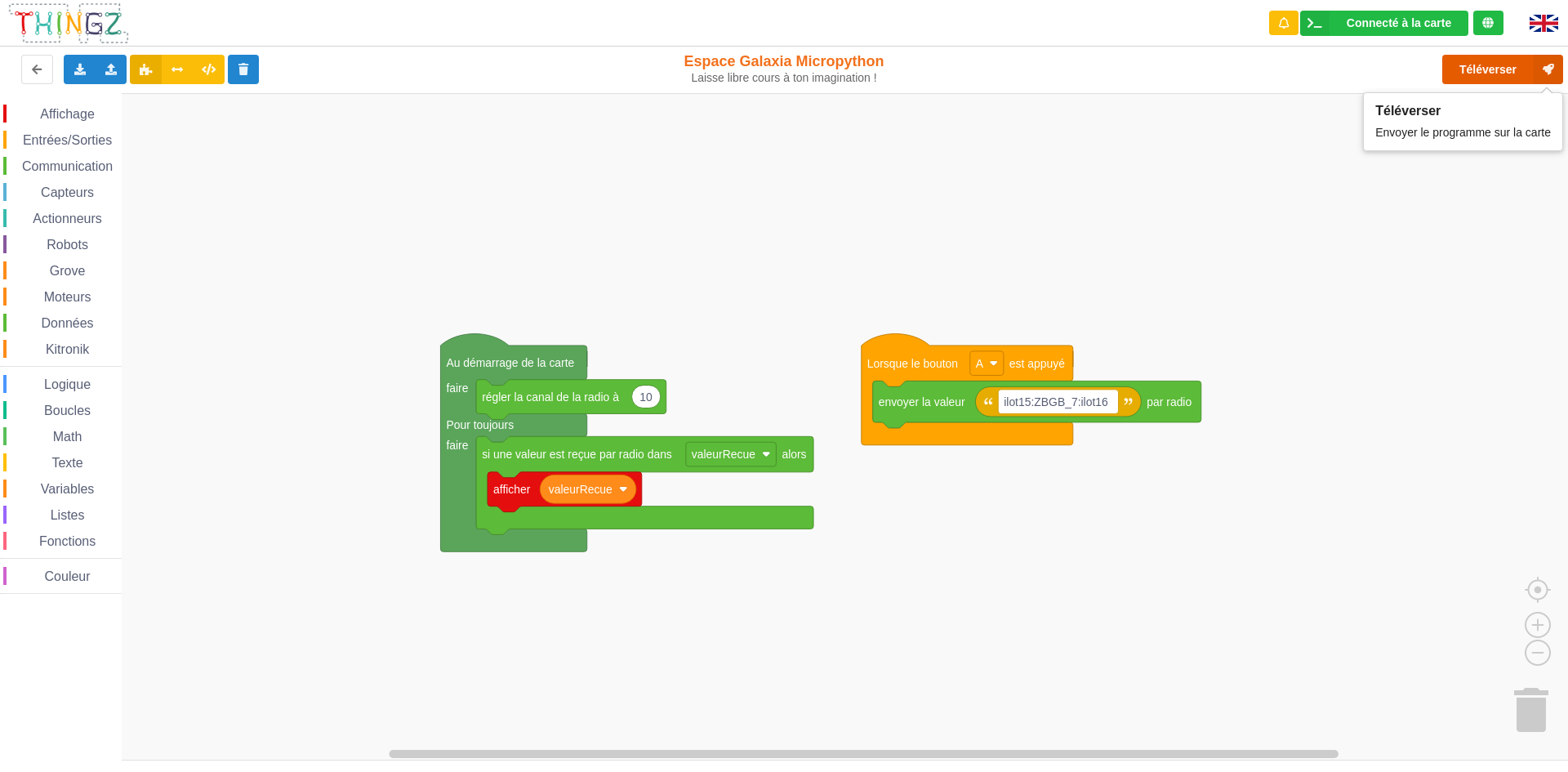
click at [1469, 66] on button "Téléverser" at bounding box center [1502, 69] width 121 height 30
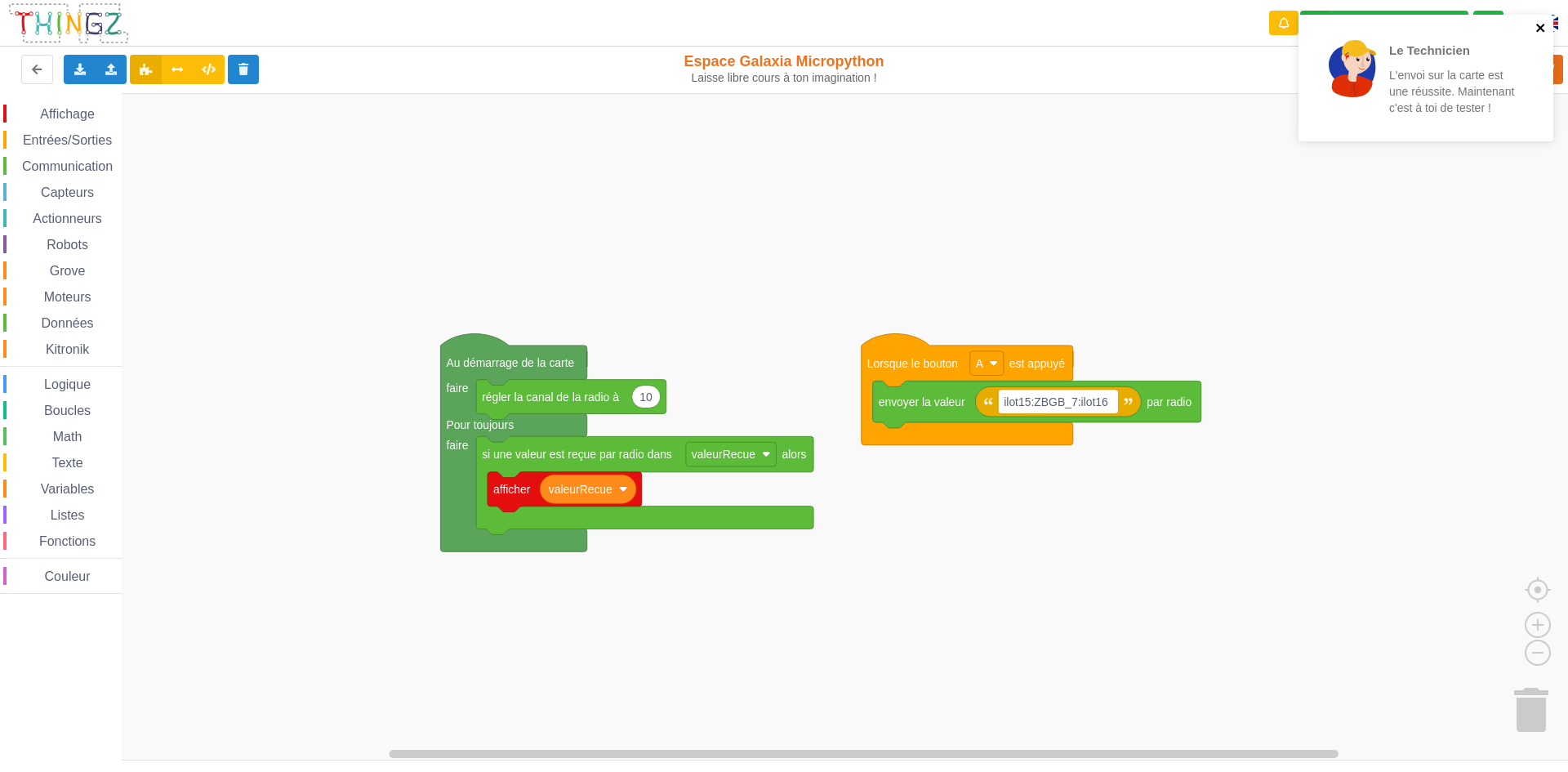
click at [1539, 28] on icon "close" at bounding box center [1539, 28] width 8 height 8
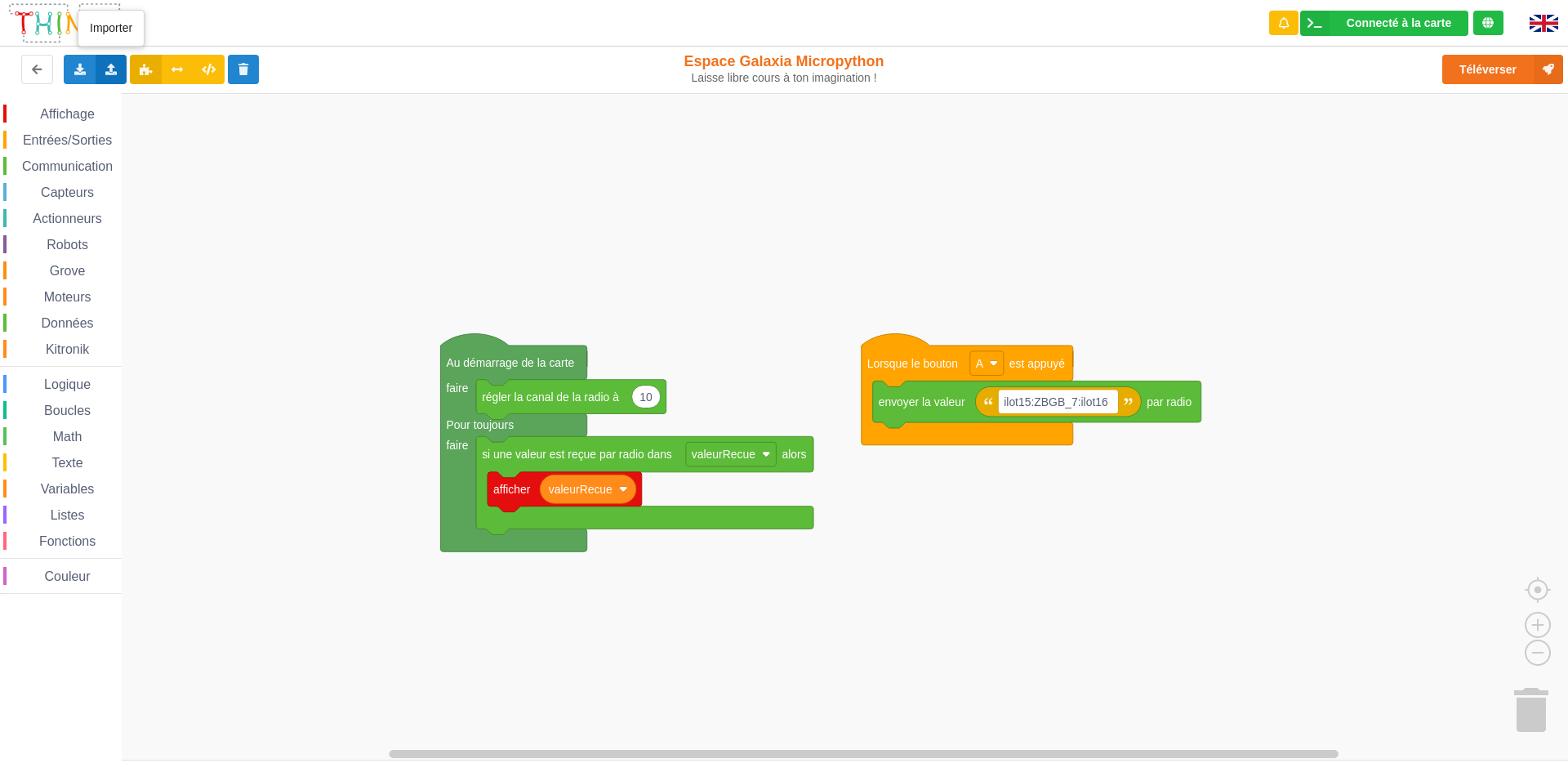
click at [109, 65] on icon at bounding box center [111, 68] width 14 height 10
click at [1462, 66] on button "Téléverser" at bounding box center [1502, 69] width 121 height 30
click at [648, 405] on icon "Espace de travail de Blocky" at bounding box center [645, 396] width 29 height 23
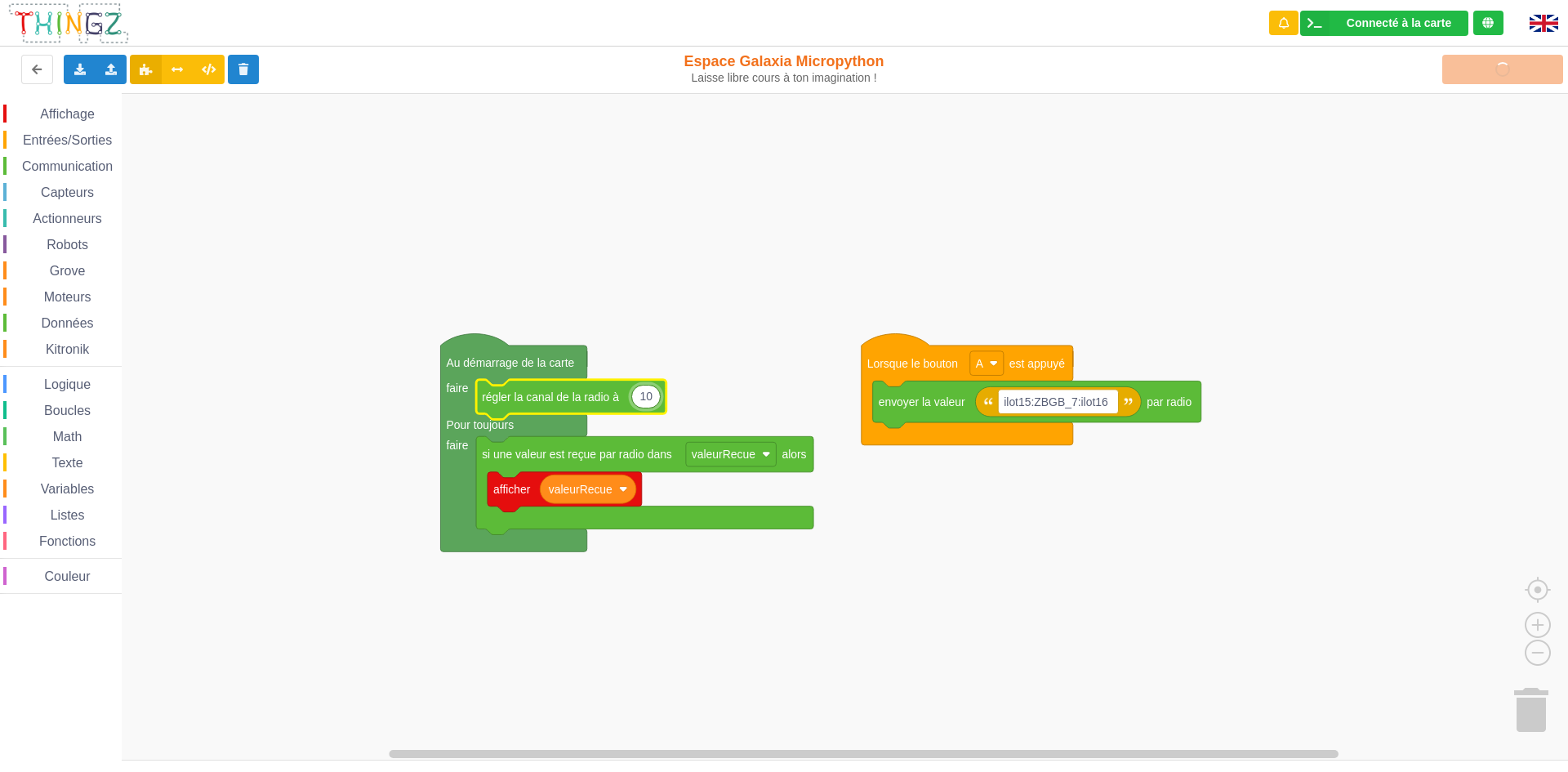
type input "2"
click at [989, 514] on rect "Espace de travail de Blocky" at bounding box center [790, 427] width 1579 height 667
click at [1485, 63] on div "Téléverser" at bounding box center [1254, 69] width 643 height 53
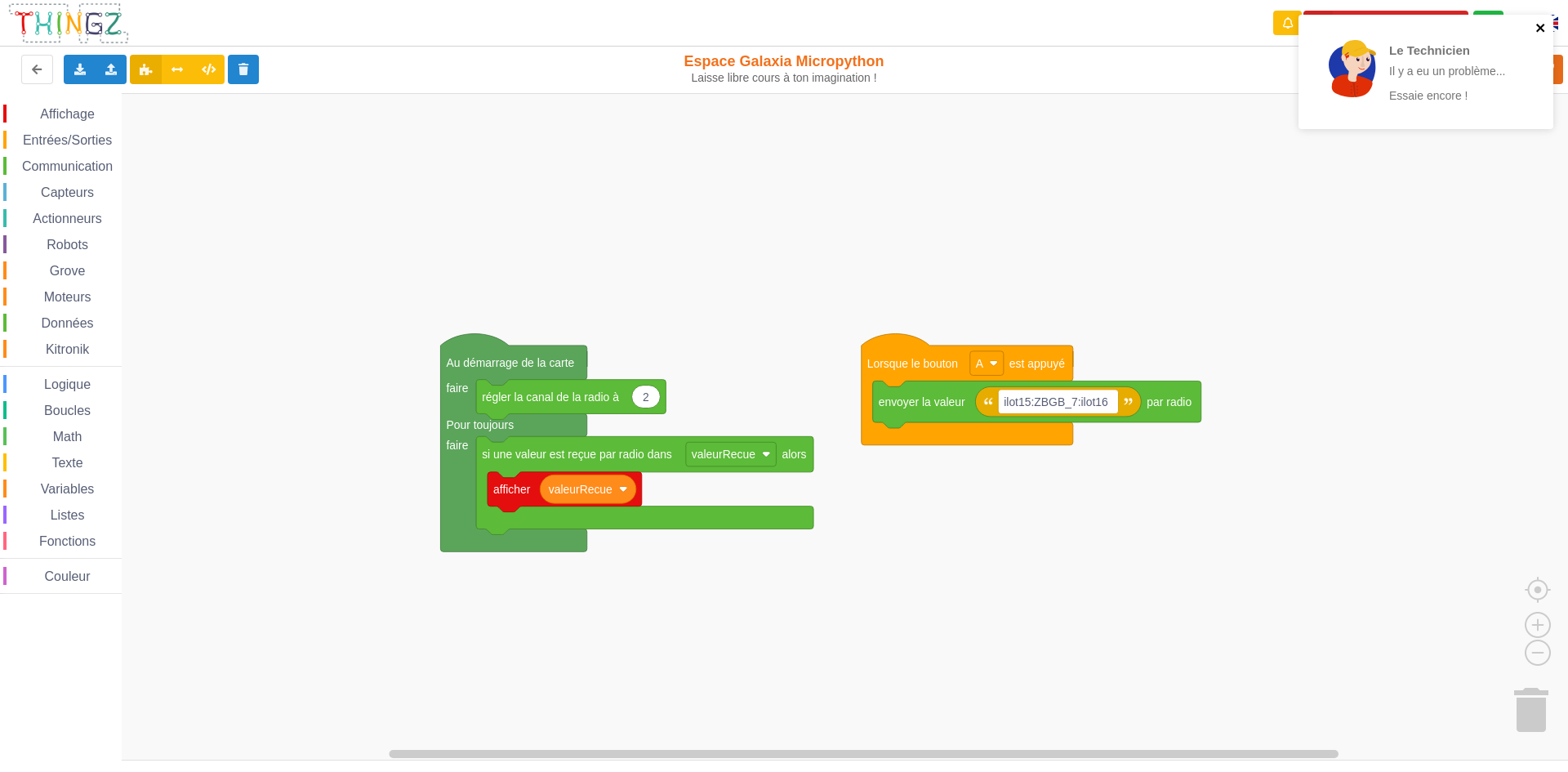
click at [1538, 23] on icon "close" at bounding box center [1540, 28] width 11 height 13
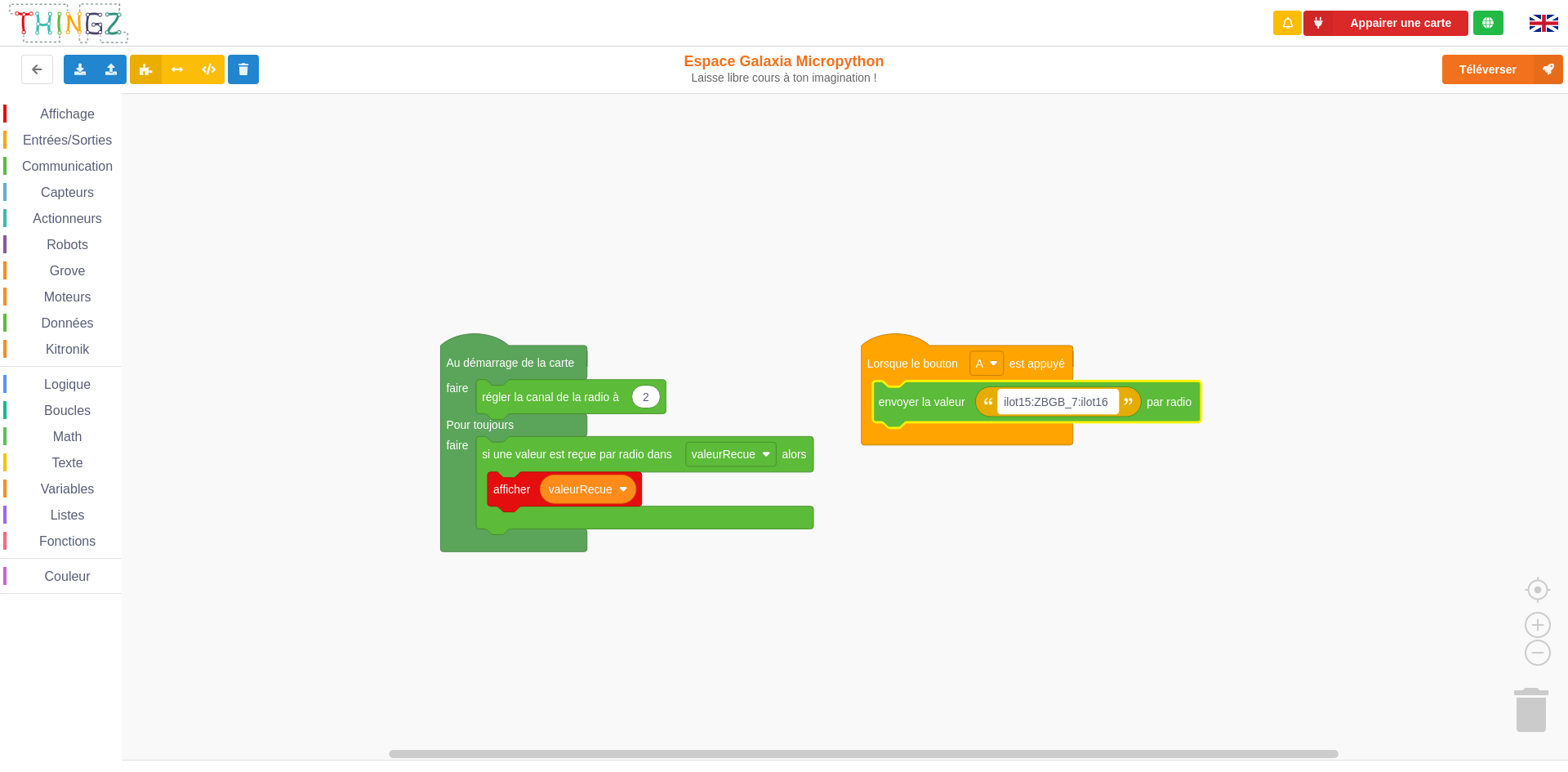
click at [1060, 403] on text "ilot15:ZBGB_7:ilot16" at bounding box center [1055, 402] width 104 height 13
click at [1065, 401] on input "ilot15:ZBGB_7:ilot16" at bounding box center [1057, 402] width 120 height 25
type input "ilot15:ZIZI_7:ilot16"
click at [1513, 69] on button "Téléverser" at bounding box center [1502, 69] width 121 height 30
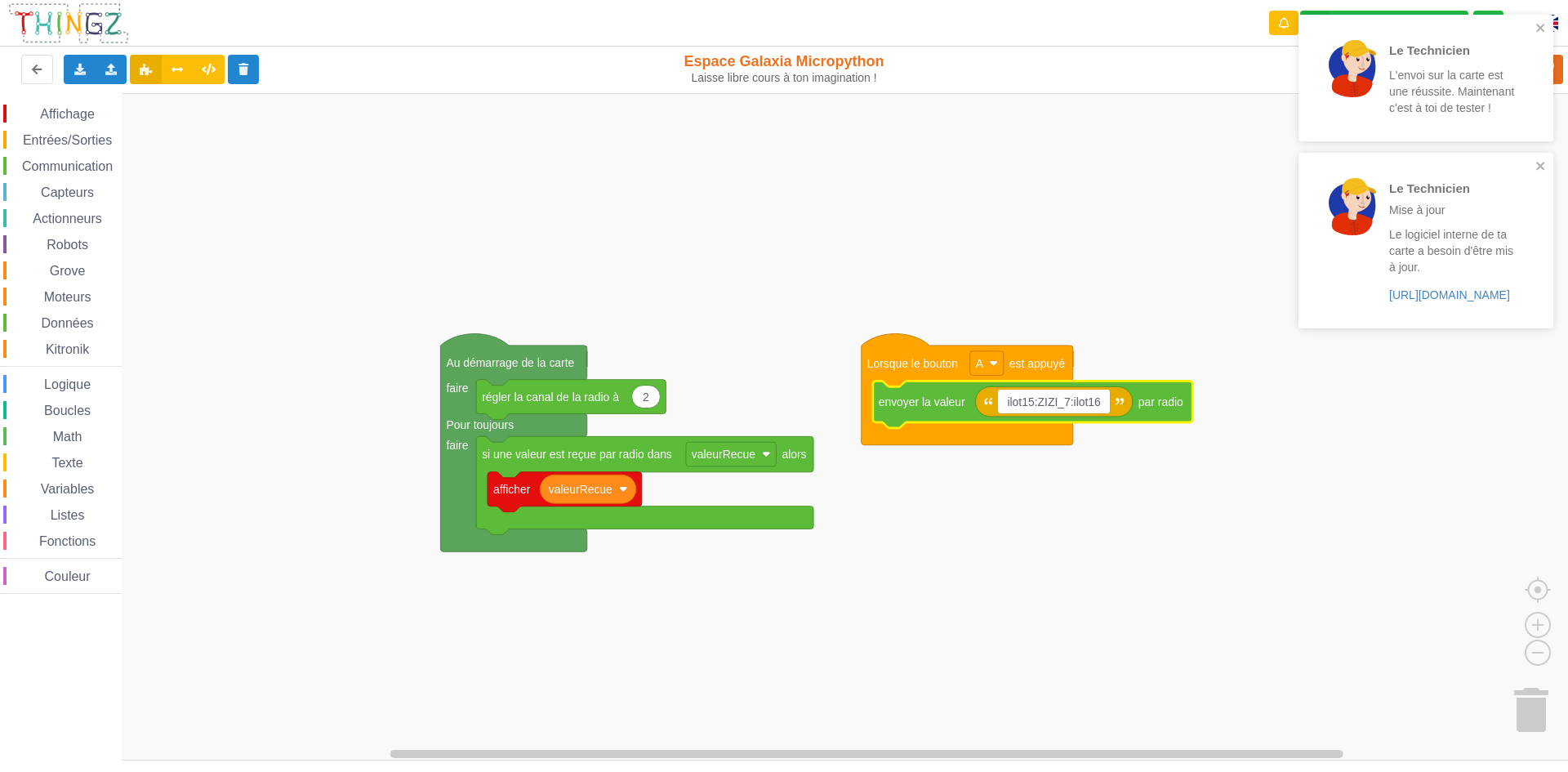
click at [1547, 31] on div "Le Technicien L'envoi sur la carte est une réussite. Maintenant c'est à toi de …" at bounding box center [1426, 78] width 255 height 127
click at [1540, 18] on div "Le Technicien Mise à jour Le logiciel interne de ta carte a besoin d'être mis à…" at bounding box center [1426, 102] width 255 height 175
click at [1531, 29] on div "Le Technicien Mise à jour Le logiciel interne de ta carte a besoin d'être mis à…" at bounding box center [1419, 102] width 230 height 162
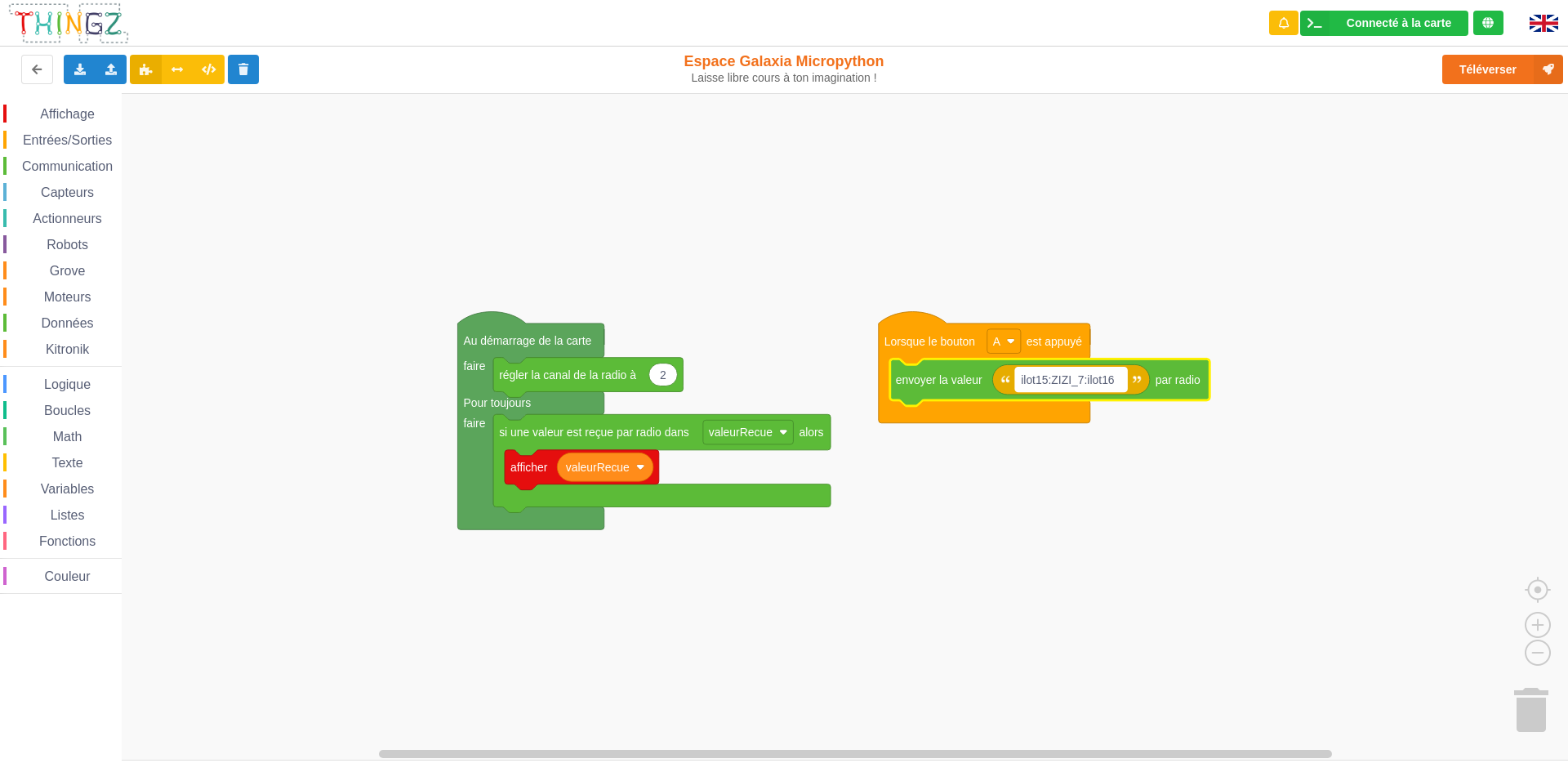
click at [1071, 381] on text "ilot15:ZIZI_7:ilot16" at bounding box center [1067, 380] width 94 height 13
click at [1075, 380] on input "ilot15:ZIZI_7:ilot16" at bounding box center [1070, 380] width 112 height 25
type input "ilot15:MOTO_7:ilot16"
click at [1416, 305] on div "Affichage Entrées/Sorties Communication Capteurs Actionneurs Robots Grove Moteu…" at bounding box center [790, 427] width 1579 height 667
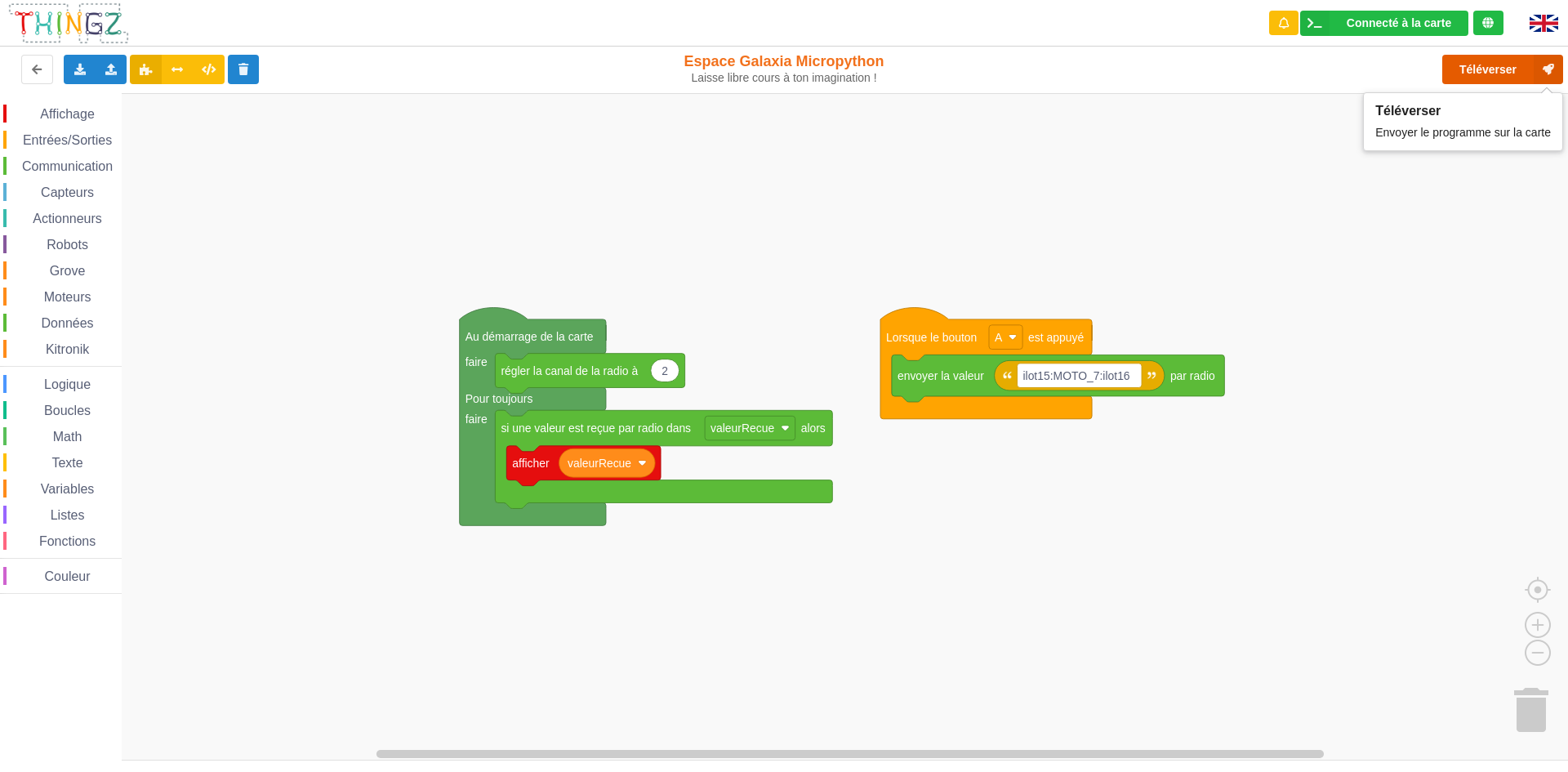
click at [1480, 66] on button "Téléverser" at bounding box center [1502, 69] width 121 height 30
click at [1555, 71] on icon at bounding box center [1548, 69] width 30 height 30
click at [797, 113] on rect "Espace de travail de Blocky" at bounding box center [790, 427] width 1579 height 667
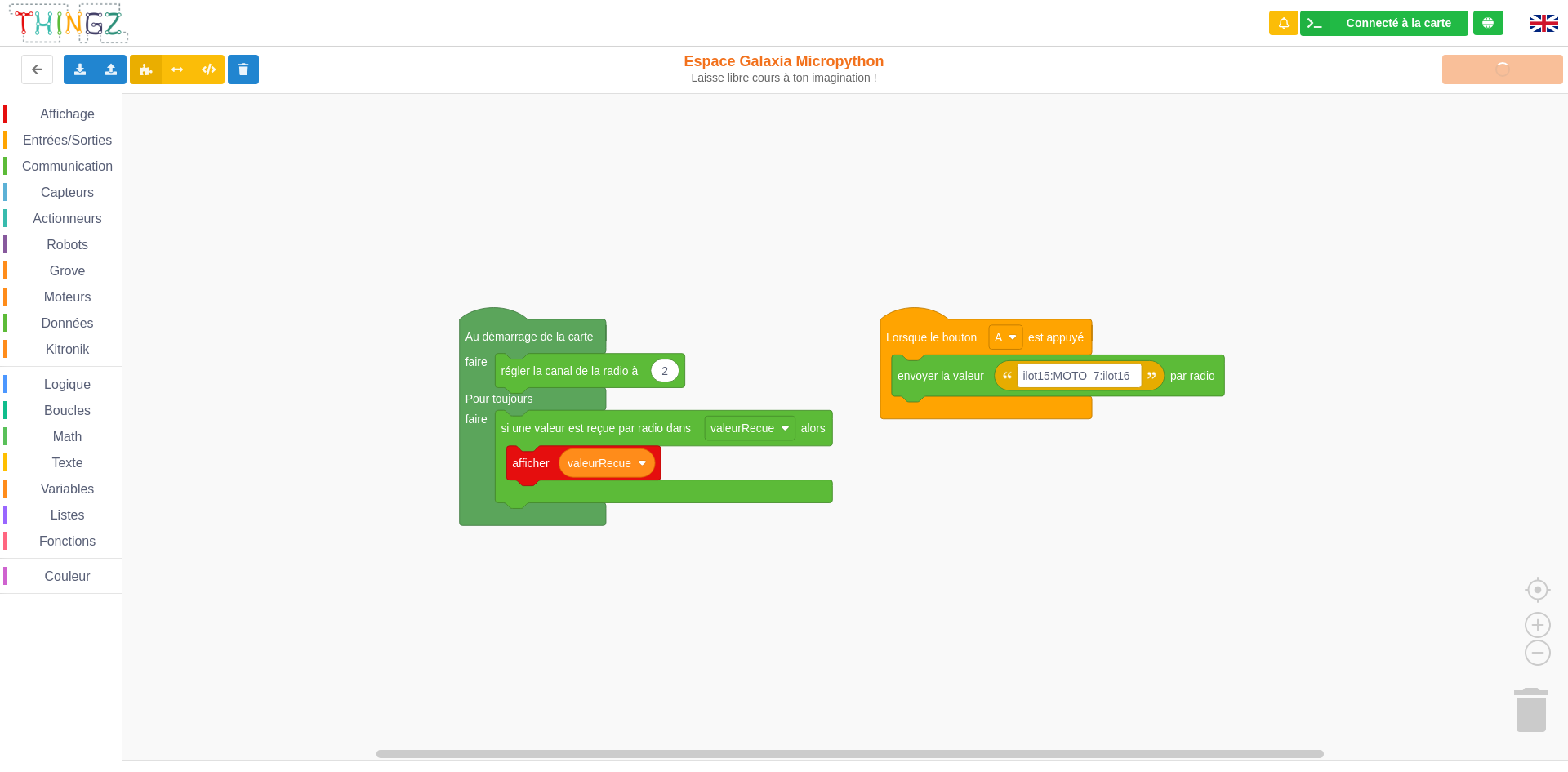
click at [797, 113] on rect "Espace de travail de Blocky" at bounding box center [790, 427] width 1579 height 667
click at [1547, 476] on rect "Espace de travail de Blocky" at bounding box center [790, 427] width 1579 height 667
